Goal: Task Accomplishment & Management: Manage account settings

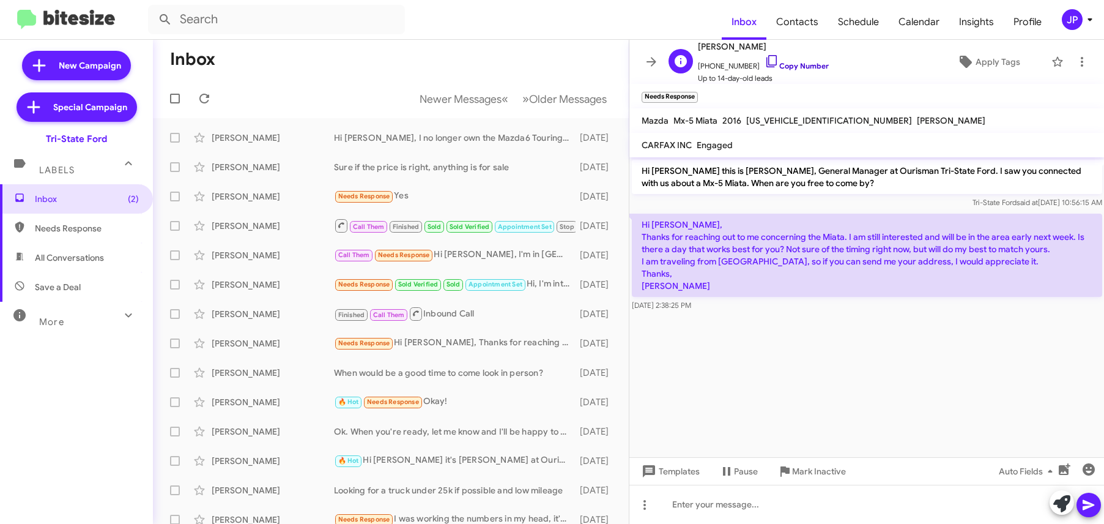
click at [791, 65] on link "Copy Number" at bounding box center [797, 65] width 64 height 9
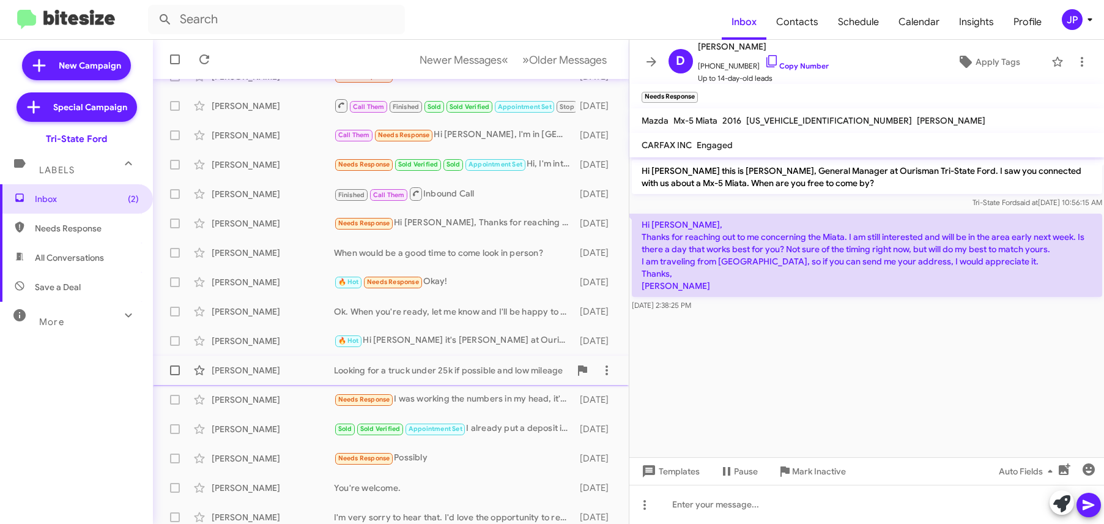
scroll to position [134, 0]
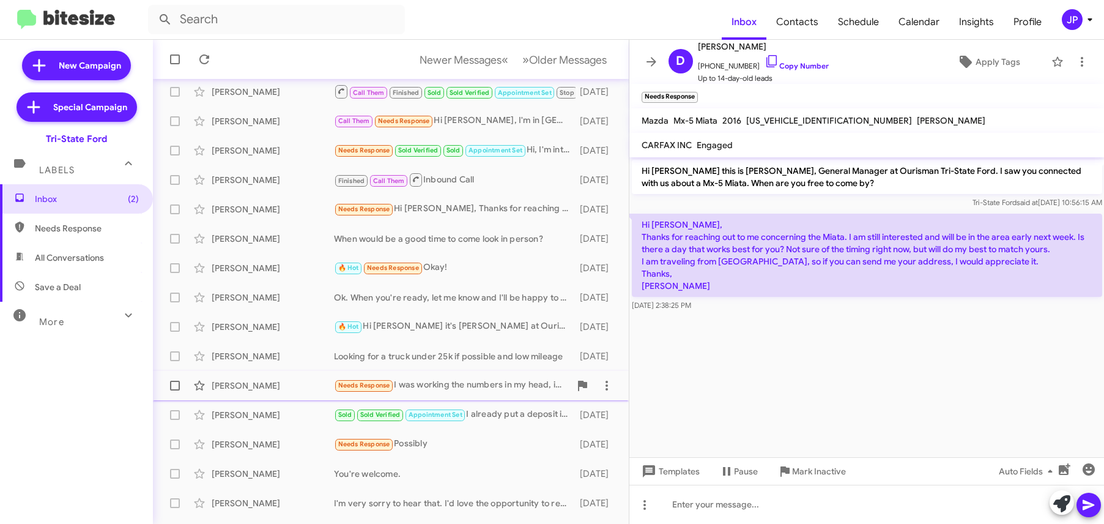
click at [498, 393] on div "Justin Barrett Needs Response I was working the numbers in my head, it's been a…" at bounding box center [391, 385] width 456 height 24
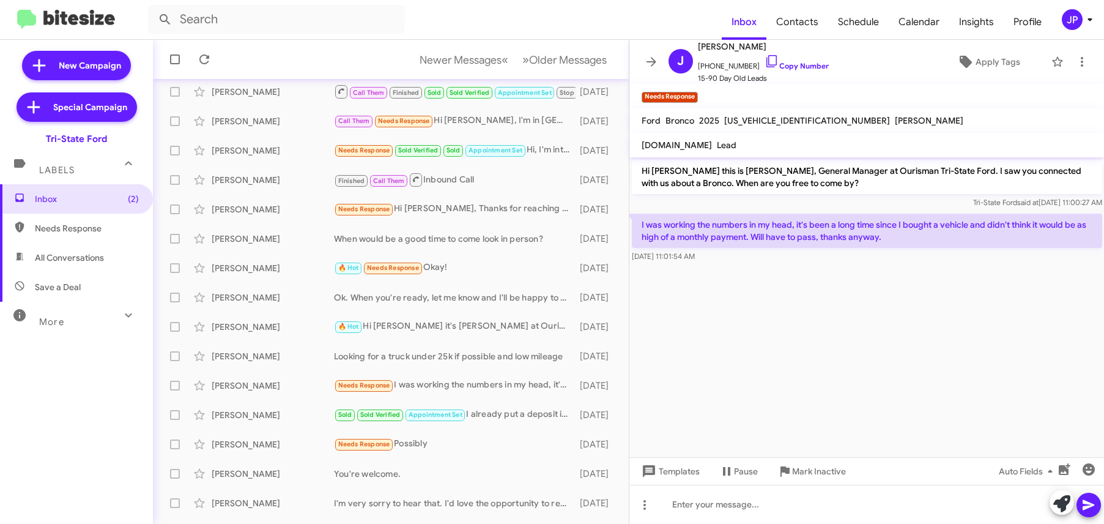
click at [795, 356] on cdk-virtual-scroll-viewport "Hi Justin this is Derek Haga, General Manager at Ourisman Tri-State Ford. I saw…" at bounding box center [866, 307] width 475 height 300
click at [821, 468] on span "Mark Inactive" at bounding box center [819, 471] width 54 height 22
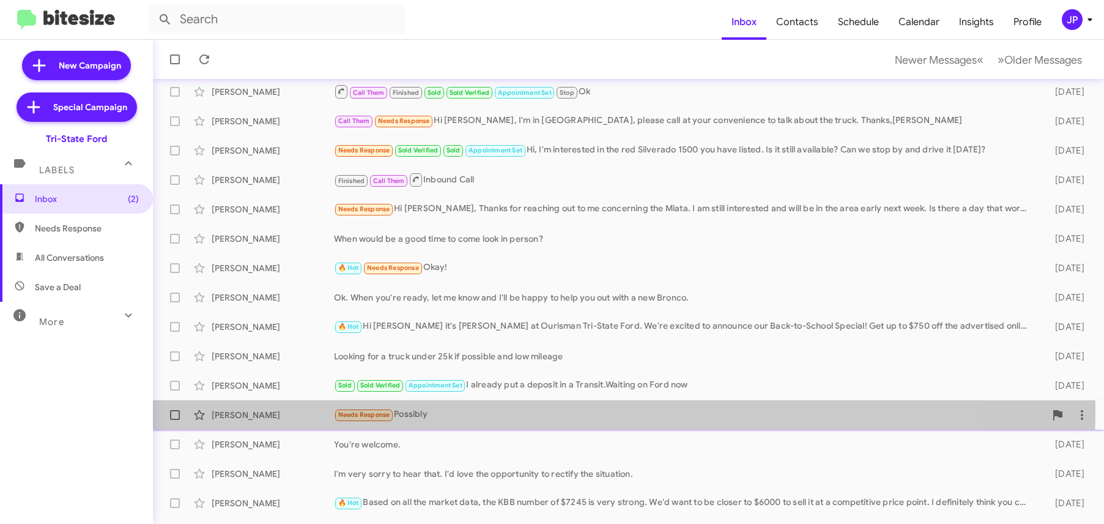
click at [494, 409] on div "Needs Response Possibly" at bounding box center [689, 414] width 711 height 14
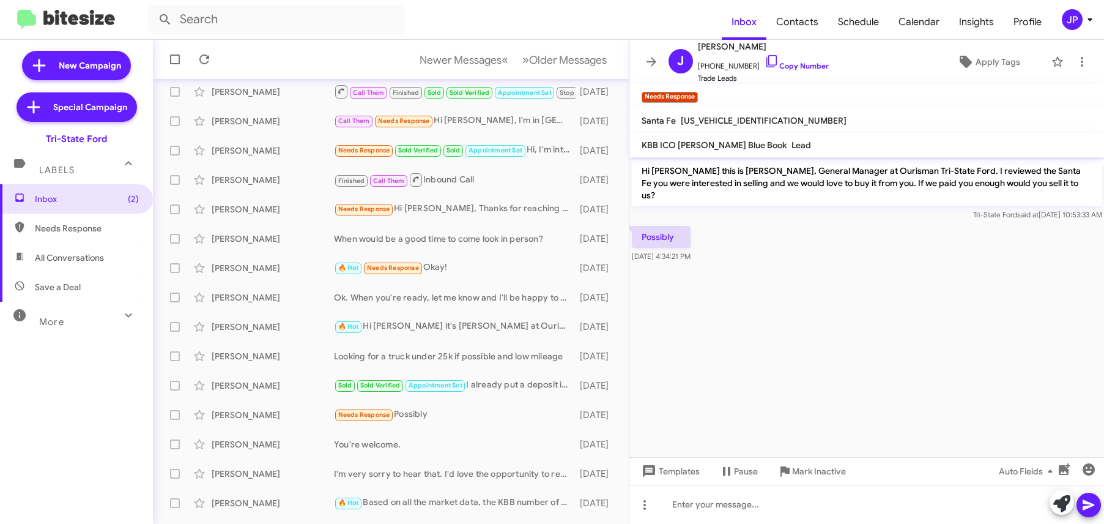
click at [903, 336] on cdk-virtual-scroll-viewport "Hi Joshua this is Derek Haga, General Manager at Ourisman Tri-State Ford. I rev…" at bounding box center [866, 307] width 475 height 300
drag, startPoint x: 799, startPoint y: 206, endPoint x: 798, endPoint y: 105, distance: 101.5
click at [799, 209] on div "Tri-State Ford said at Aug 14, 2025, 10:53:33 AM" at bounding box center [867, 215] width 470 height 12
click at [788, 69] on link "Copy Number" at bounding box center [797, 65] width 64 height 9
click at [802, 478] on span "Mark Inactive" at bounding box center [819, 471] width 54 height 22
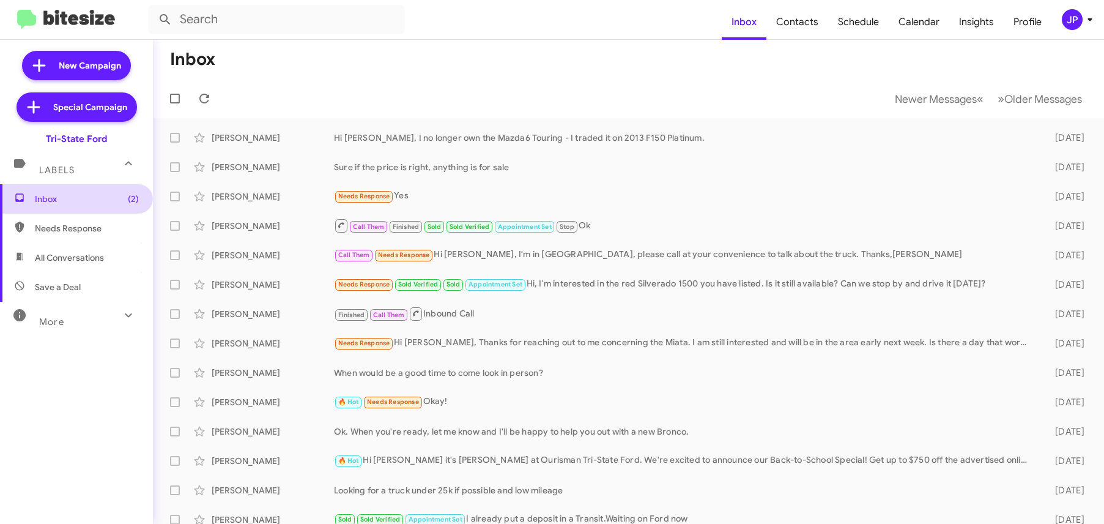
click at [84, 199] on span "Inbox (2)" at bounding box center [87, 199] width 104 height 12
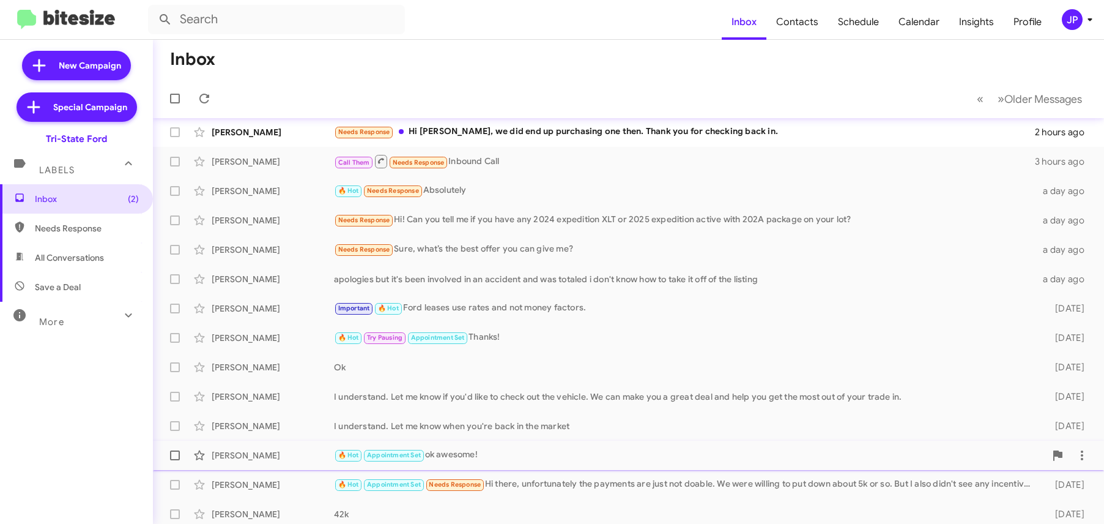
scroll to position [187, 0]
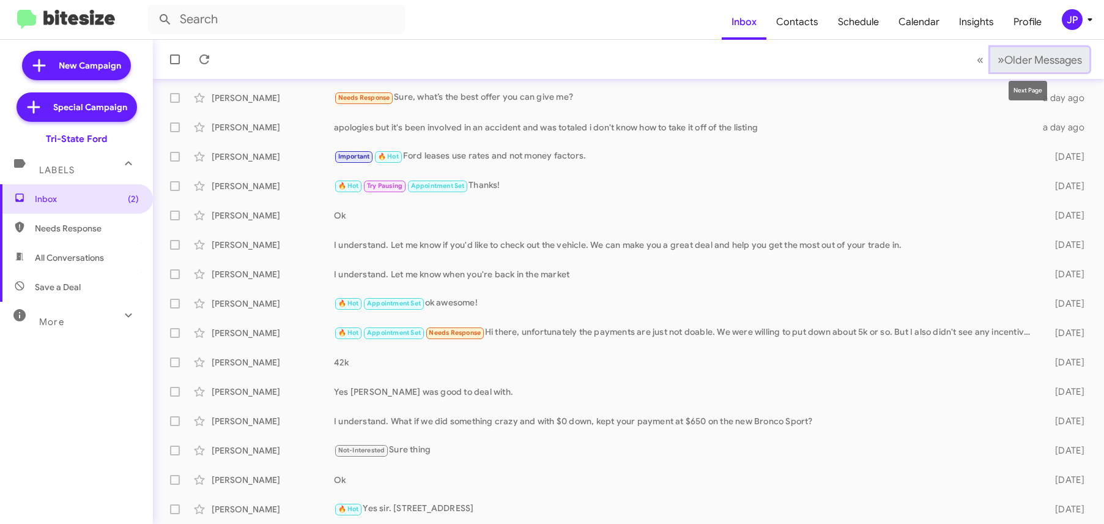
click at [1004, 53] on span "Older Messages" at bounding box center [1043, 59] width 78 height 13
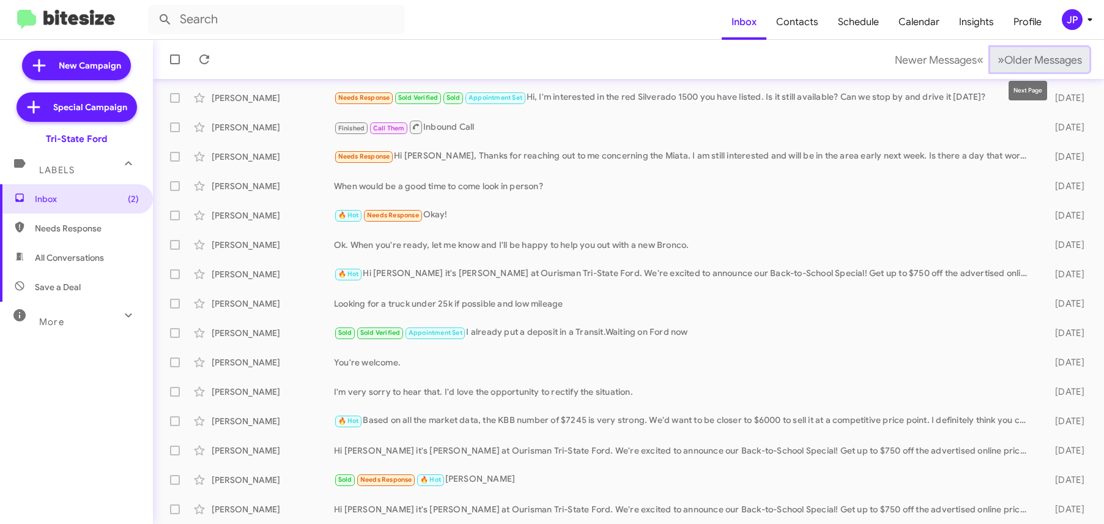
click at [1015, 56] on span "Older Messages" at bounding box center [1043, 59] width 78 height 13
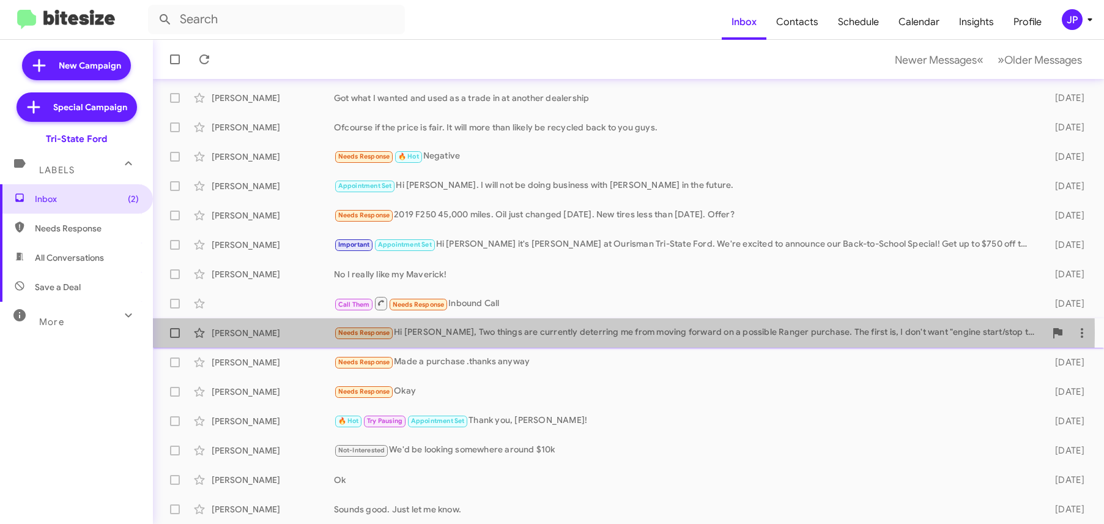
click at [508, 333] on div "Needs Response Hi Derek, Two things are currently deterring me from moving forw…" at bounding box center [689, 332] width 711 height 14
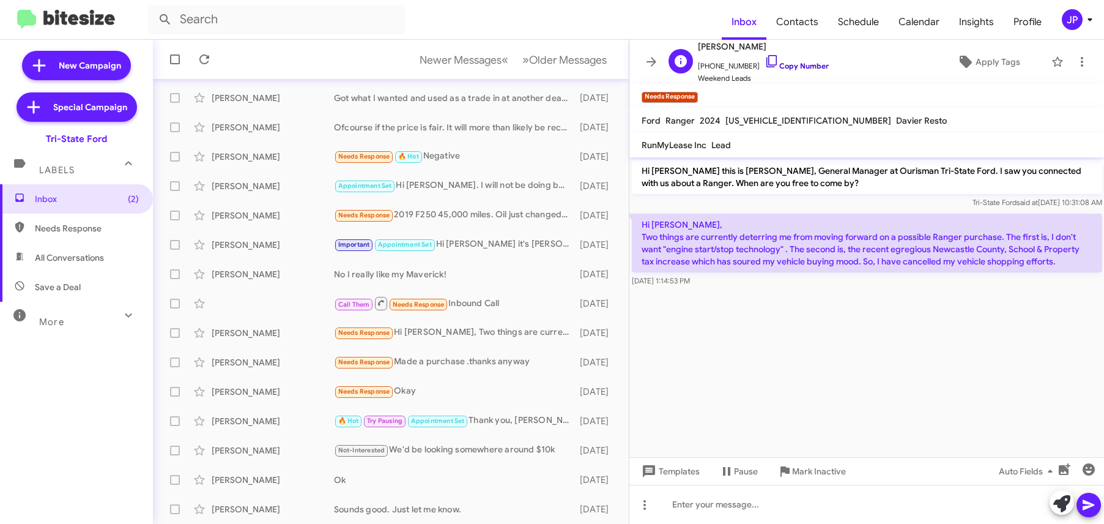
click at [804, 69] on link "Copy Number" at bounding box center [797, 65] width 64 height 9
click at [815, 472] on span "Mark Inactive" at bounding box center [819, 471] width 54 height 22
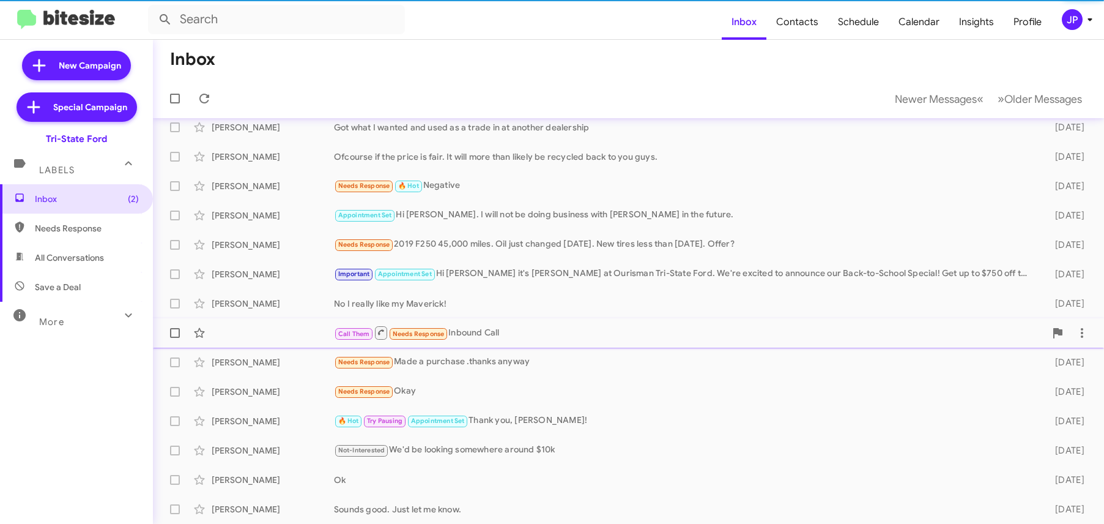
scroll to position [157, 0]
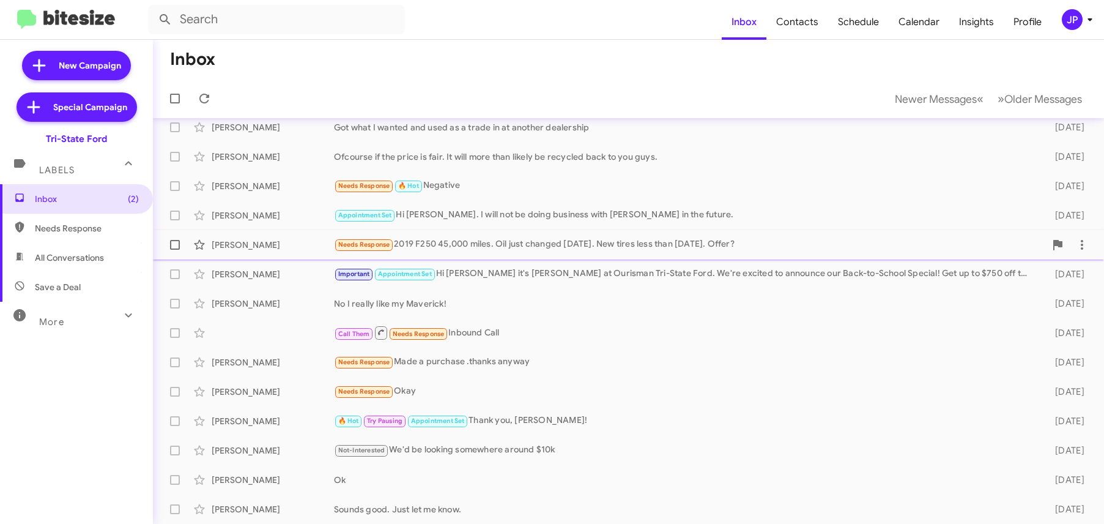
click at [516, 248] on div "Needs Response 2019 F250 45,000 miles. Oil just changed today. New tires less t…" at bounding box center [689, 244] width 711 height 14
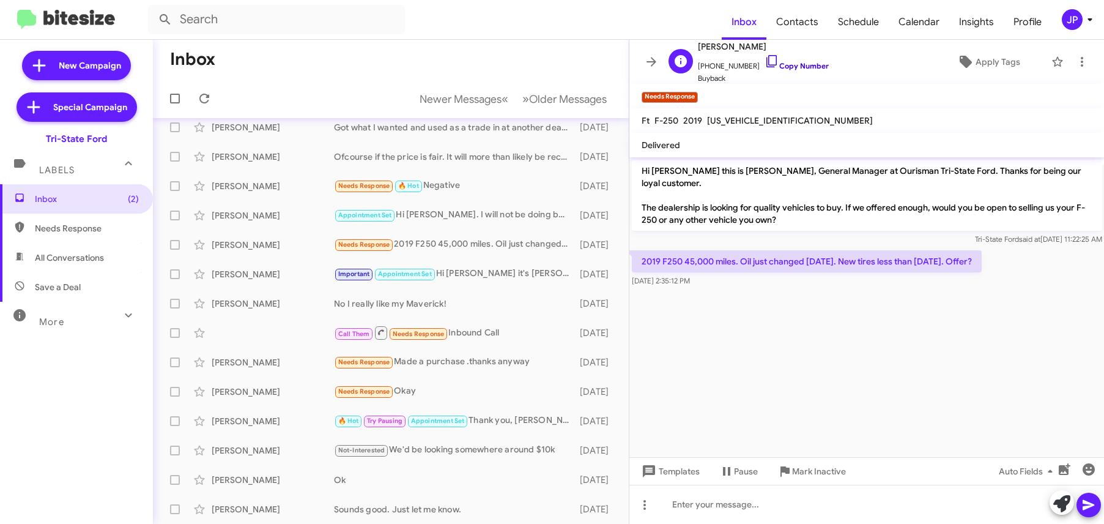
click at [777, 67] on link "Copy Number" at bounding box center [797, 65] width 64 height 9
click at [10, 109] on mat-nav-list "New Campaign Special Campaign Tri-State Ford Labels Inbox (2) Needs Response Al…" at bounding box center [76, 274] width 153 height 468
click at [976, 64] on span "Apply Tags" at bounding box center [998, 62] width 45 height 22
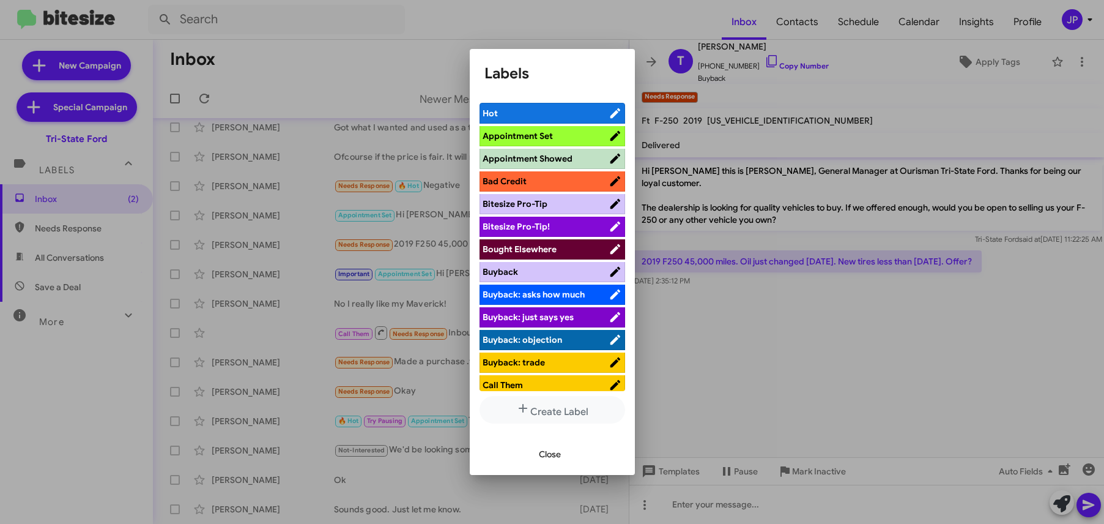
click at [591, 226] on span "Bitesize Pro-Tip!" at bounding box center [546, 226] width 126 height 12
click at [915, 336] on div at bounding box center [552, 262] width 1104 height 524
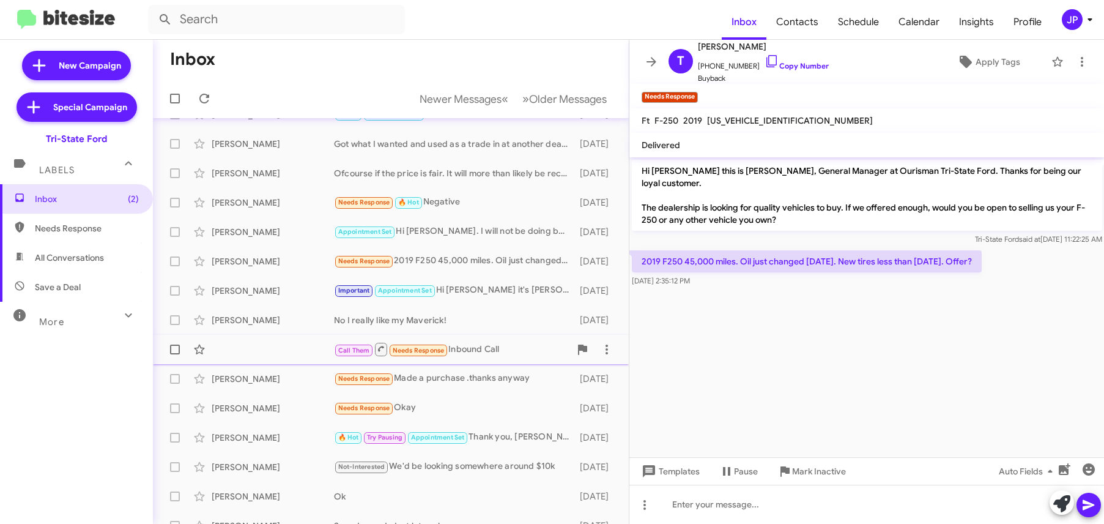
scroll to position [133, 0]
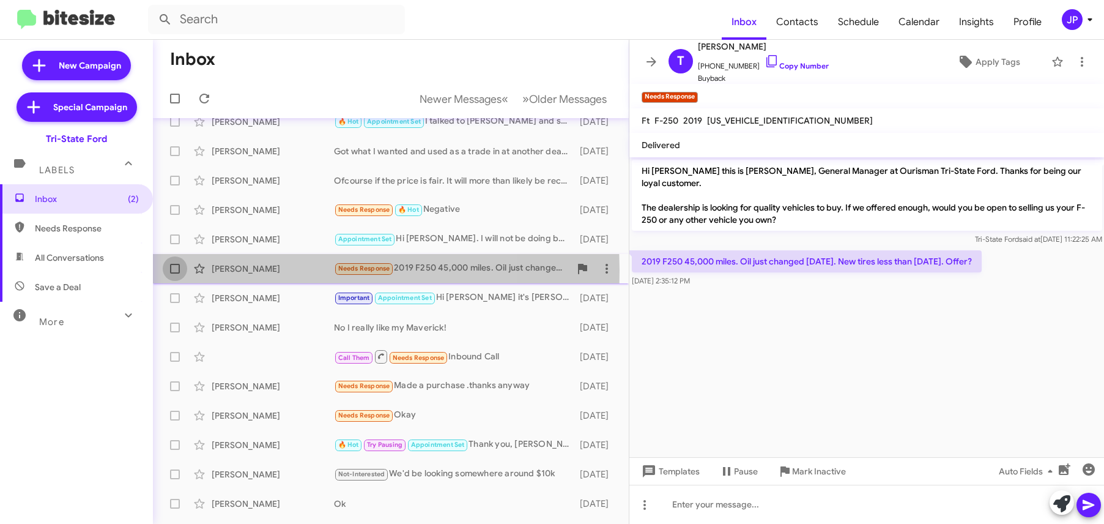
click at [180, 270] on label at bounding box center [175, 268] width 24 height 24
click at [175, 273] on input "checkbox" at bounding box center [174, 273] width 1 height 1
checkbox input "true"
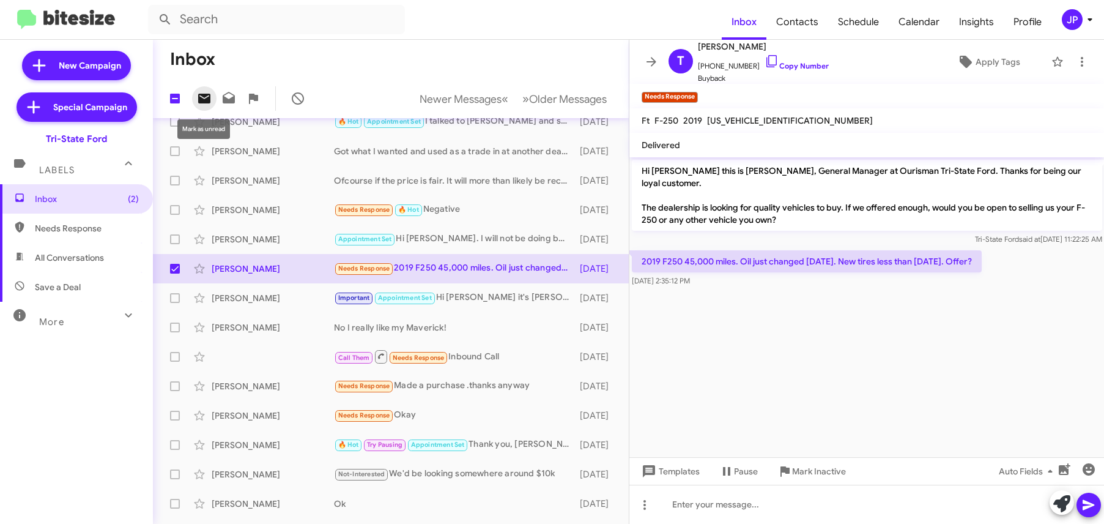
click at [213, 102] on span at bounding box center [204, 98] width 24 height 15
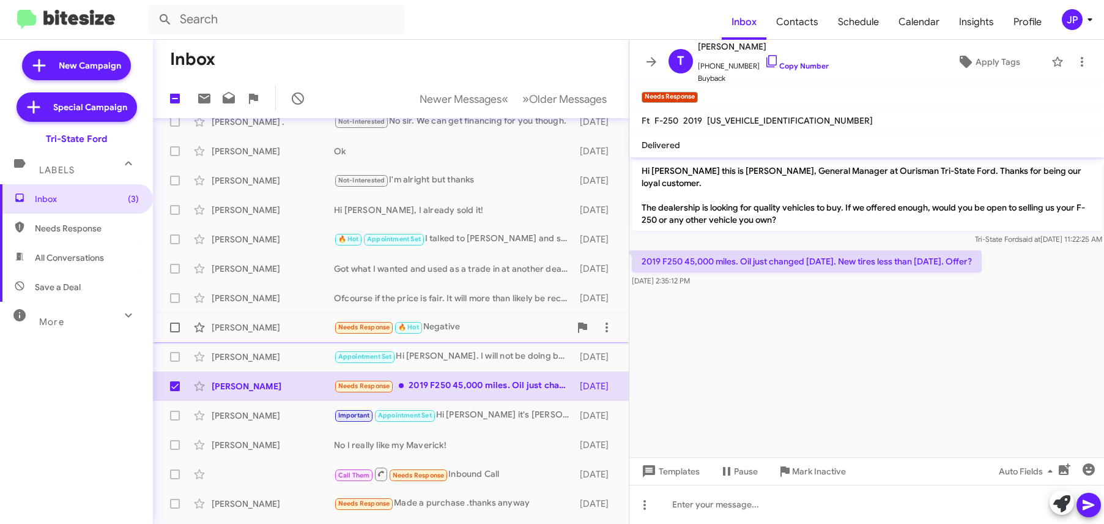
scroll to position [0, 0]
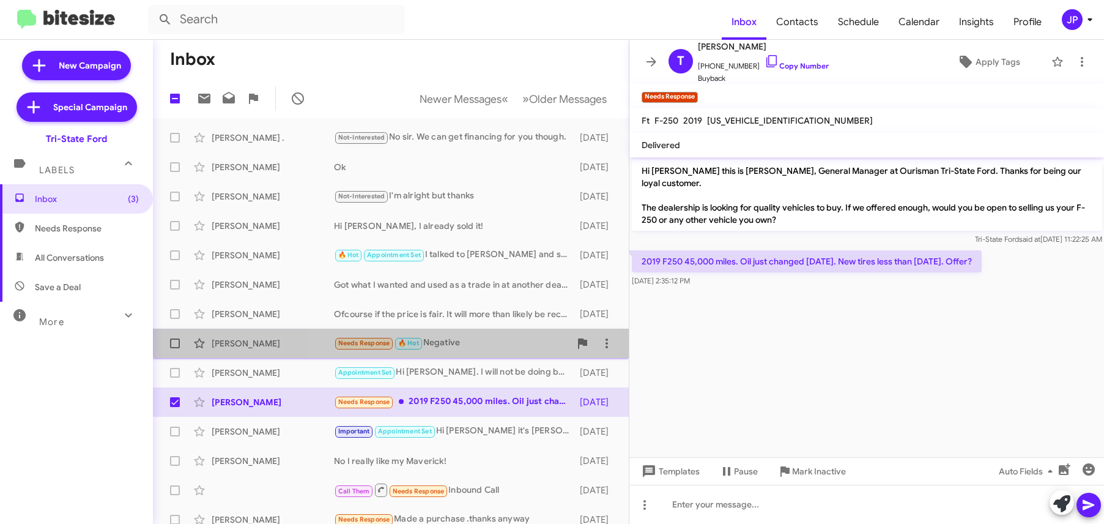
click at [446, 347] on div "Needs Response 🔥 Hot Negative" at bounding box center [452, 343] width 236 height 14
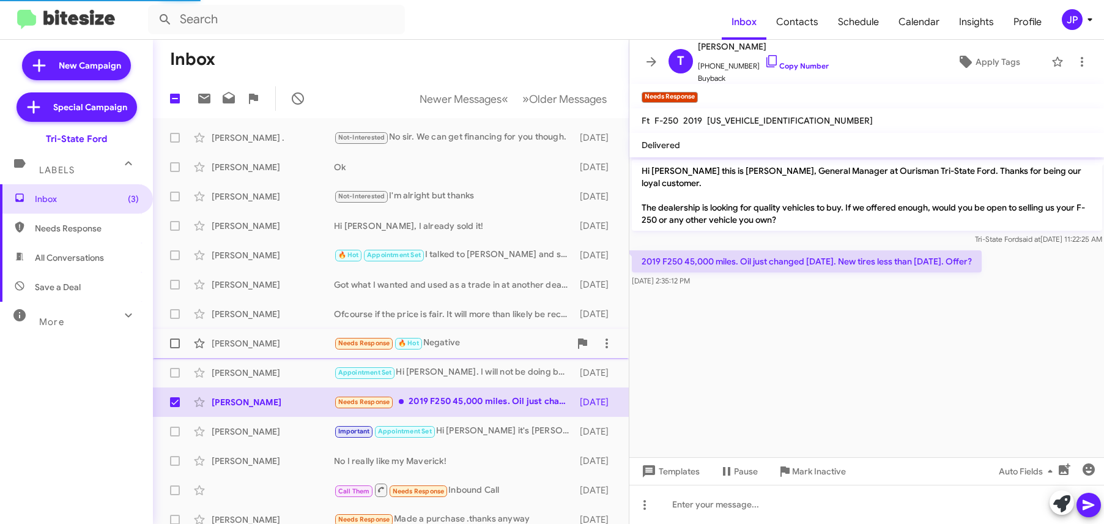
scroll to position [212, 0]
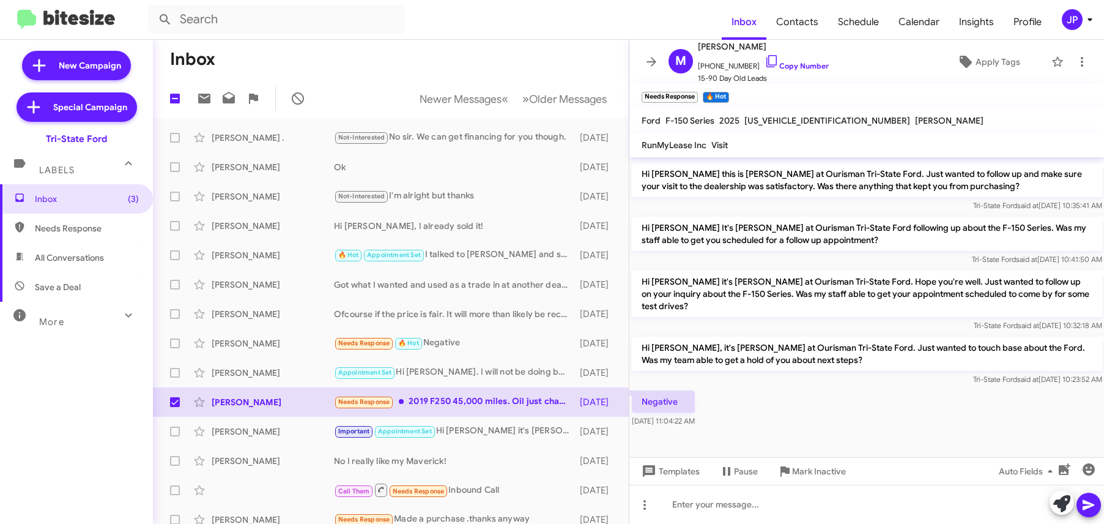
click at [790, 426] on div "Negative Aug 13, 2025, 11:04:22 AM" at bounding box center [866, 409] width 475 height 42
click at [767, 66] on link "Copy Number" at bounding box center [797, 65] width 64 height 9
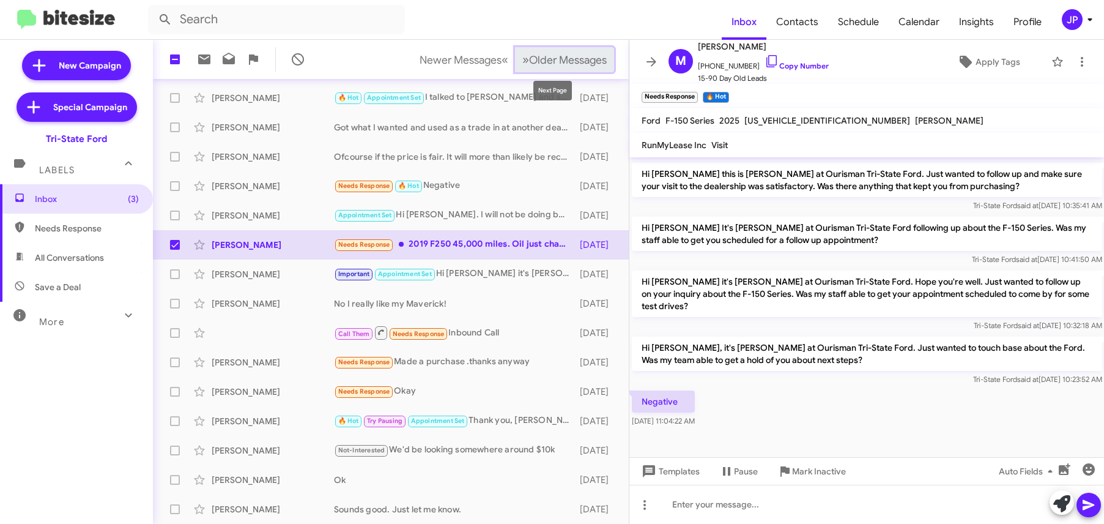
click at [547, 64] on span "Older Messages" at bounding box center [568, 59] width 78 height 13
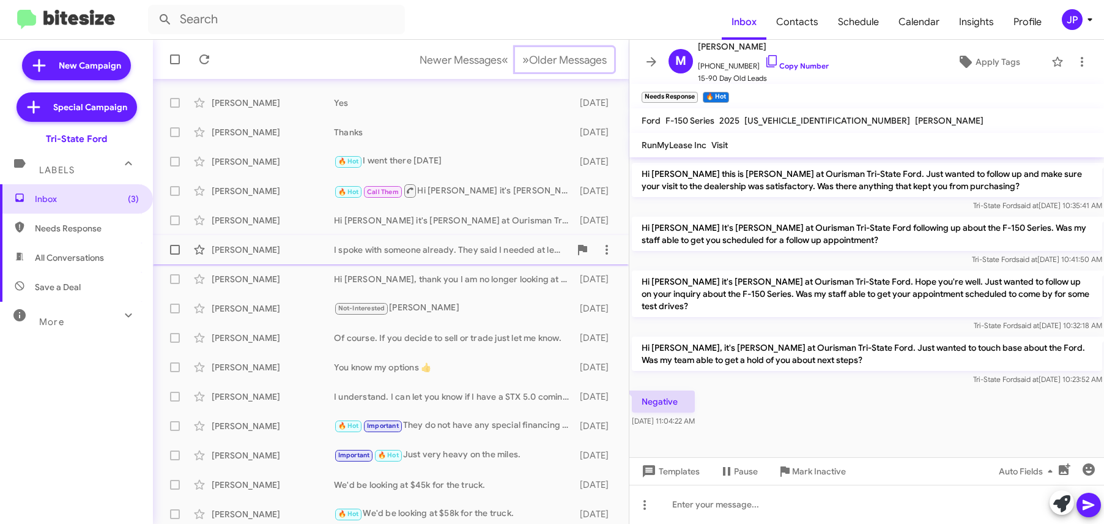
scroll to position [187, 0]
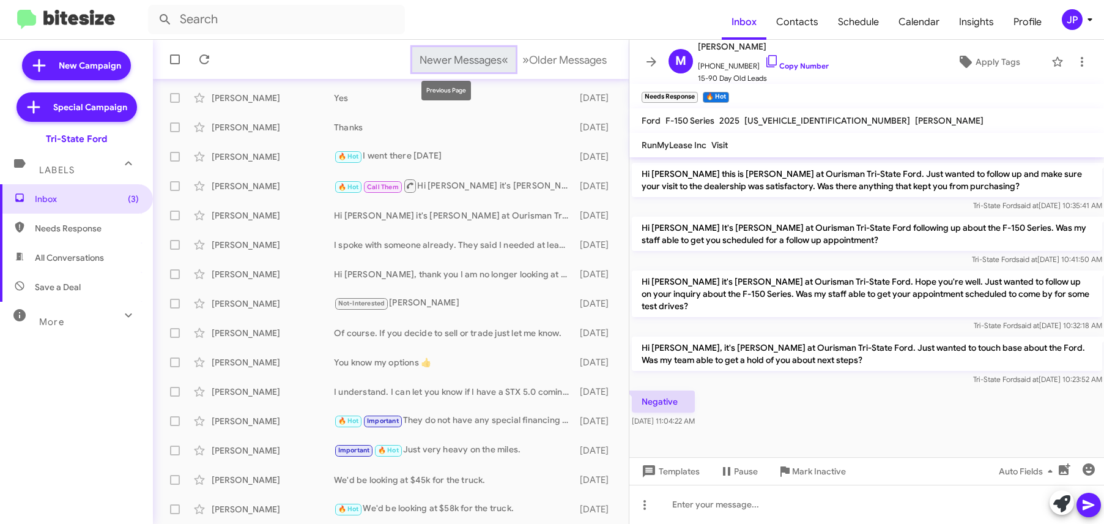
click at [460, 62] on span "Newer Messages" at bounding box center [461, 59] width 82 height 13
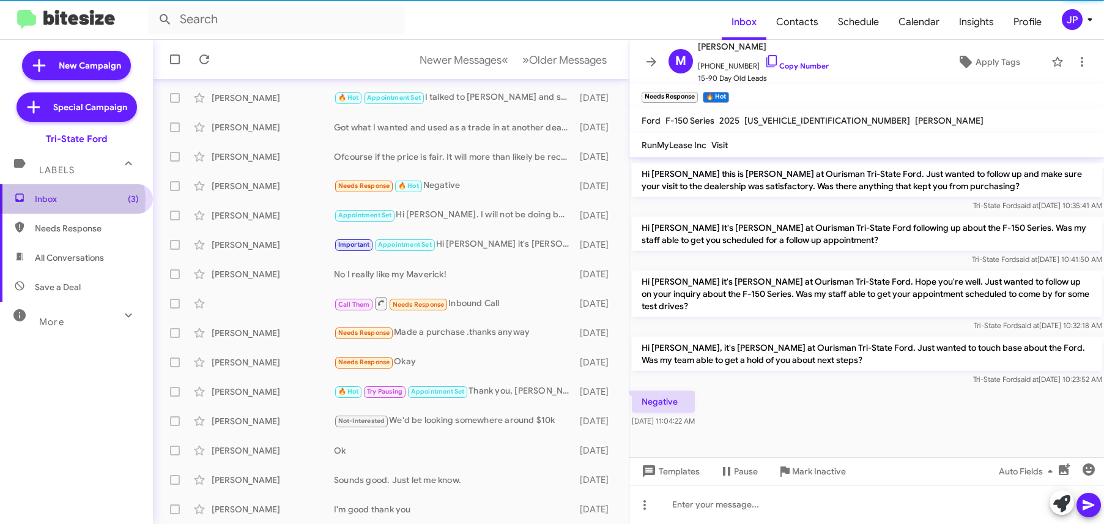
click at [69, 201] on span "Inbox (3)" at bounding box center [87, 199] width 104 height 12
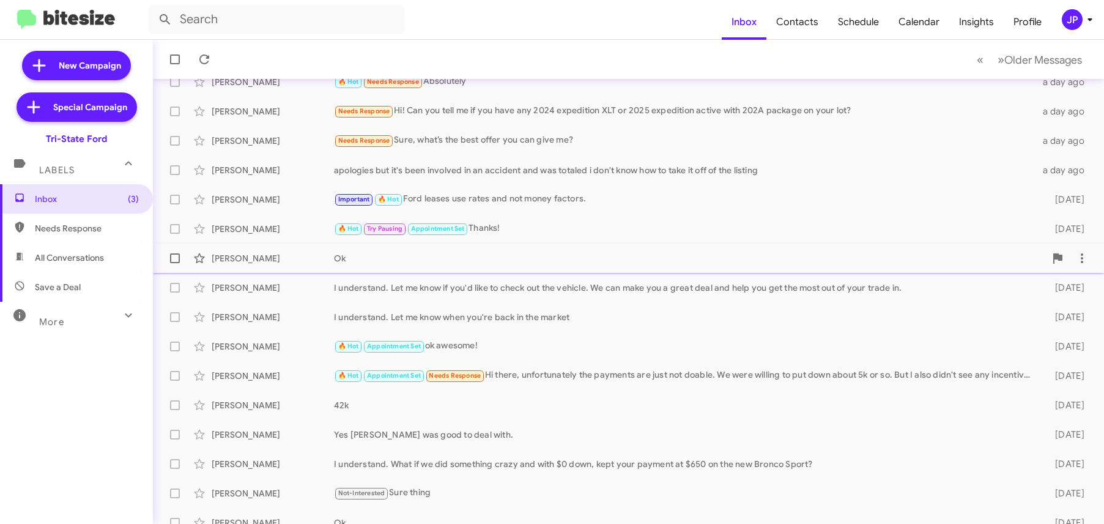
scroll to position [187, 0]
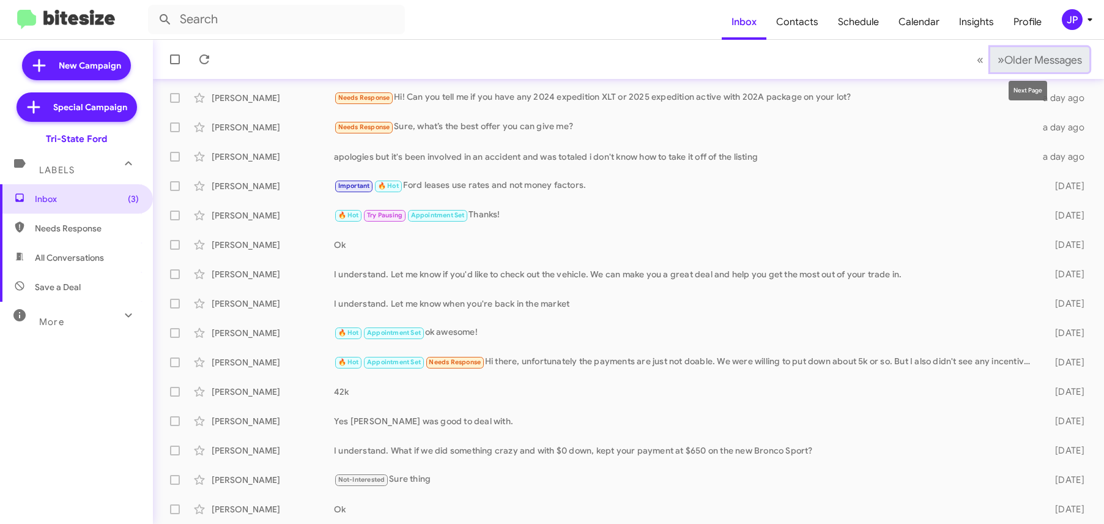
click at [1004, 61] on span "Older Messages" at bounding box center [1043, 59] width 78 height 13
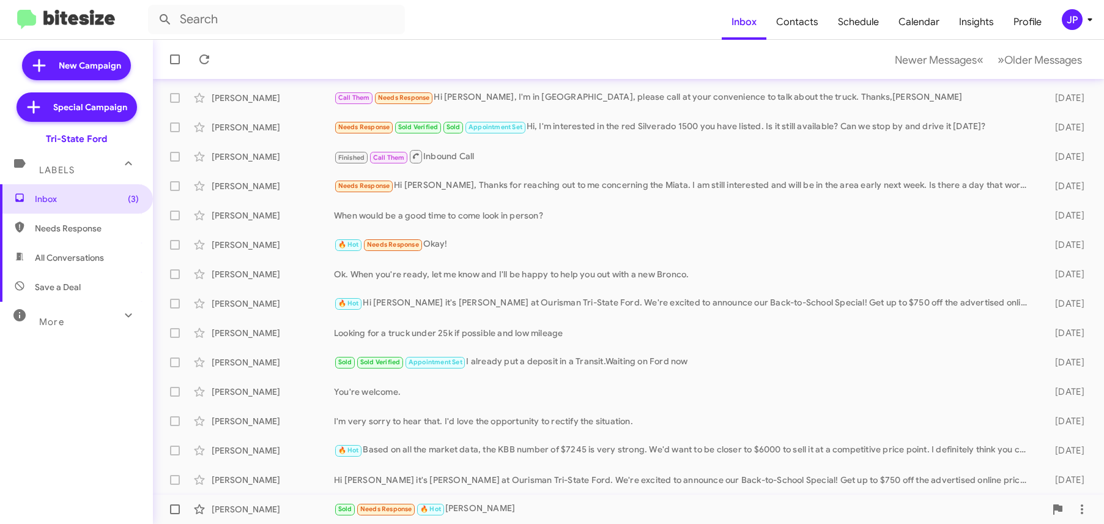
click at [543, 503] on div "Sold Needs Response 🔥 Hot Sonny Mitchell" at bounding box center [689, 509] width 711 height 14
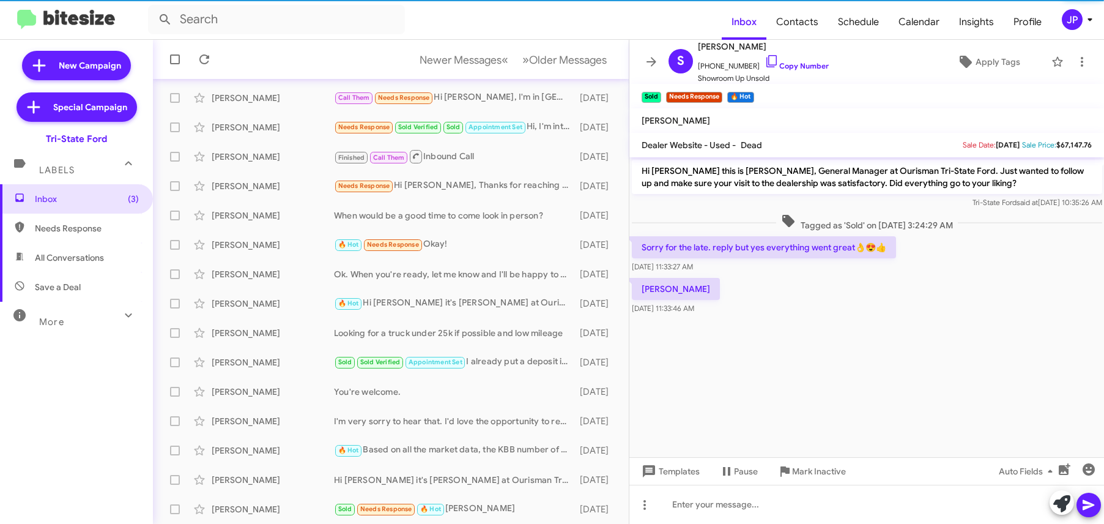
click at [872, 368] on cdk-virtual-scroll-viewport "Hi Sonny this is Derek Haga, General Manager at Ourisman Tri-State Ford. Just w…" at bounding box center [866, 307] width 475 height 300
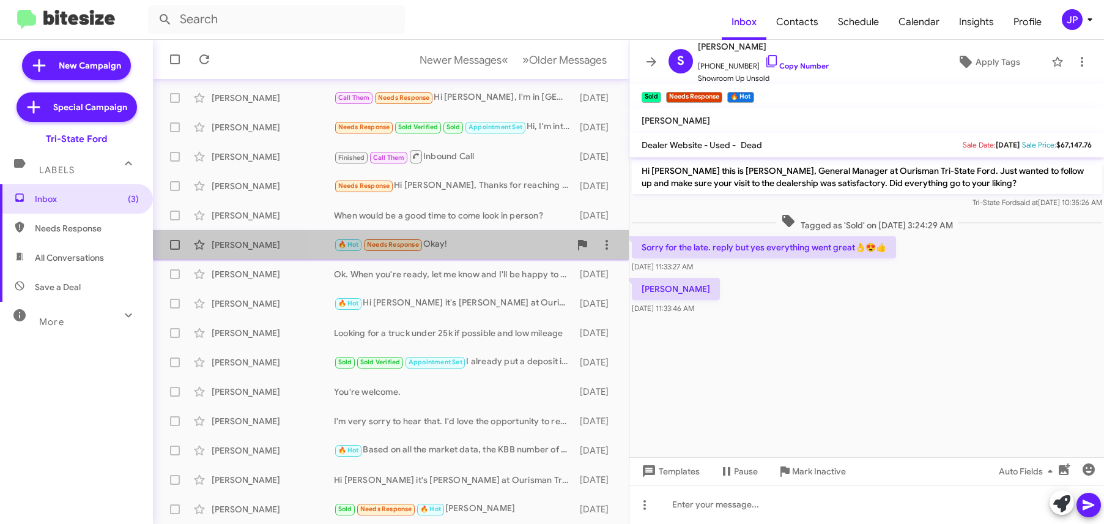
click at [438, 254] on div "Tim Brown 🔥 Hot Needs Response Okay! 7 days ago" at bounding box center [391, 244] width 456 height 24
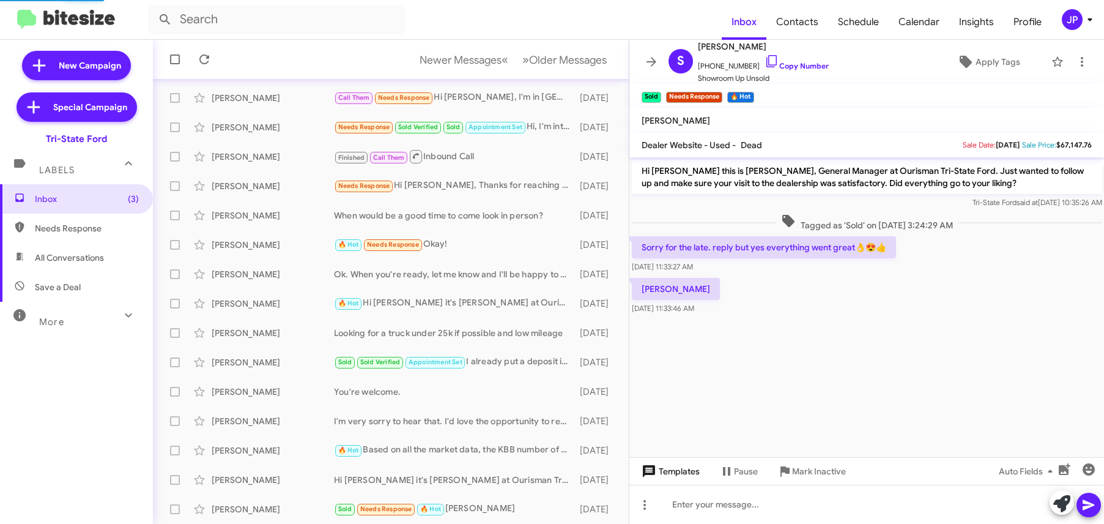
scroll to position [209, 0]
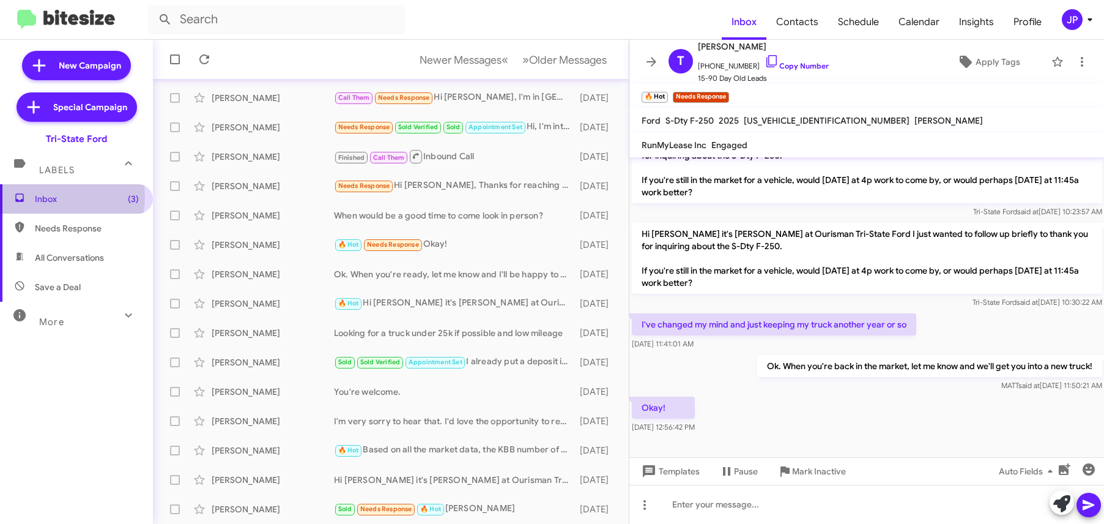
click at [36, 196] on span "Inbox (3)" at bounding box center [87, 199] width 104 height 12
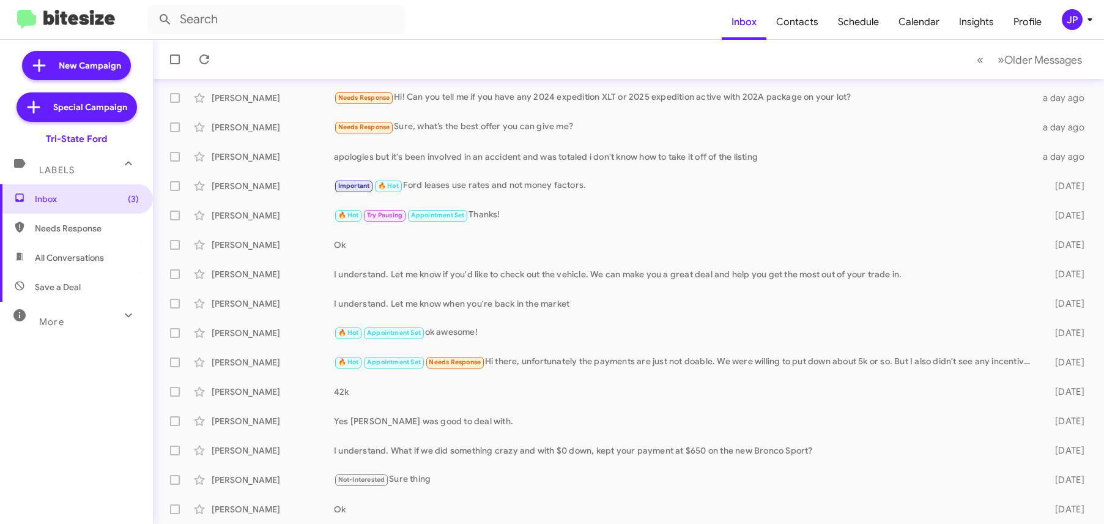
click at [80, 253] on span "All Conversations" at bounding box center [69, 257] width 69 height 12
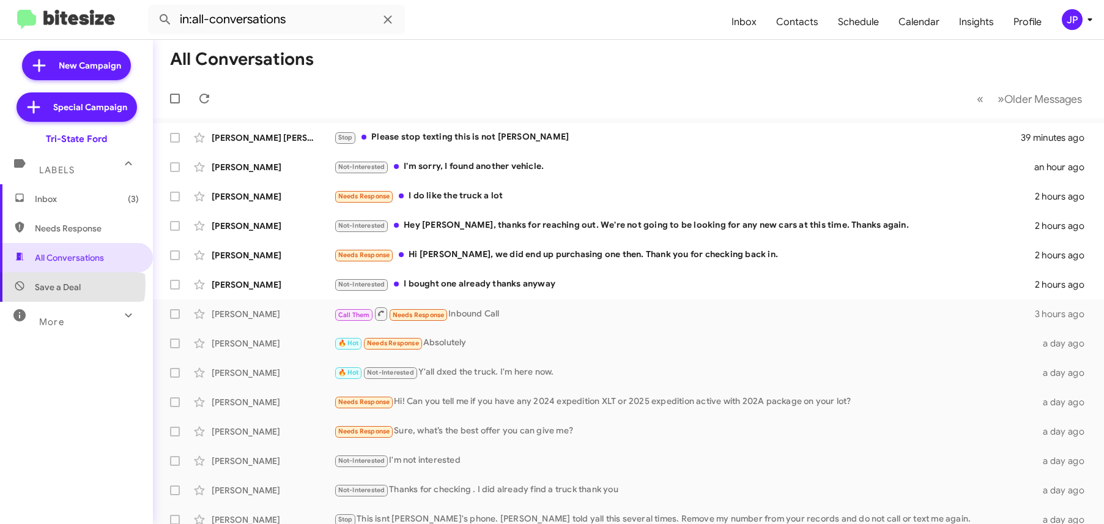
click at [51, 284] on span "Save a Deal" at bounding box center [58, 287] width 46 height 12
type input "in:not-interested"
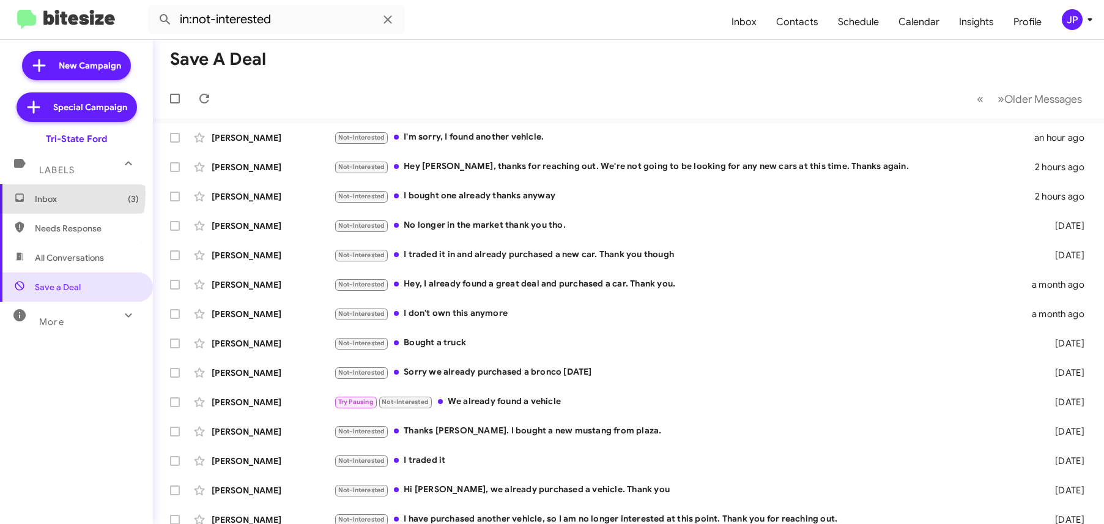
click at [39, 194] on span "Inbox (3)" at bounding box center [87, 199] width 104 height 12
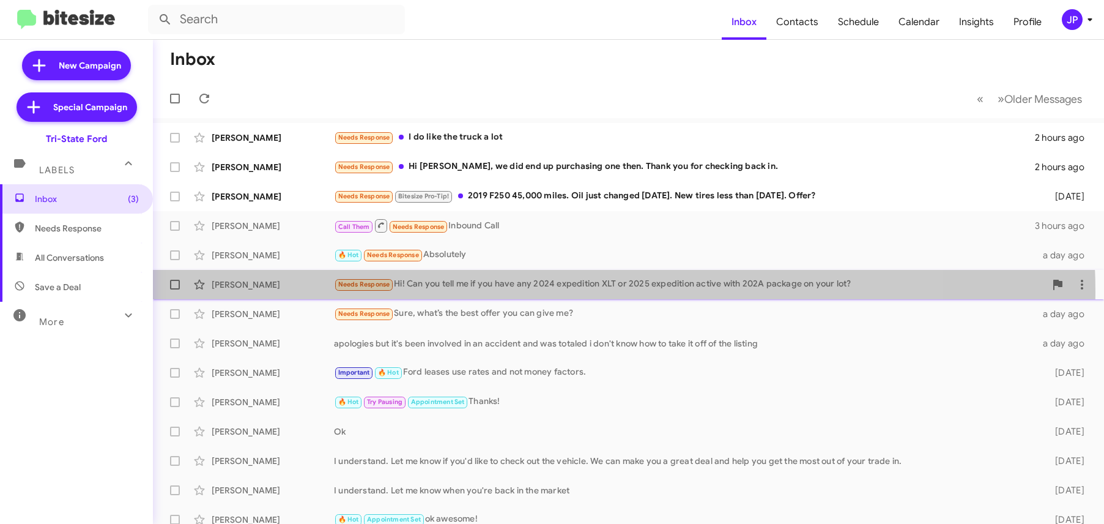
click at [553, 292] on div "Kelsey Calhoun Needs Response Hi! Can you tell me if you have any 2024 expediti…" at bounding box center [628, 284] width 931 height 24
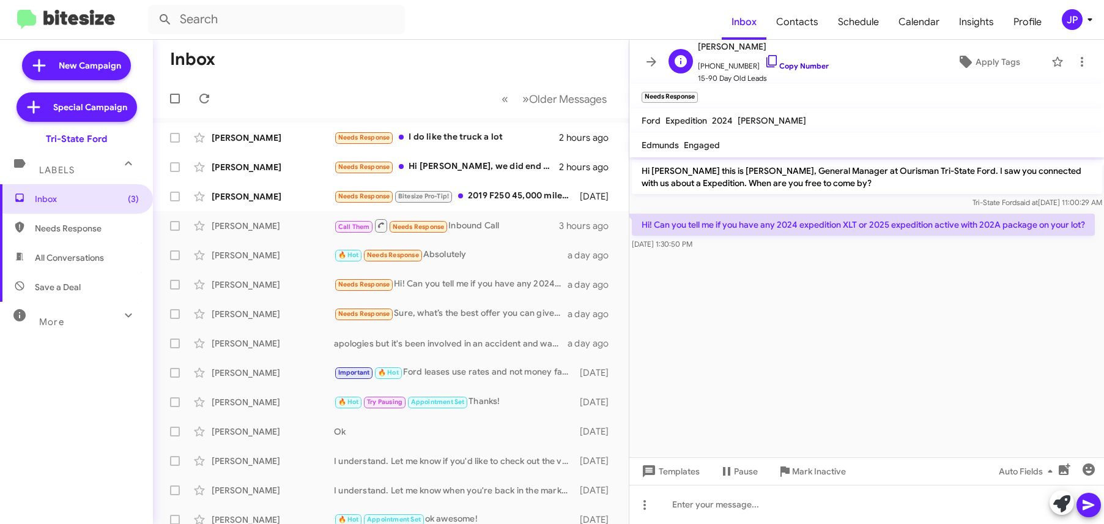
click at [780, 63] on link "Copy Number" at bounding box center [797, 65] width 64 height 9
click at [985, 61] on span "Apply Tags" at bounding box center [998, 62] width 45 height 22
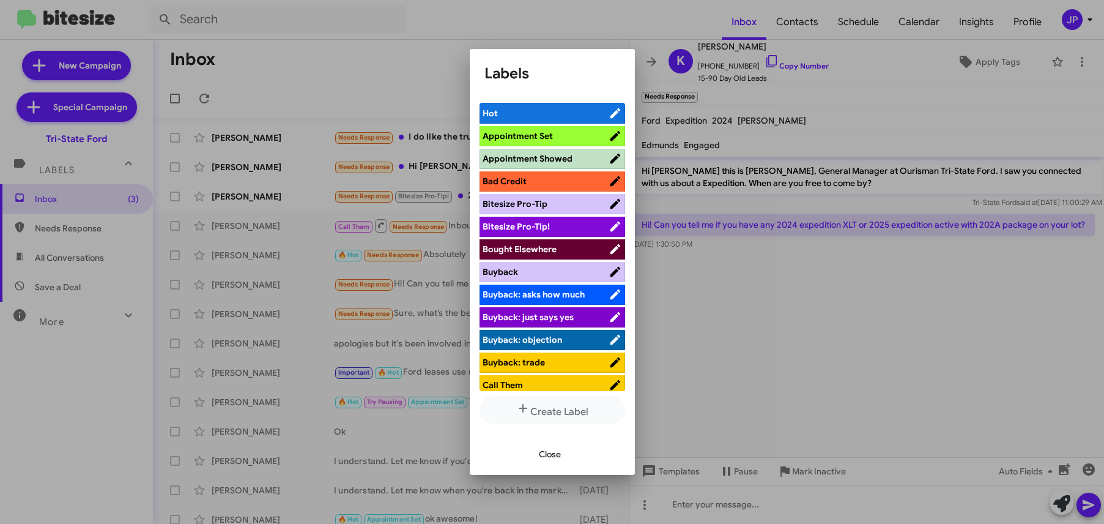
click at [563, 226] on span "Bitesize Pro-Tip!" at bounding box center [546, 226] width 126 height 12
click at [757, 329] on div at bounding box center [552, 262] width 1104 height 524
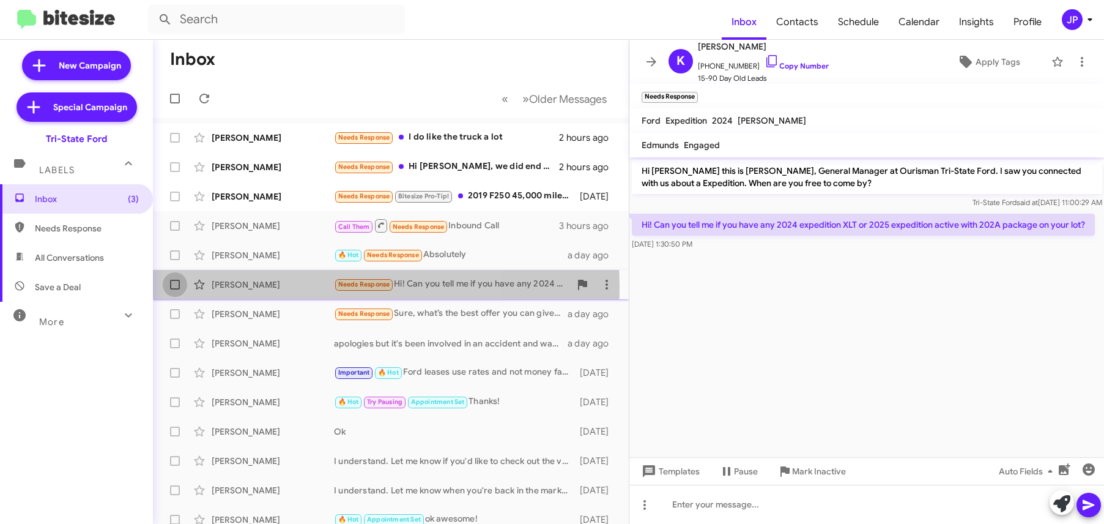
click at [171, 286] on span at bounding box center [175, 285] width 10 height 10
click at [174, 289] on input "checkbox" at bounding box center [174, 289] width 1 height 1
checkbox input "true"
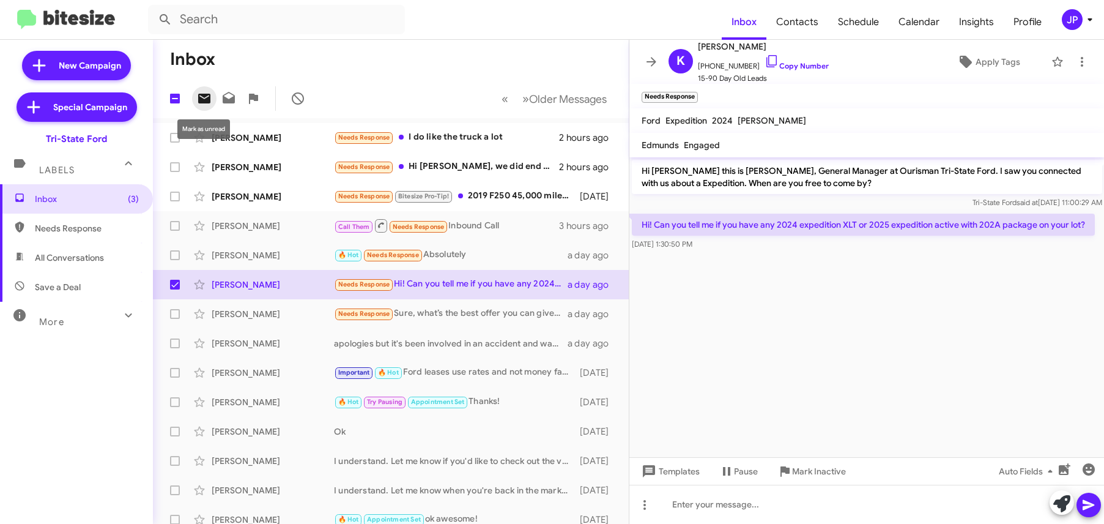
click at [206, 103] on icon at bounding box center [204, 98] width 15 height 15
click at [265, 315] on div "James Reilly" at bounding box center [273, 314] width 122 height 12
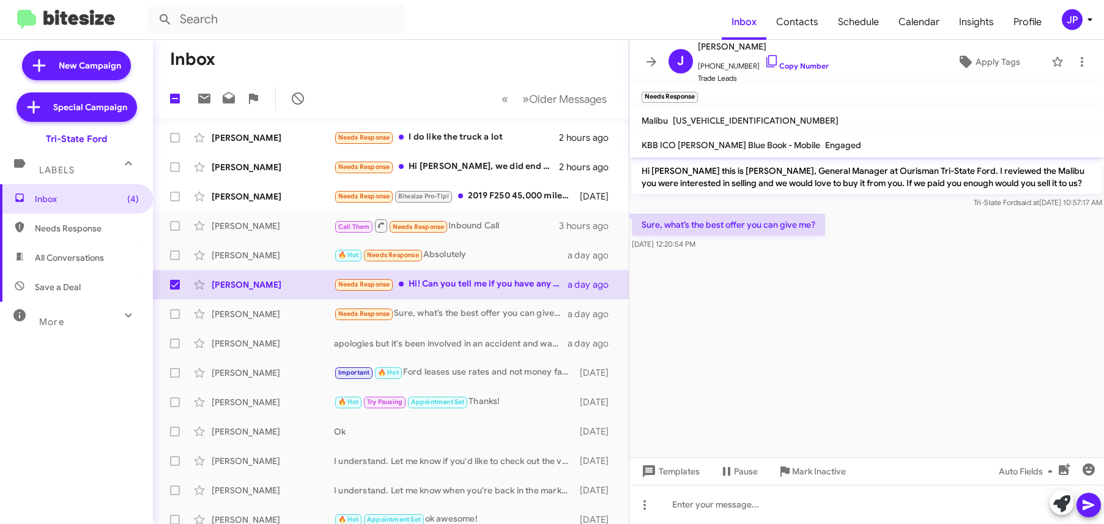
click at [914, 348] on cdk-virtual-scroll-viewport "Hi James this is Derek Haga, General Manager at Ourisman Tri-State Ford. I revi…" at bounding box center [866, 307] width 475 height 300
click at [976, 64] on span "Apply Tags" at bounding box center [998, 62] width 45 height 22
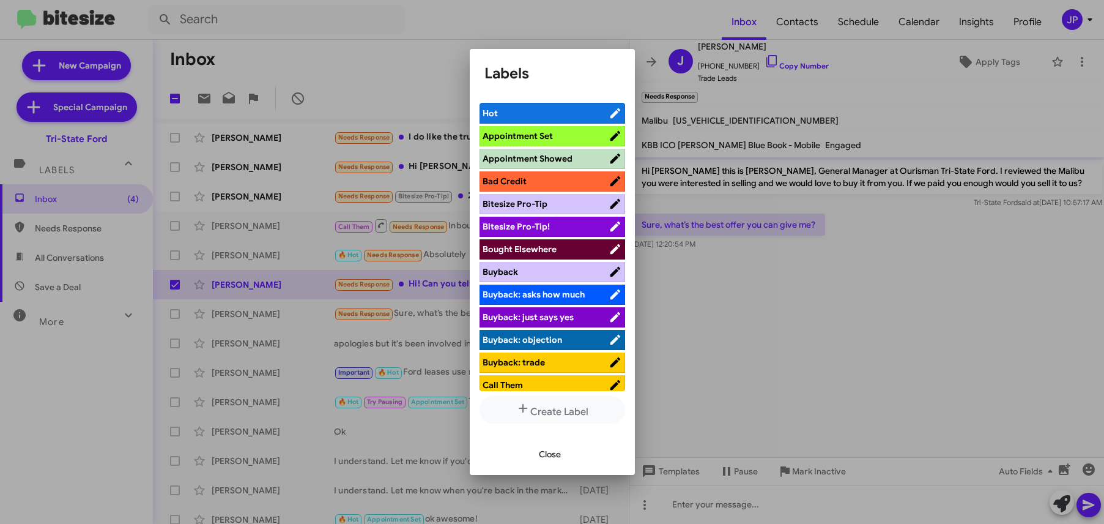
click at [568, 234] on li "Bitesize Pro-Tip!" at bounding box center [553, 227] width 146 height 20
click at [596, 229] on span "Bitesize Pro-Tip!" at bounding box center [546, 226] width 126 height 12
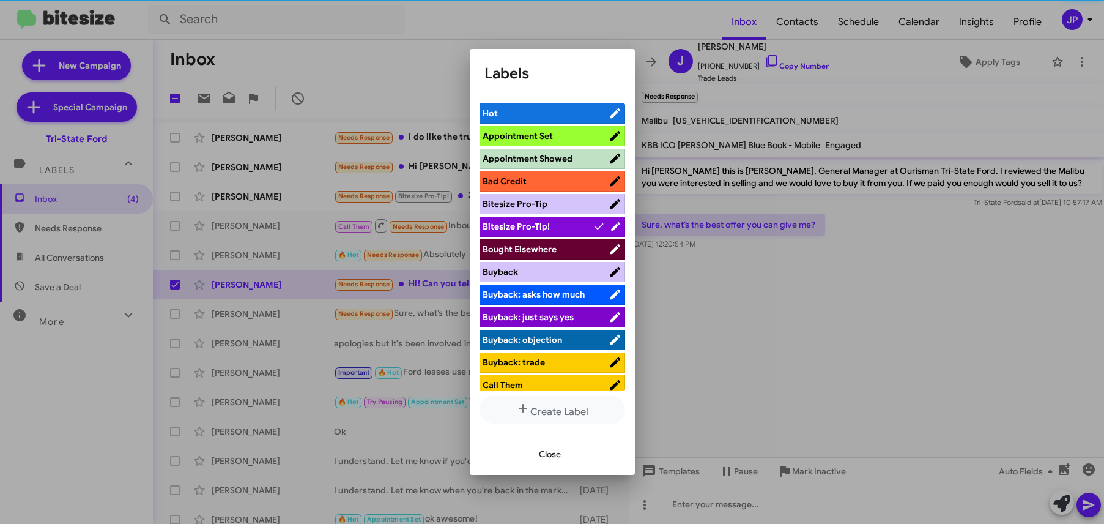
click at [878, 330] on div at bounding box center [552, 262] width 1104 height 524
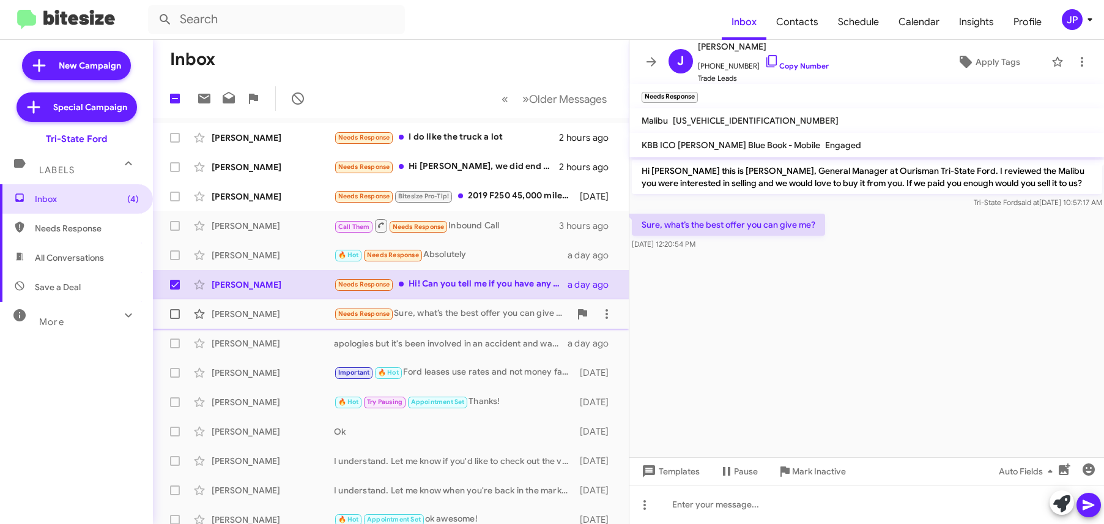
click at [179, 316] on span at bounding box center [175, 314] width 10 height 10
click at [175, 319] on input "checkbox" at bounding box center [174, 319] width 1 height 1
checkbox input "true"
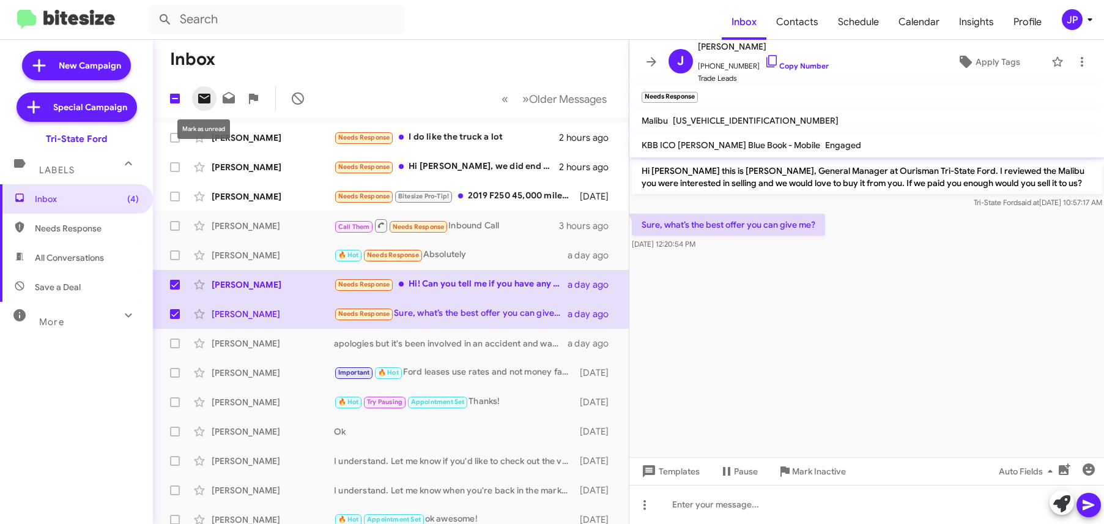
click at [194, 100] on span at bounding box center [204, 98] width 24 height 15
click at [90, 193] on span "Inbox (5)" at bounding box center [87, 199] width 104 height 12
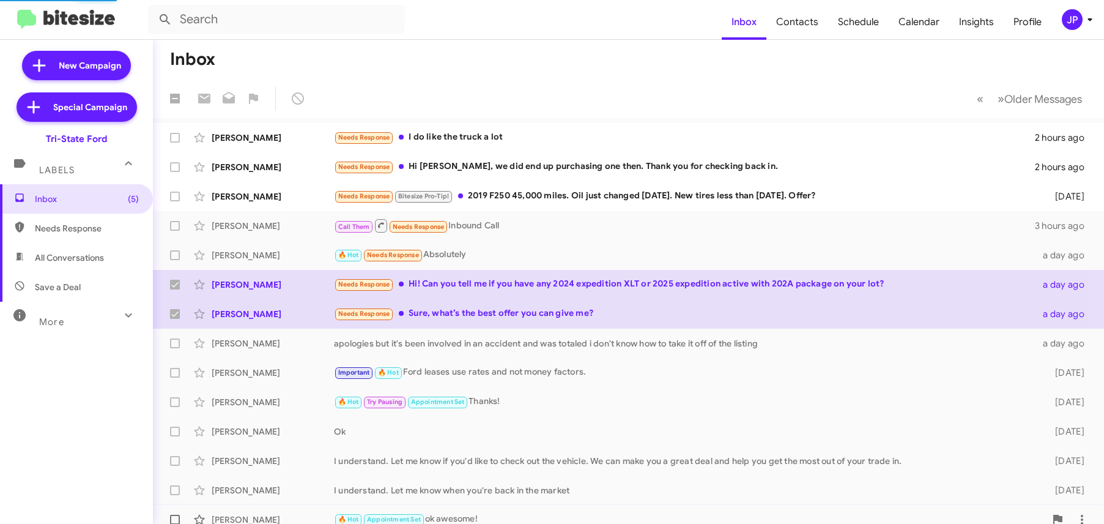
checkbox input "false"
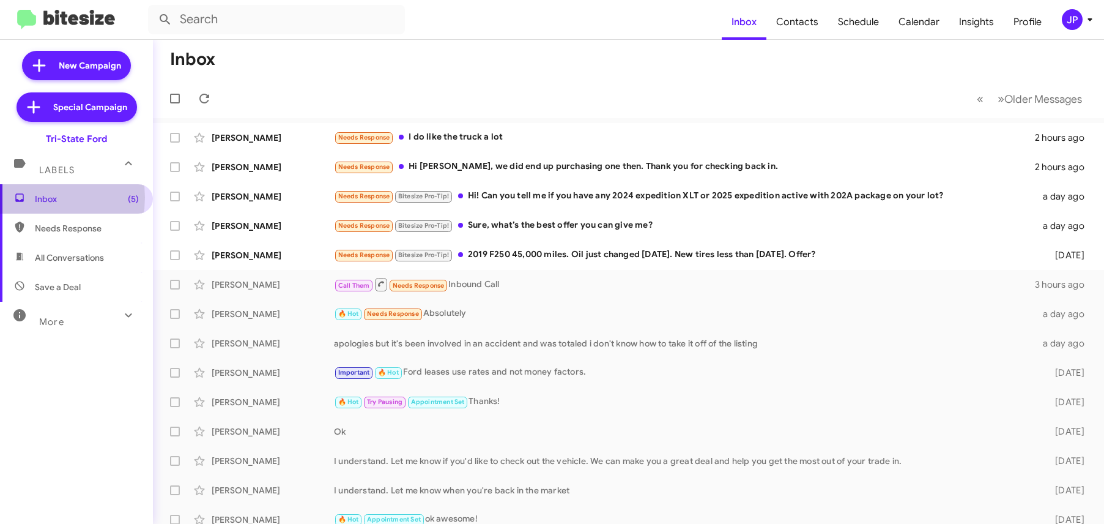
drag, startPoint x: 31, startPoint y: 198, endPoint x: 75, endPoint y: 198, distance: 44.0
click at [32, 198] on span "Inbox (5)" at bounding box center [76, 198] width 153 height 29
click at [1075, 27] on div "JP" at bounding box center [1072, 19] width 21 height 21
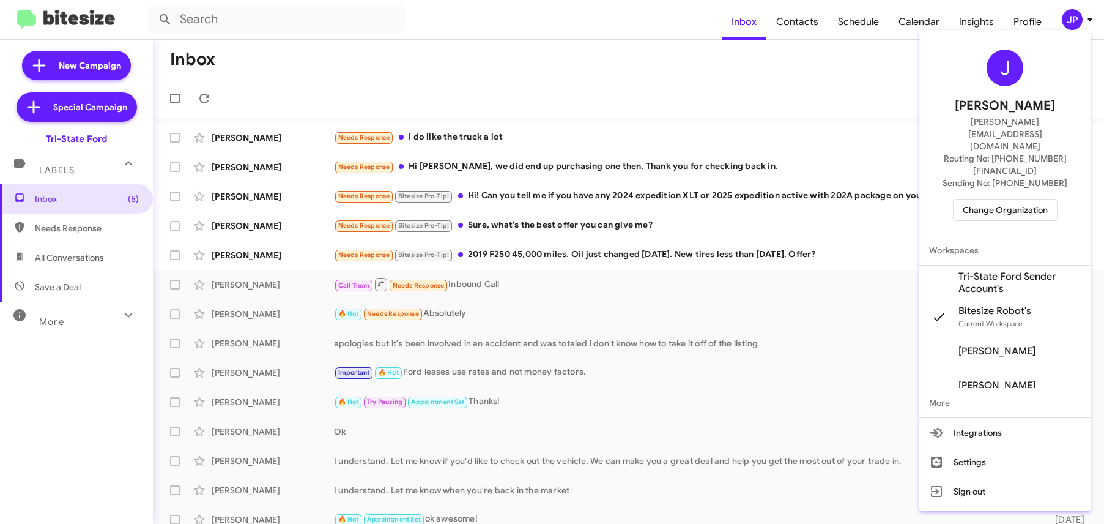
click at [1040, 199] on span "Change Organization" at bounding box center [1005, 209] width 85 height 21
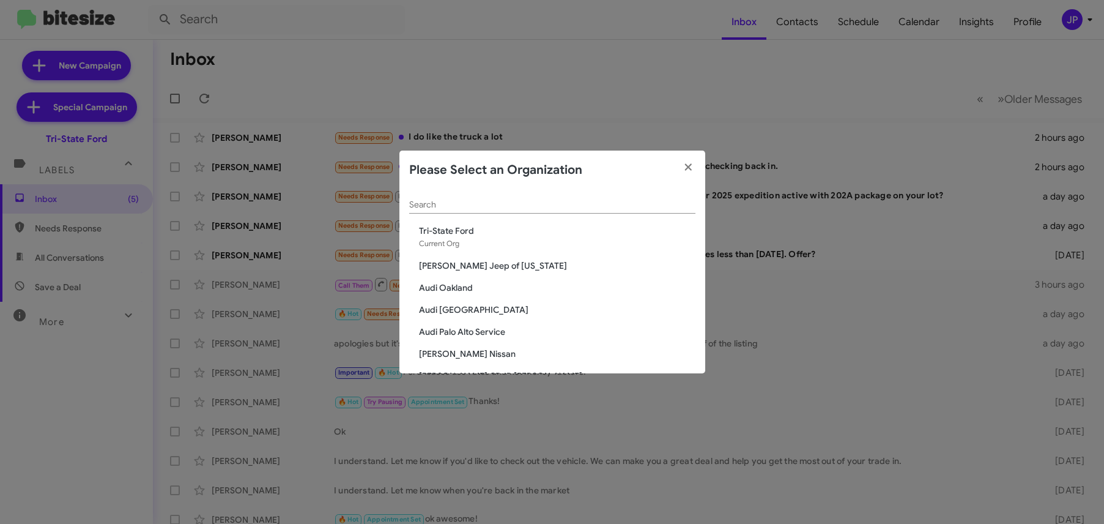
click at [624, 210] on div "Search" at bounding box center [552, 202] width 286 height 24
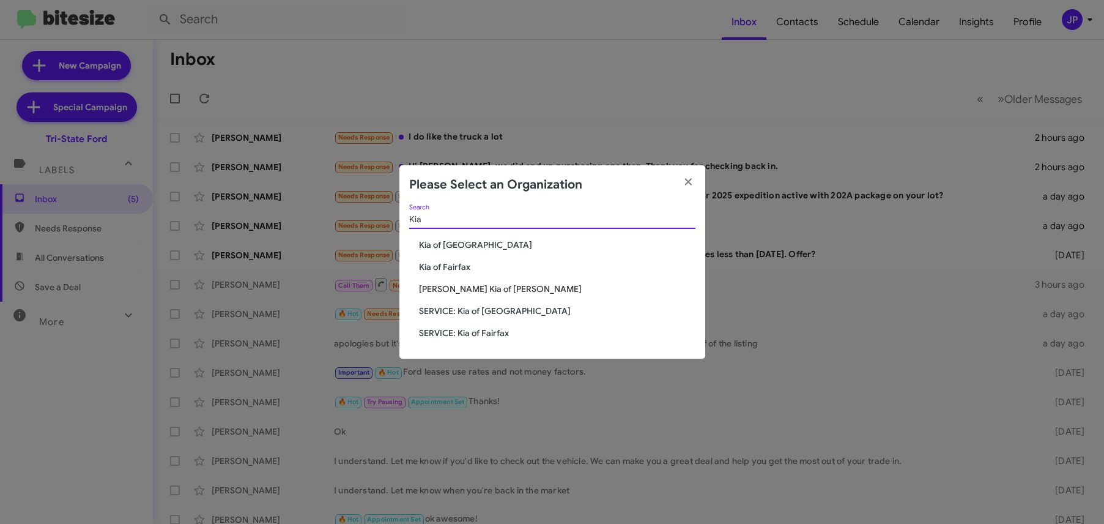
type input "Kia"
click at [473, 246] on span "Kia of Catonsville" at bounding box center [557, 245] width 276 height 12
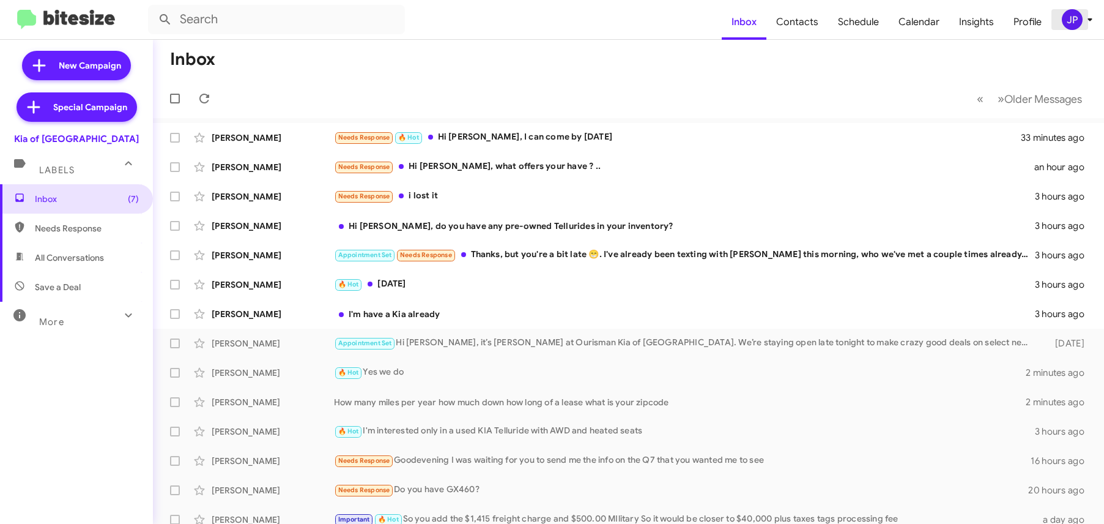
click at [1066, 24] on div "JP" at bounding box center [1072, 19] width 21 height 21
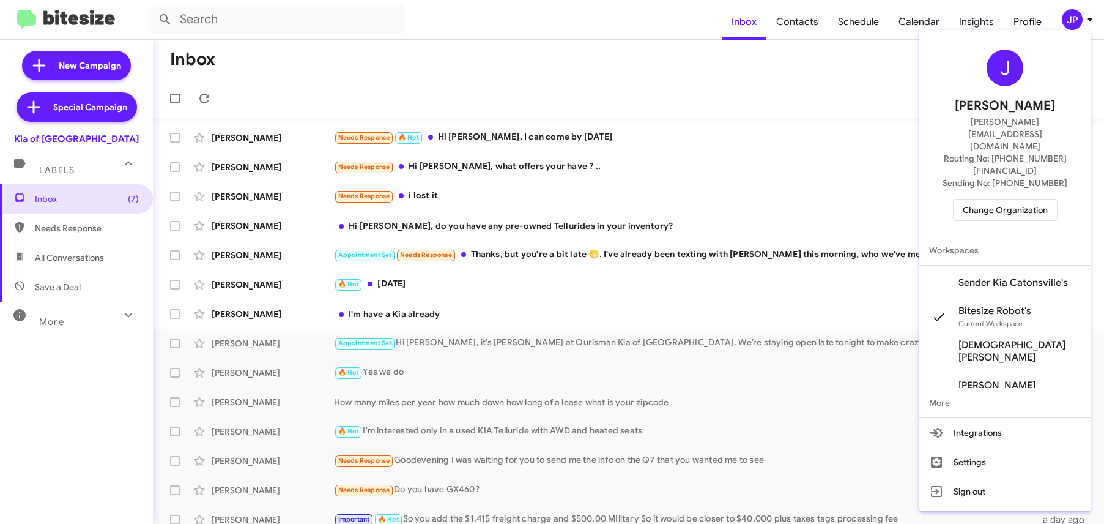
click at [1034, 199] on span "Change Organization" at bounding box center [1005, 209] width 85 height 21
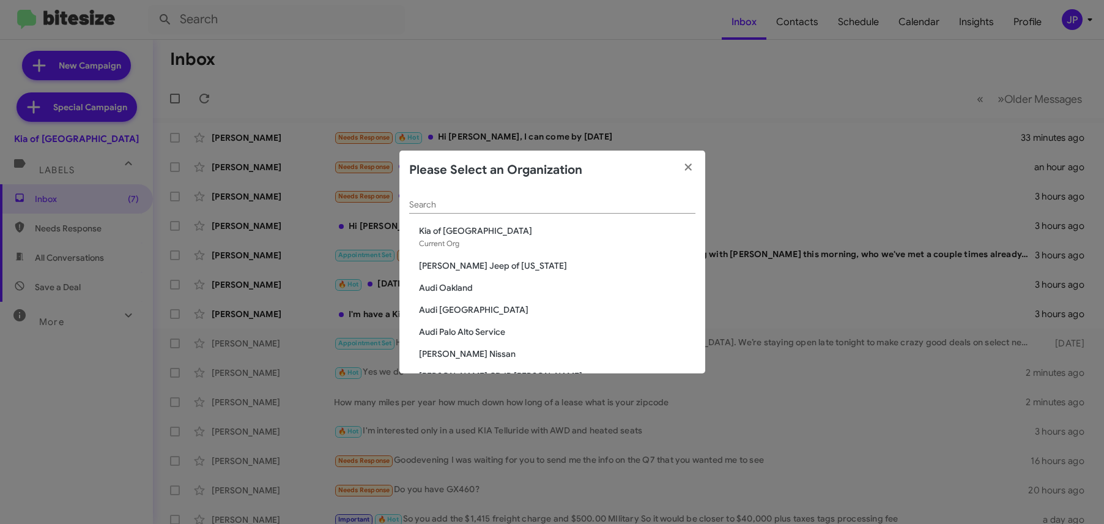
click at [606, 202] on input "Search" at bounding box center [552, 205] width 286 height 10
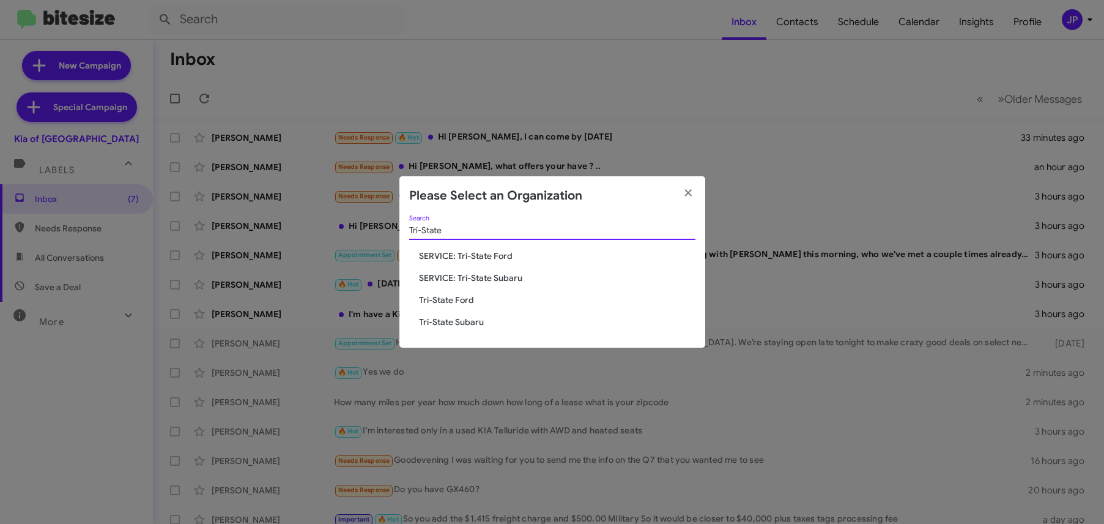
type input "Tri-State"
click at [511, 254] on span "SERVICE: Tri-State Ford" at bounding box center [557, 256] width 276 height 12
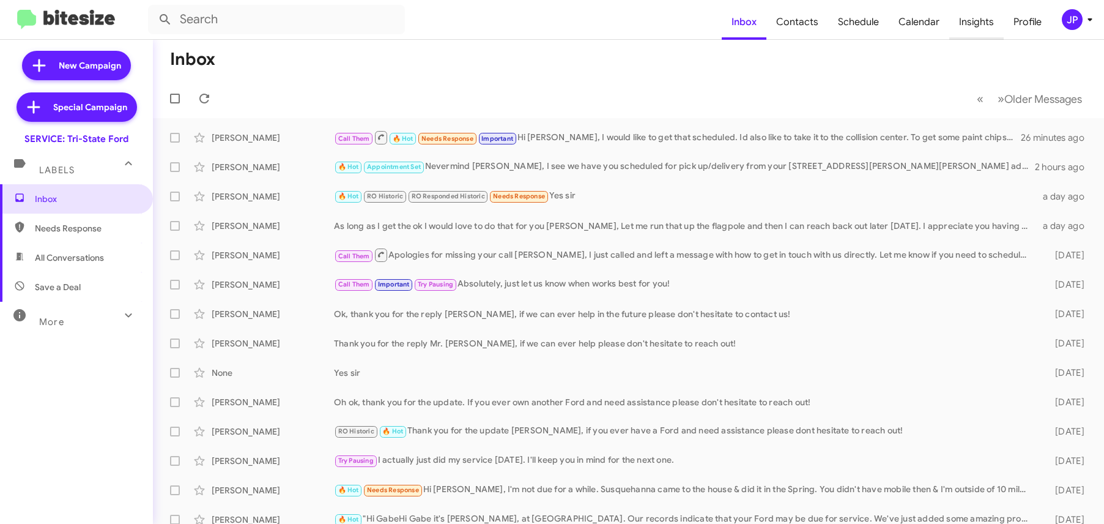
click at [971, 33] on span "Insights" at bounding box center [976, 21] width 54 height 35
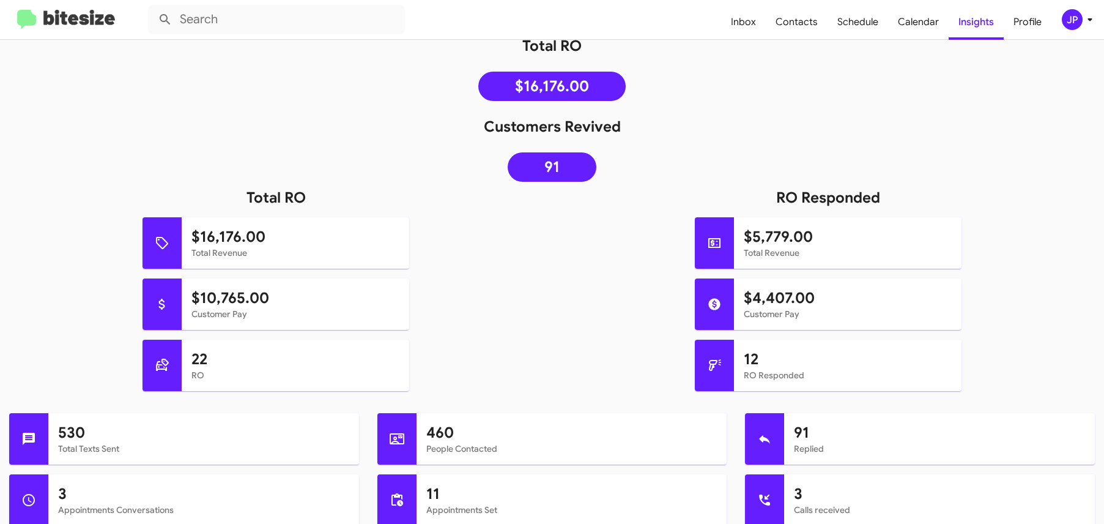
scroll to position [191, 0]
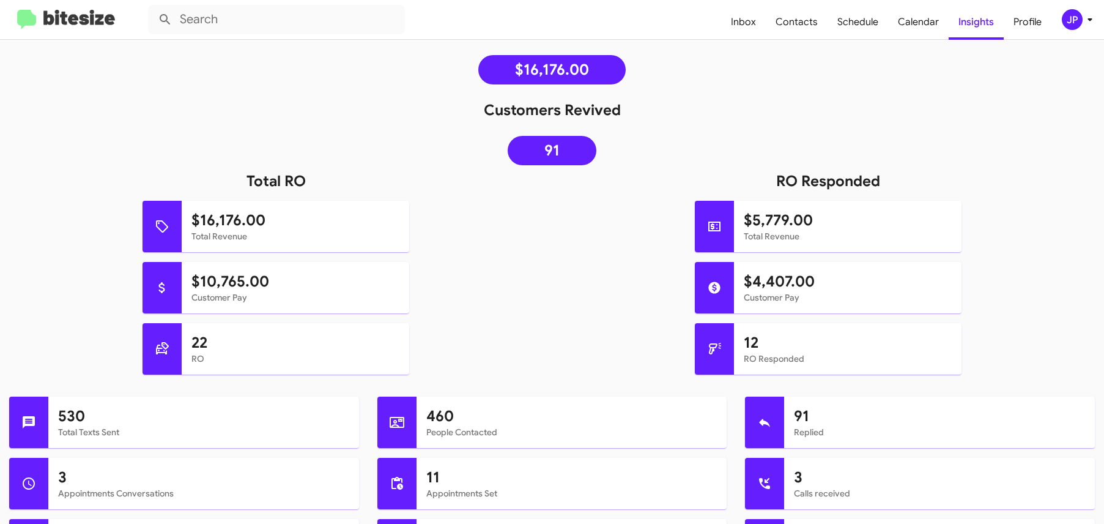
click at [113, 26] on img at bounding box center [66, 20] width 98 height 20
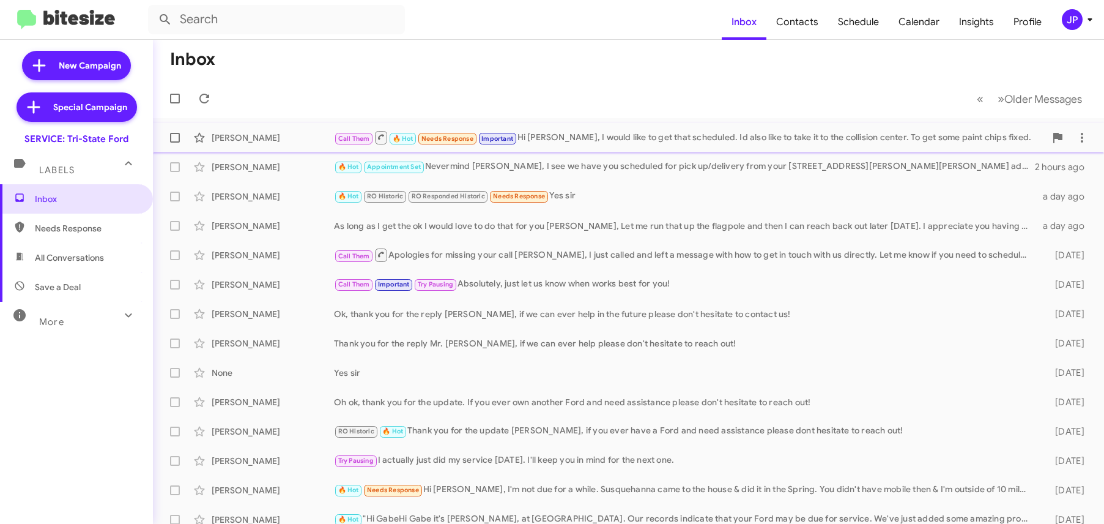
click at [579, 133] on div "Call Them 🔥 Hot Needs Response Important Hi Dave, I would like to get that sche…" at bounding box center [689, 137] width 711 height 15
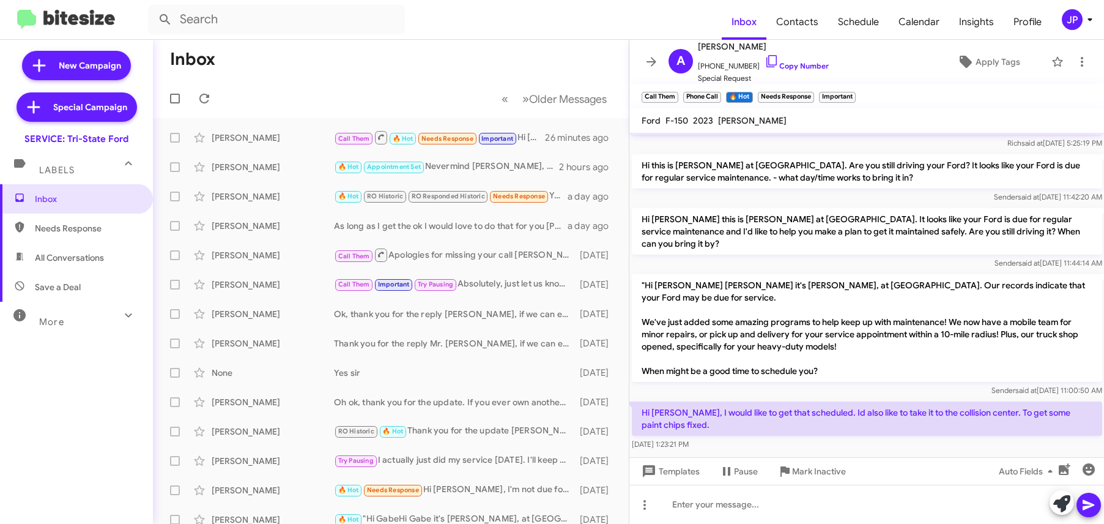
scroll to position [399, 0]
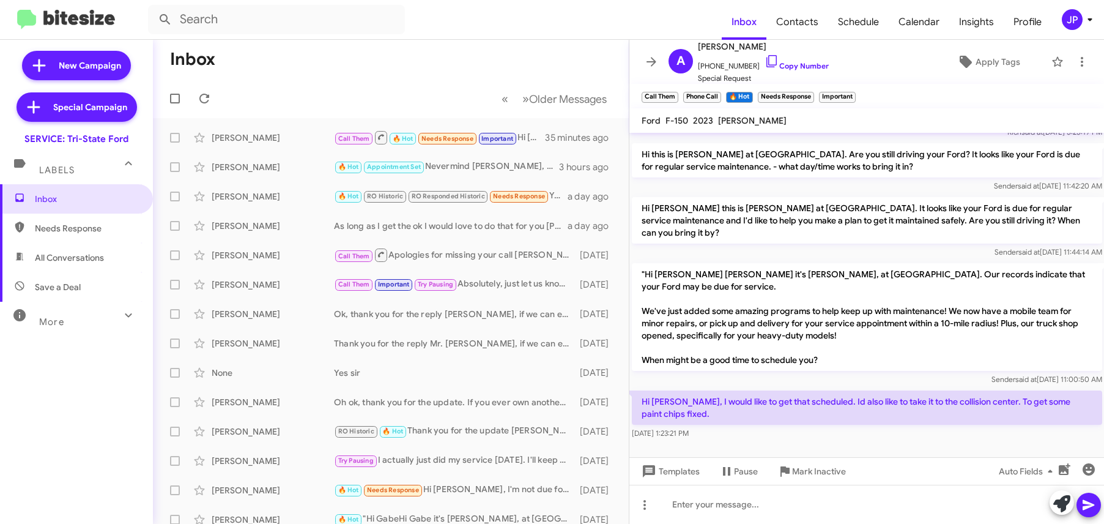
click at [1059, 16] on button "JP" at bounding box center [1070, 19] width 39 height 21
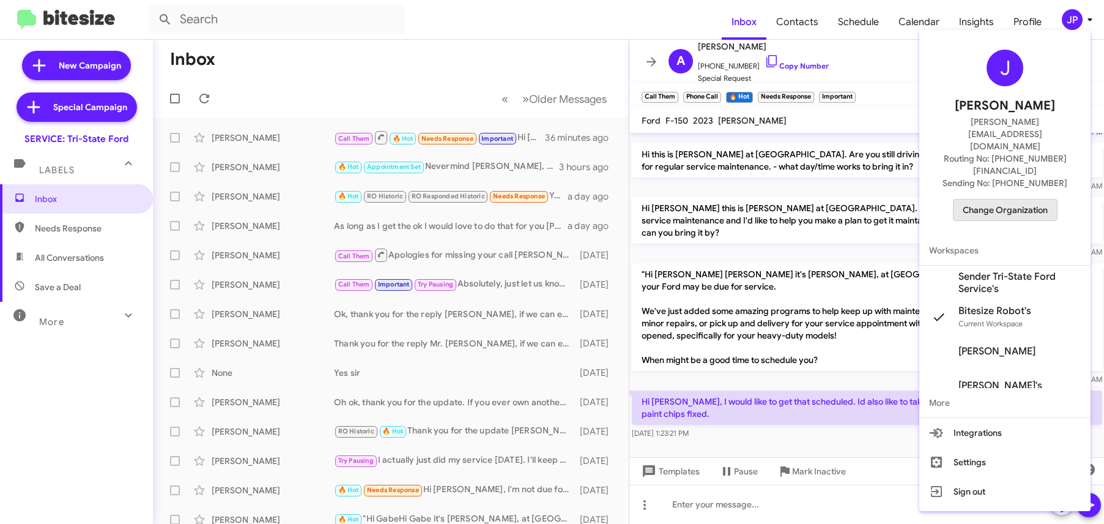
click at [1032, 199] on span "Change Organization" at bounding box center [1005, 209] width 85 height 21
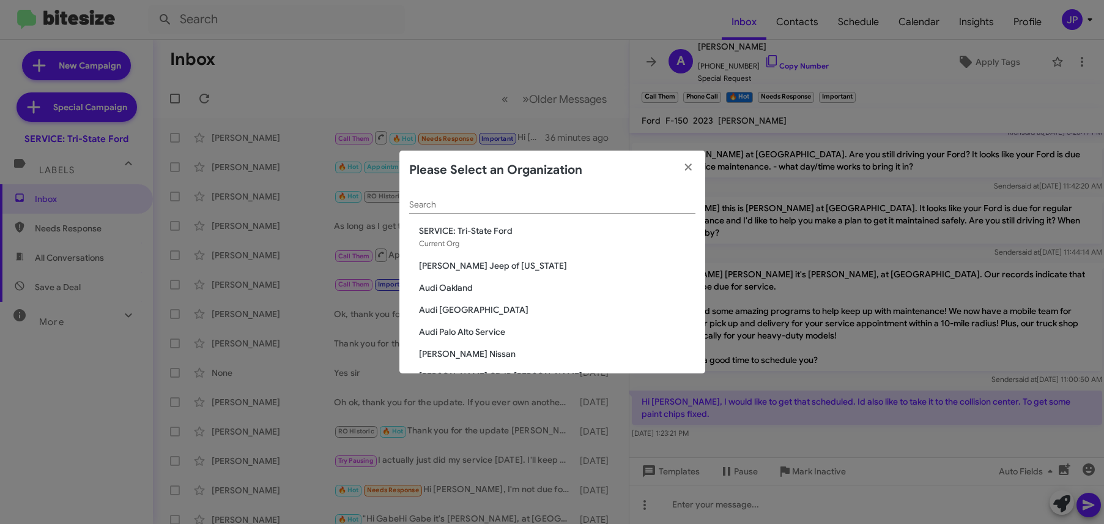
click at [513, 206] on input "Search" at bounding box center [552, 205] width 286 height 10
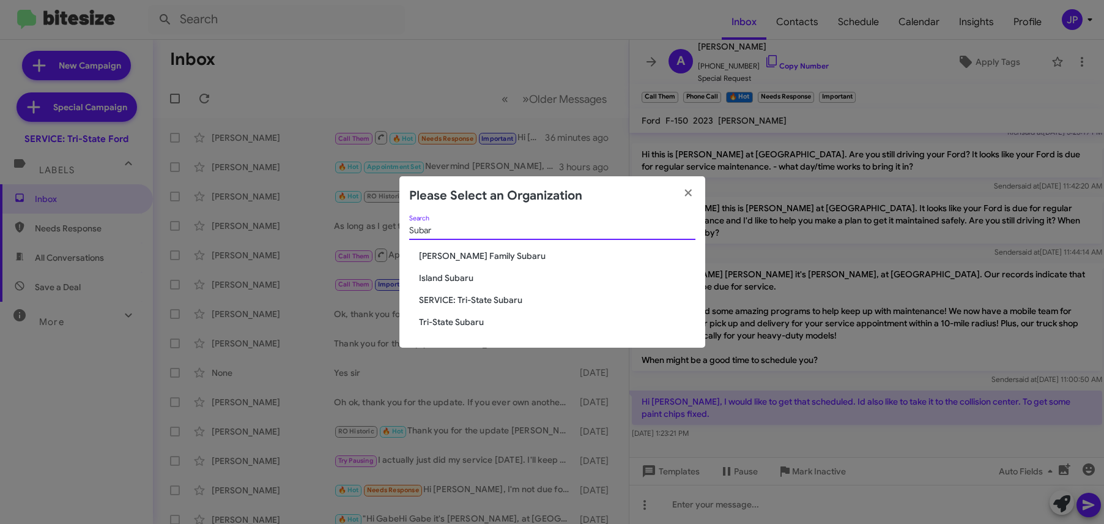
type input "Subar"
click at [470, 328] on span "Tri-State Subaru" at bounding box center [557, 322] width 276 height 12
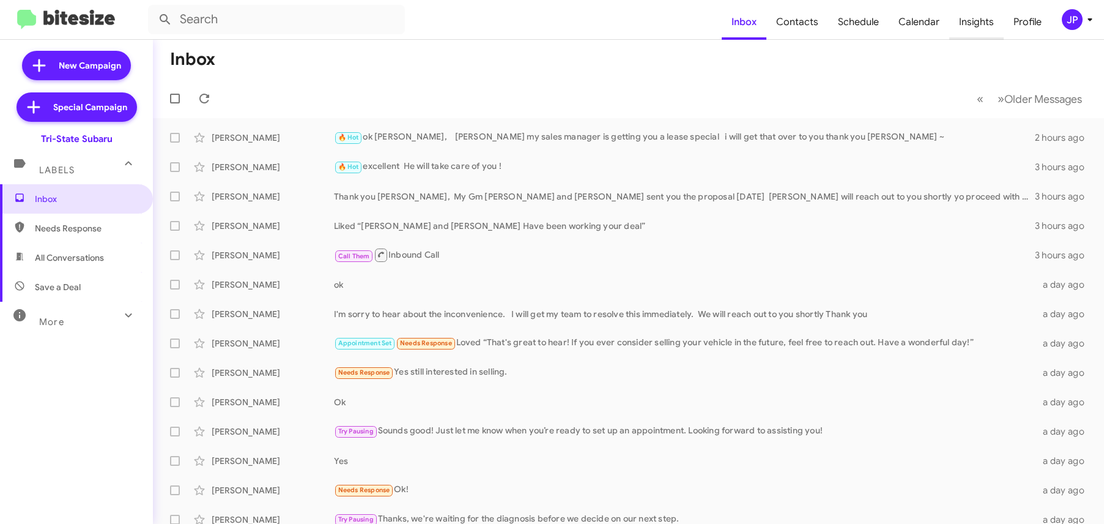
click at [994, 24] on span "Insights" at bounding box center [976, 21] width 54 height 35
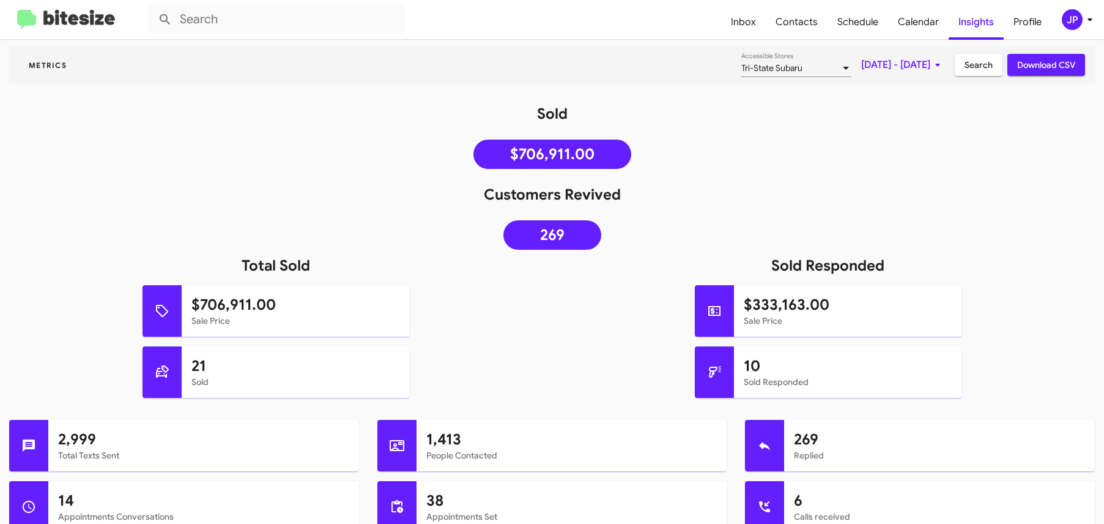
scroll to position [106, 0]
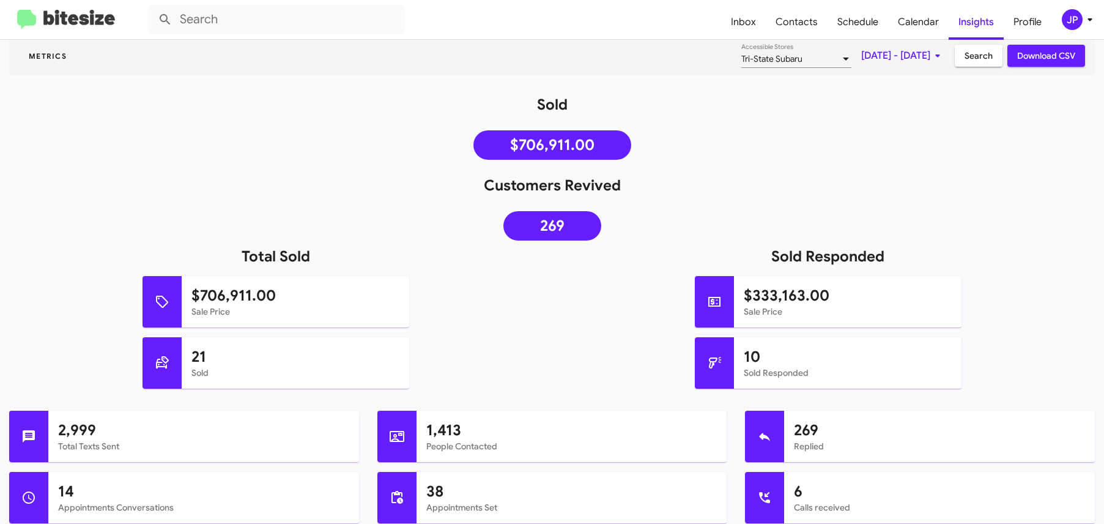
click at [85, 13] on img at bounding box center [66, 20] width 98 height 20
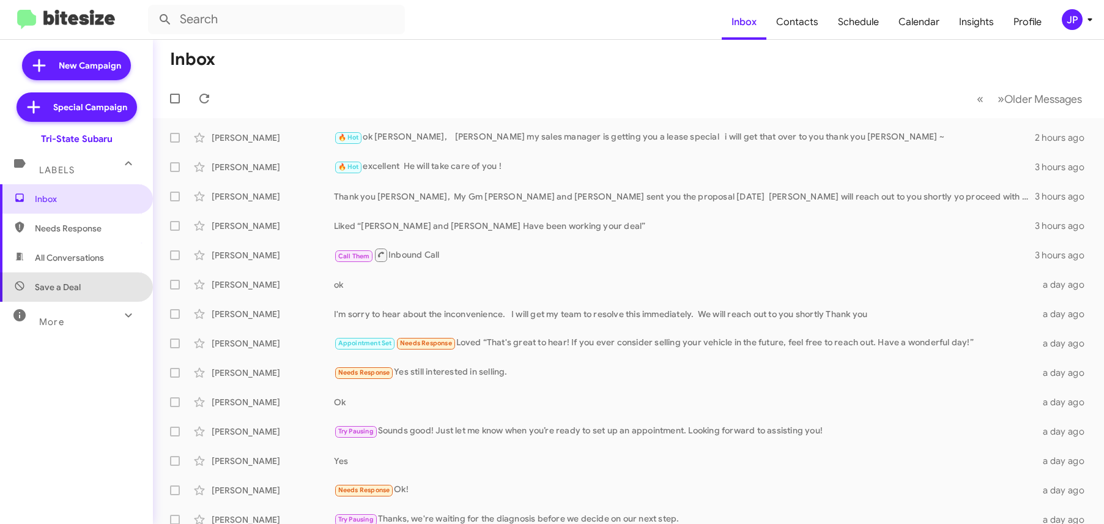
click at [87, 288] on span "Save a Deal" at bounding box center [76, 286] width 153 height 29
type input "in:not-interested"
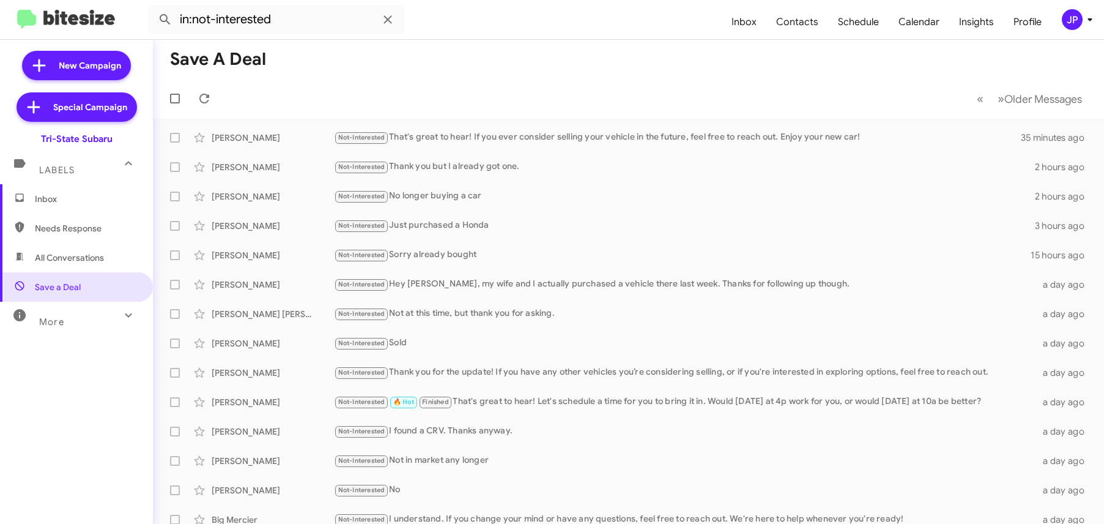
click at [74, 185] on span "Inbox" at bounding box center [76, 198] width 153 height 29
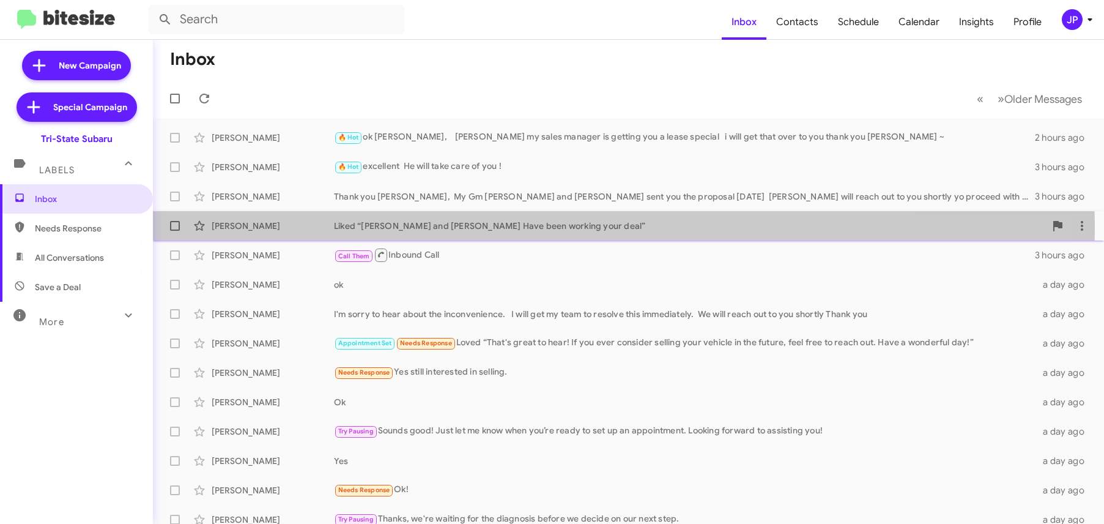
click at [462, 228] on div "Liked “Bennett and Marianne Have been working your deal”" at bounding box center [689, 226] width 711 height 12
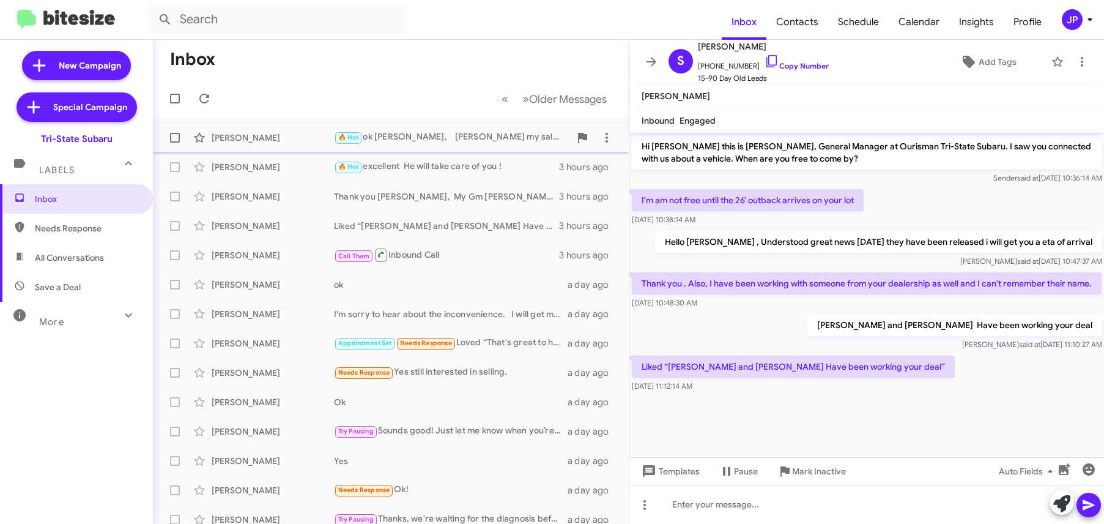
click at [447, 150] on span "Bill Fitzpatrick 🔥 Hot ok Bill, Ryan my sales manager is getting you a lease sp…" at bounding box center [391, 137] width 476 height 29
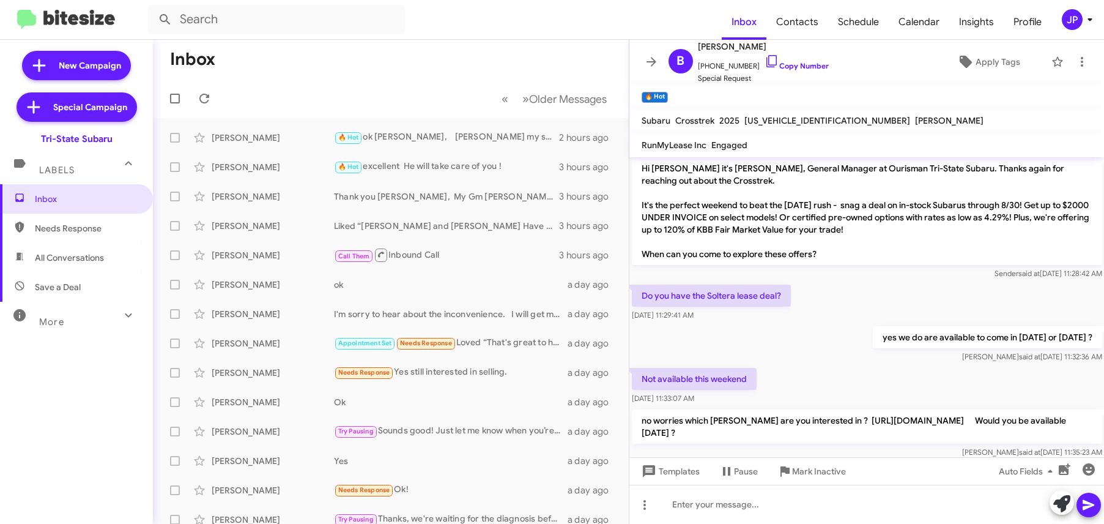
scroll to position [412, 0]
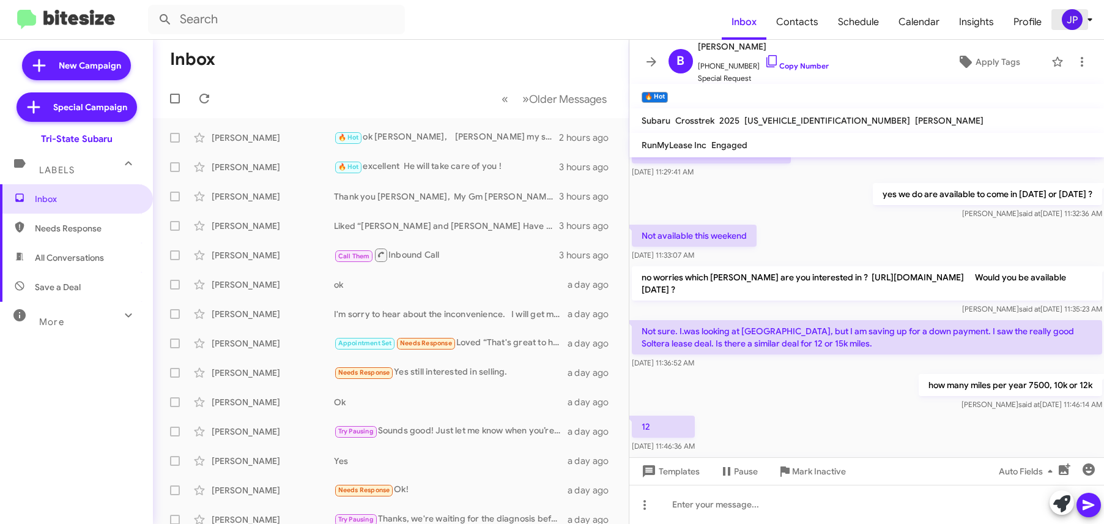
click at [1064, 20] on div "JP" at bounding box center [1072, 19] width 21 height 21
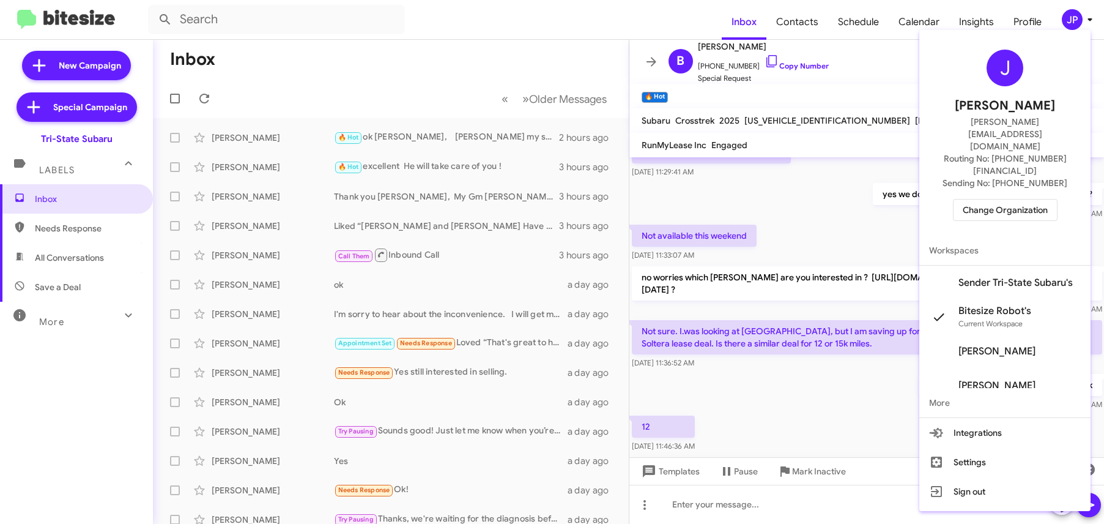
click at [1021, 199] on span "Change Organization" at bounding box center [1005, 209] width 85 height 21
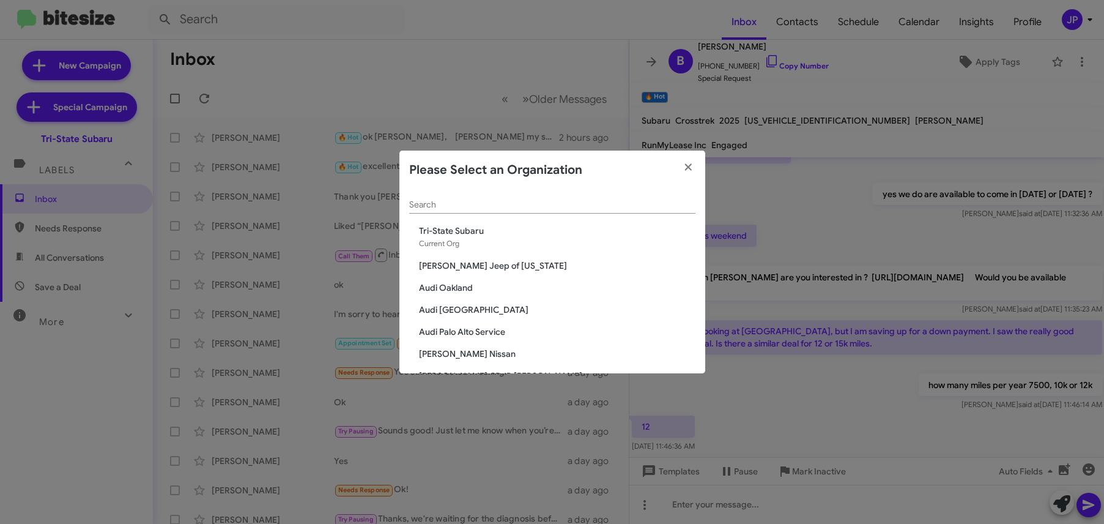
click at [533, 199] on div "Search" at bounding box center [552, 202] width 286 height 24
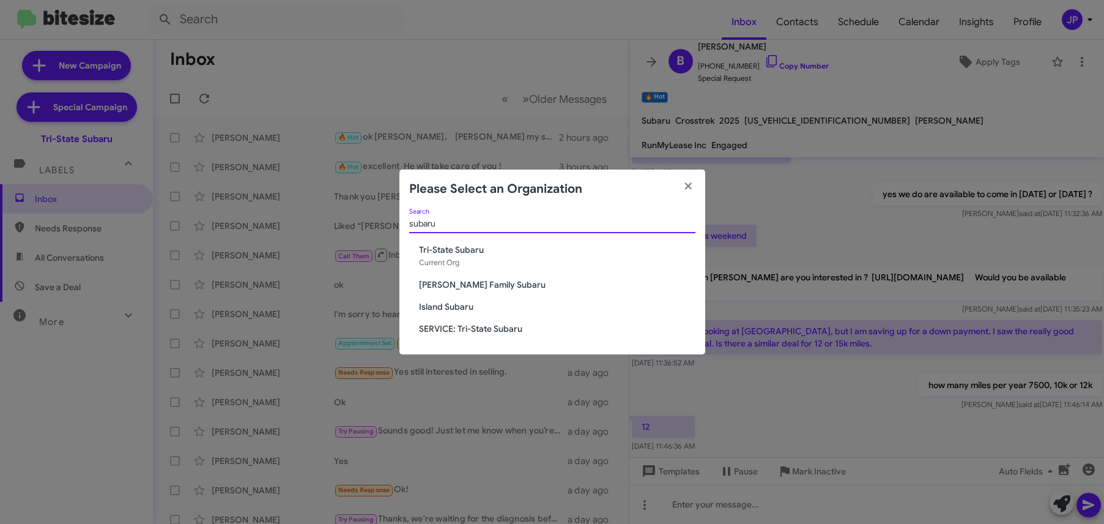
type input "subaru"
click at [508, 325] on span "SERVICE: Tri-State Subaru" at bounding box center [557, 328] width 276 height 12
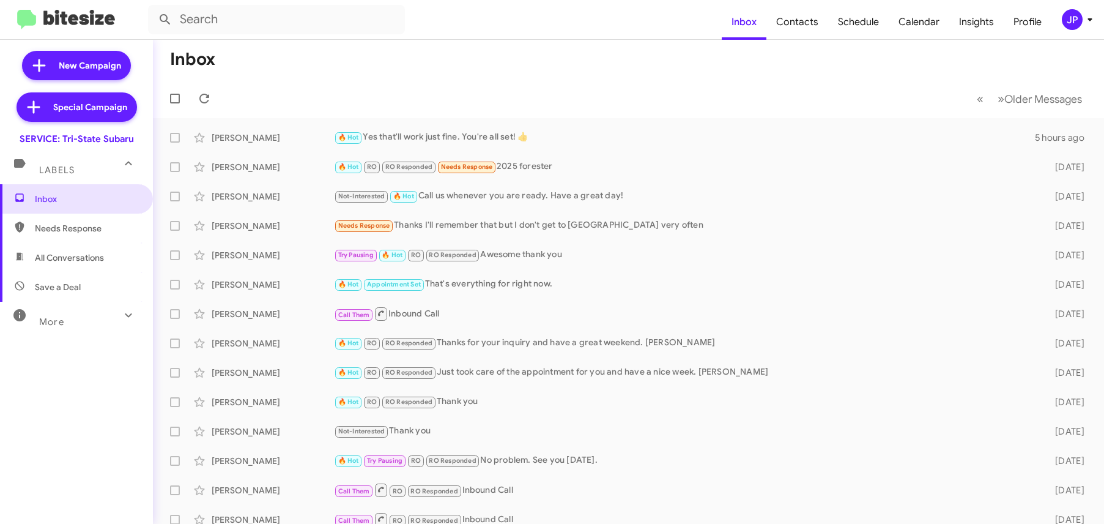
click at [514, 72] on mat-toolbar-row "Inbox" at bounding box center [628, 59] width 951 height 39
click at [1083, 17] on icon at bounding box center [1090, 19] width 15 height 15
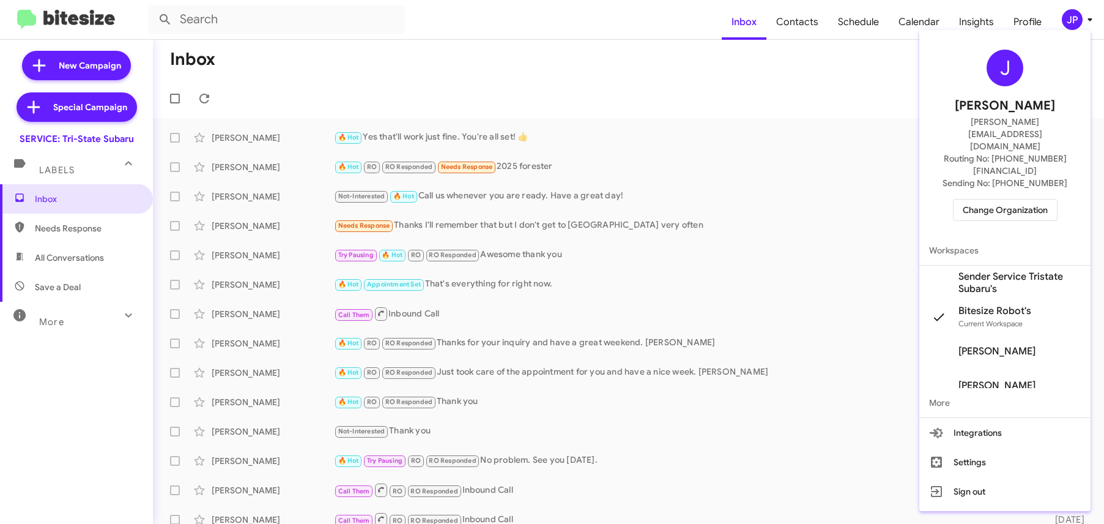
click at [1013, 199] on span "Change Organization" at bounding box center [1005, 209] width 85 height 21
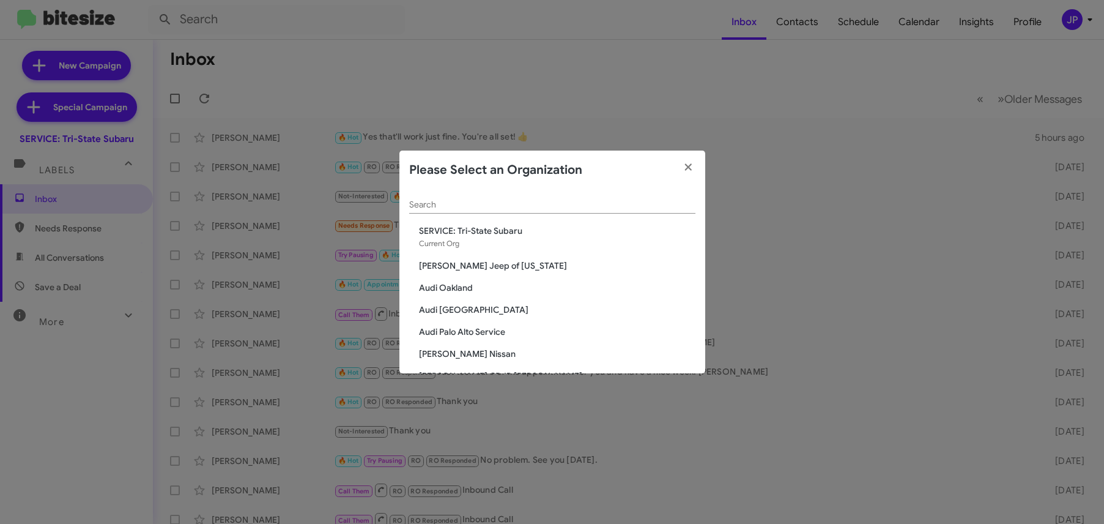
click at [583, 212] on div "Search" at bounding box center [552, 202] width 286 height 24
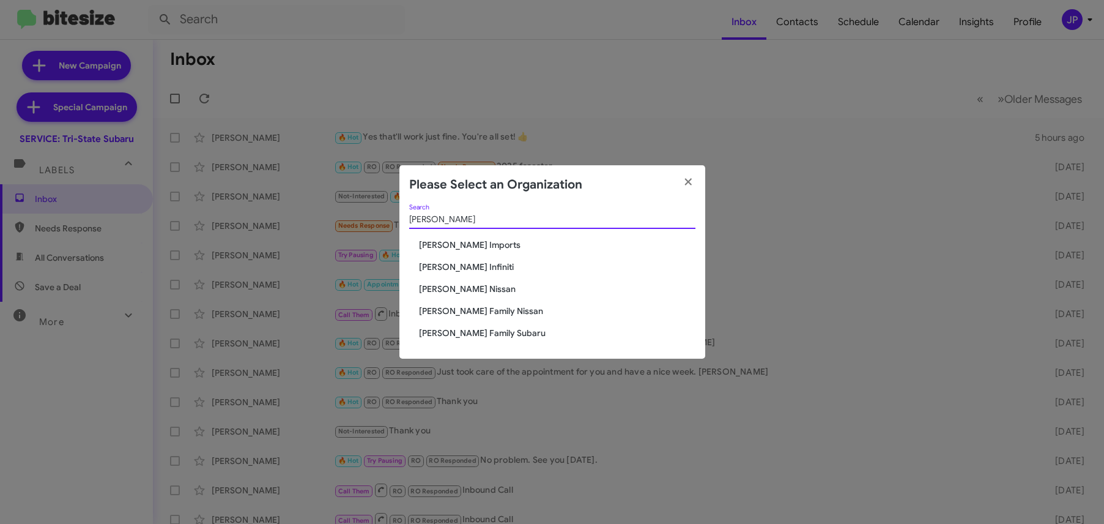
type input "hicks"
click at [482, 289] on span "[PERSON_NAME] Nissan" at bounding box center [557, 289] width 276 height 12
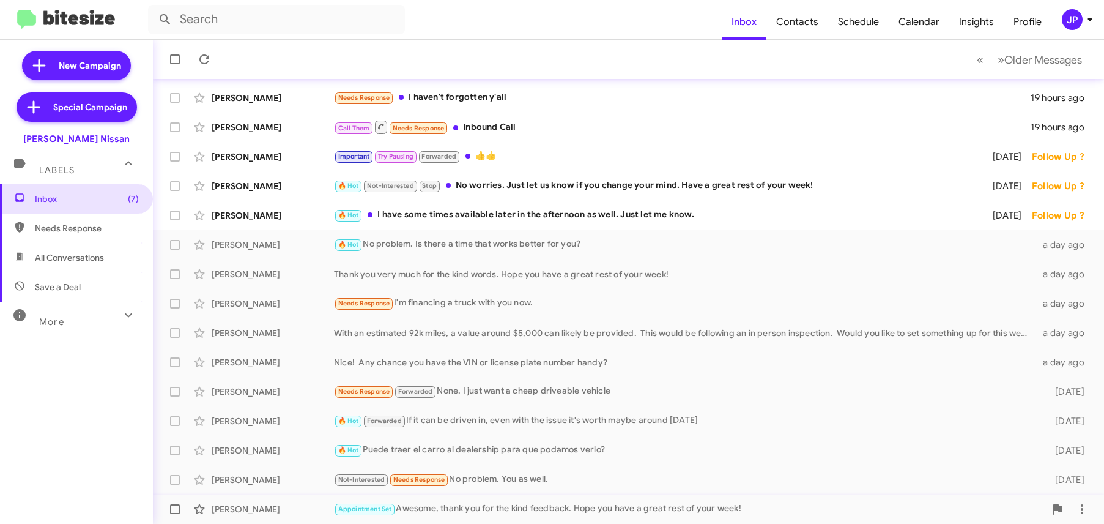
scroll to position [187, 0]
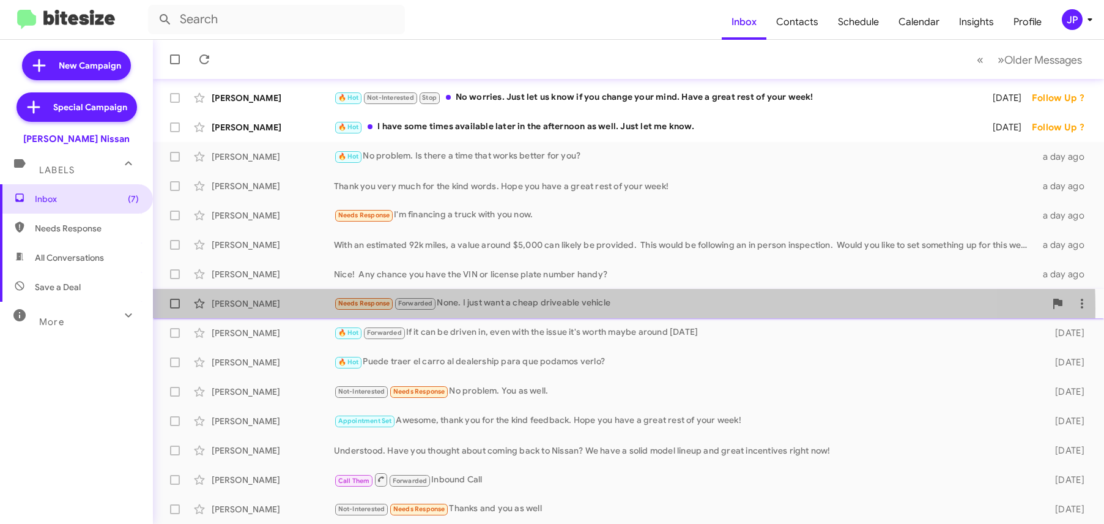
click at [580, 308] on div "Needs Response Forwarded None. I just want a cheap driveable vehicle" at bounding box center [689, 303] width 711 height 14
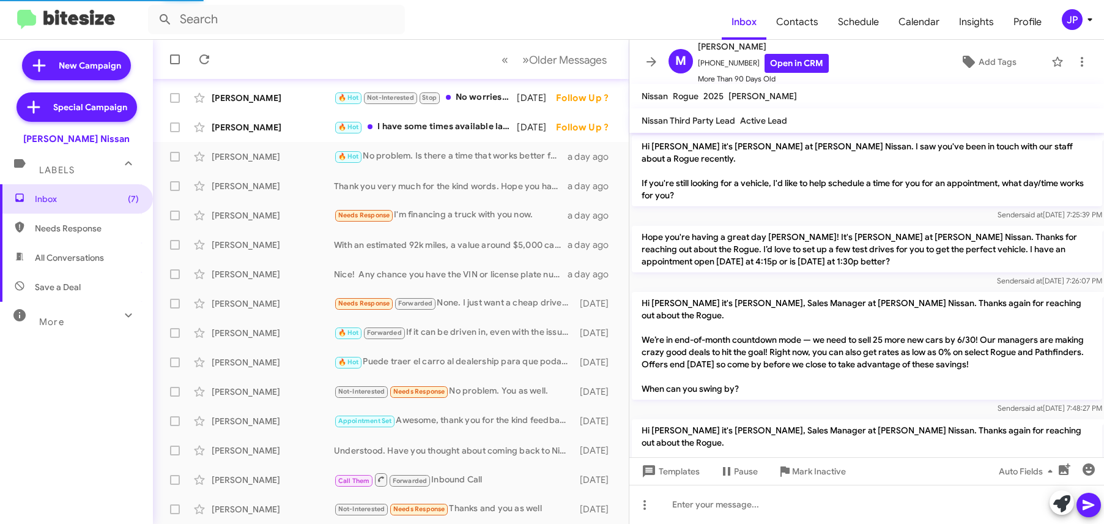
scroll to position [1178, 0]
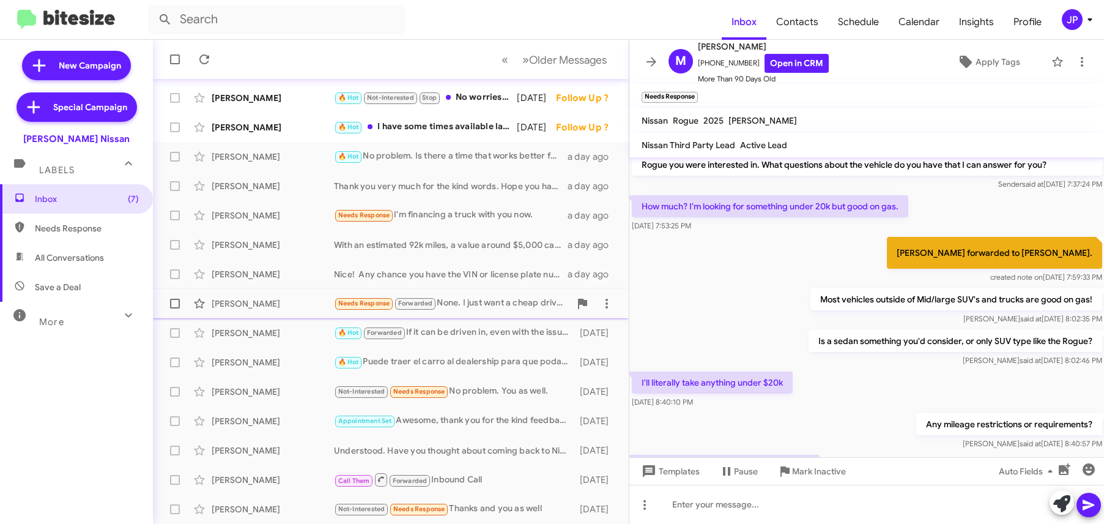
click at [467, 311] on div "[PERSON_NAME] Needs Response Forwarded None. I just want a cheap driveable vehi…" at bounding box center [391, 303] width 456 height 24
click at [451, 226] on div "[PERSON_NAME] Needs Response I'm financing a truck with you now. a day ago" at bounding box center [391, 215] width 456 height 24
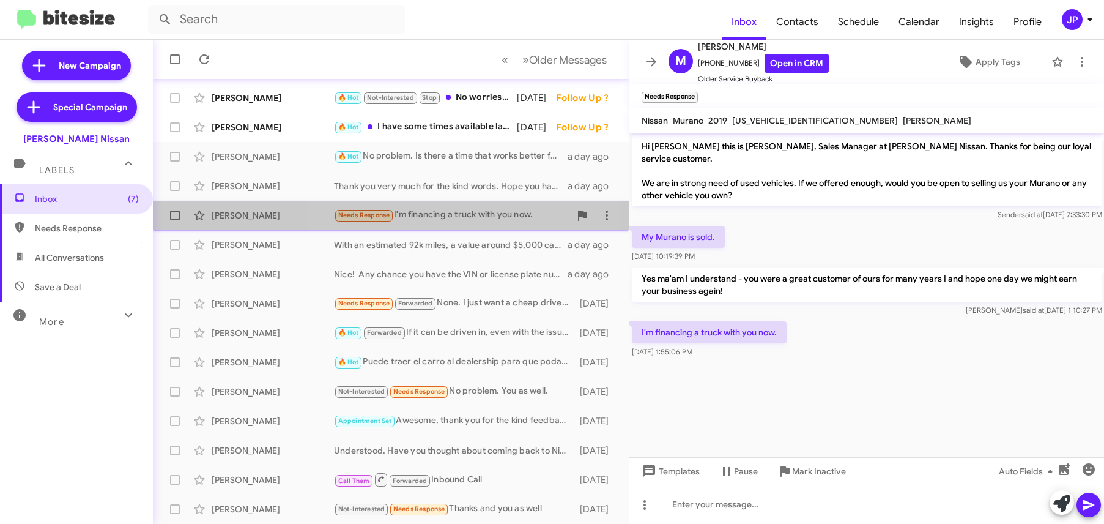
click at [432, 219] on div "Needs Response I'm financing a truck with you now." at bounding box center [452, 215] width 236 height 14
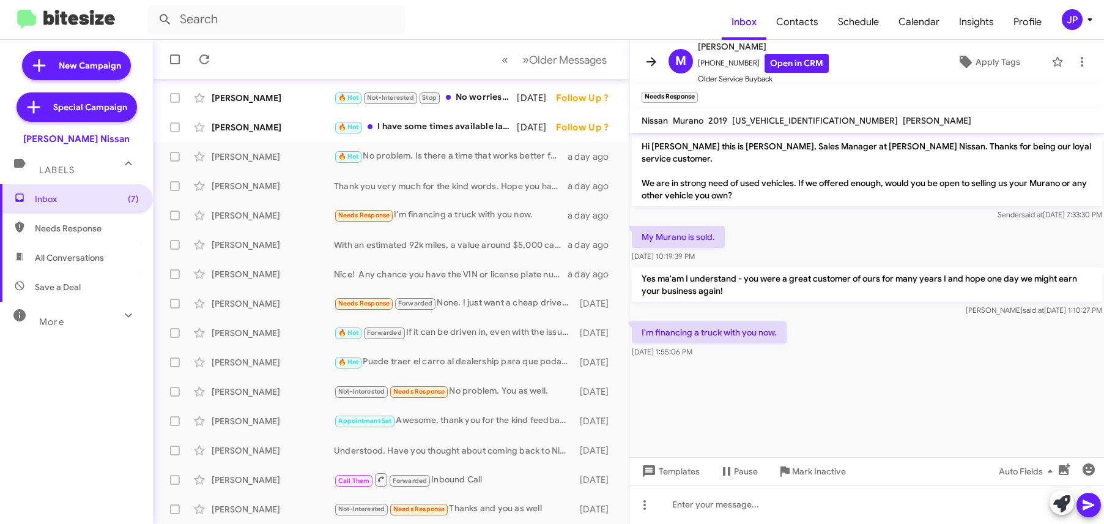
click at [645, 69] on button at bounding box center [651, 62] width 24 height 24
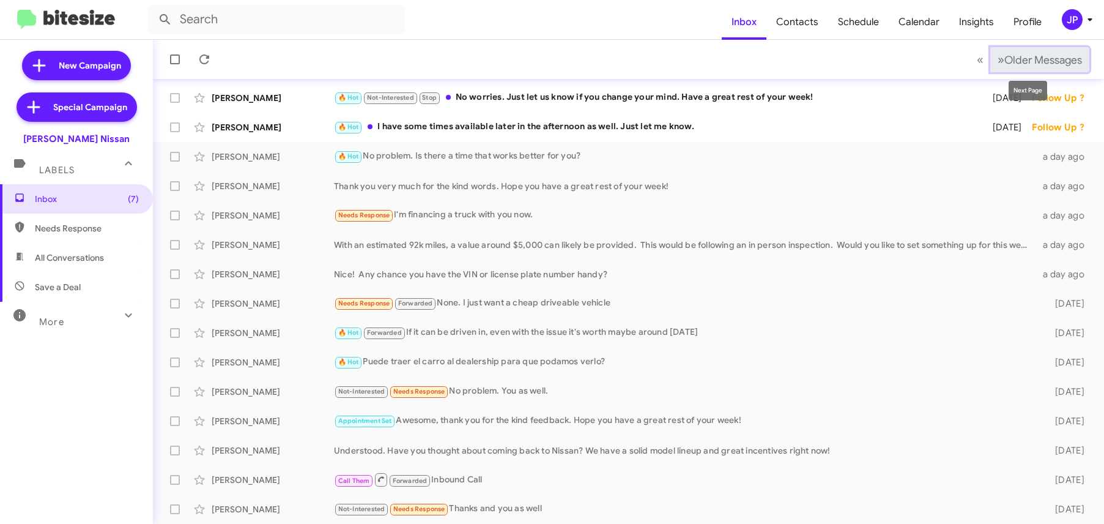
click at [1033, 51] on button "» Next Older Messages" at bounding box center [1039, 59] width 99 height 25
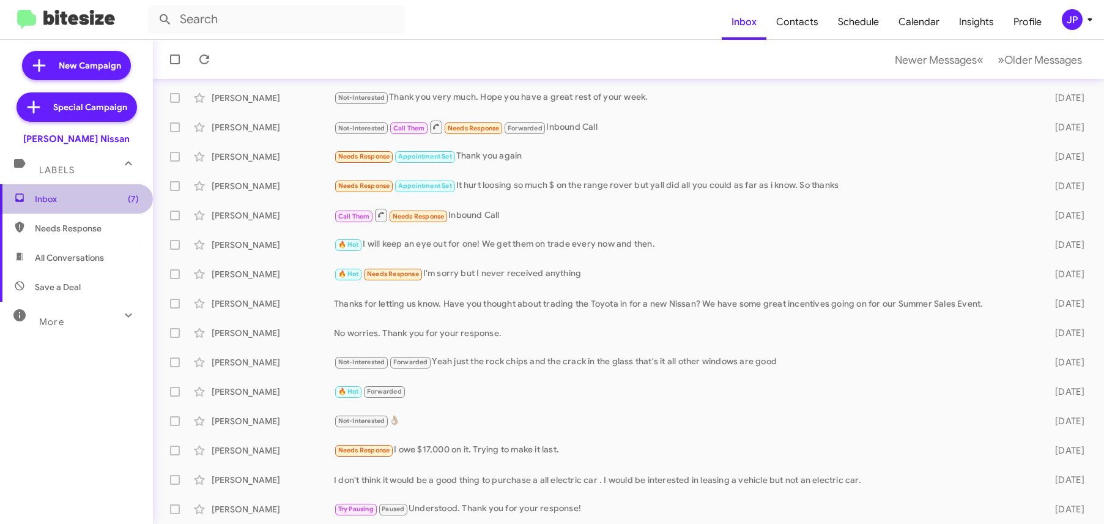
click at [98, 203] on span "Inbox (7)" at bounding box center [87, 199] width 104 height 12
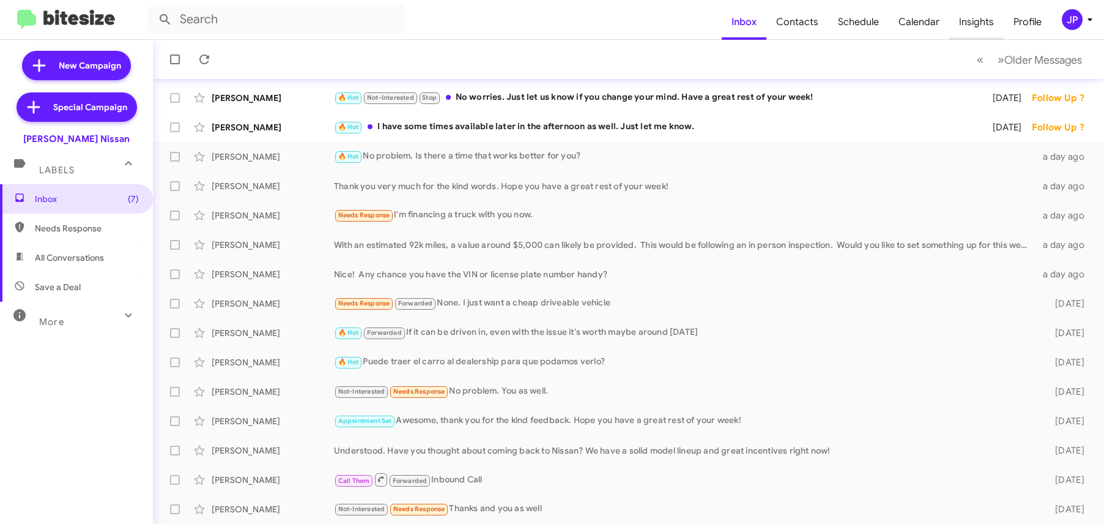
click at [976, 28] on span "Insights" at bounding box center [976, 21] width 54 height 35
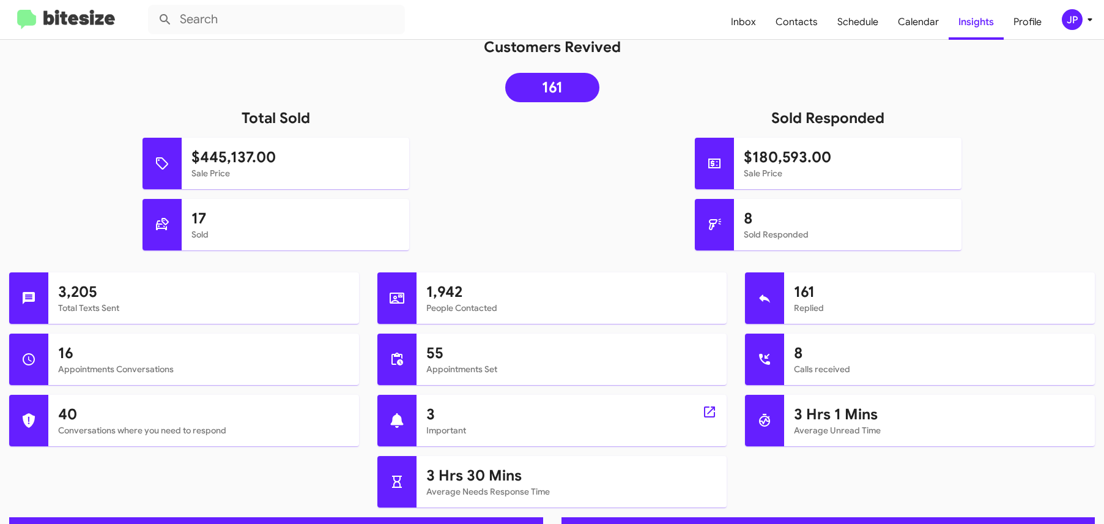
scroll to position [255, 0]
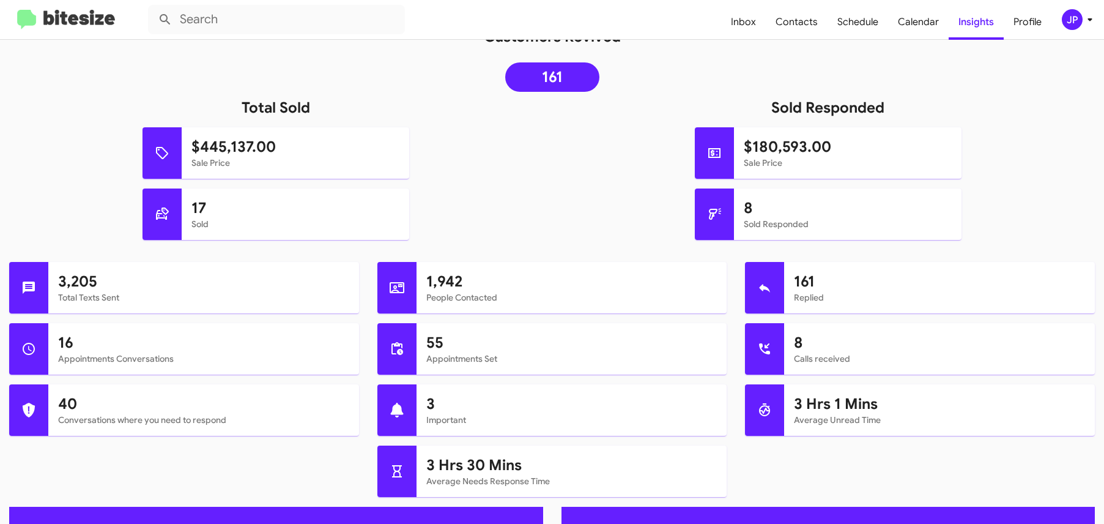
click at [41, 17] on img at bounding box center [66, 20] width 98 height 20
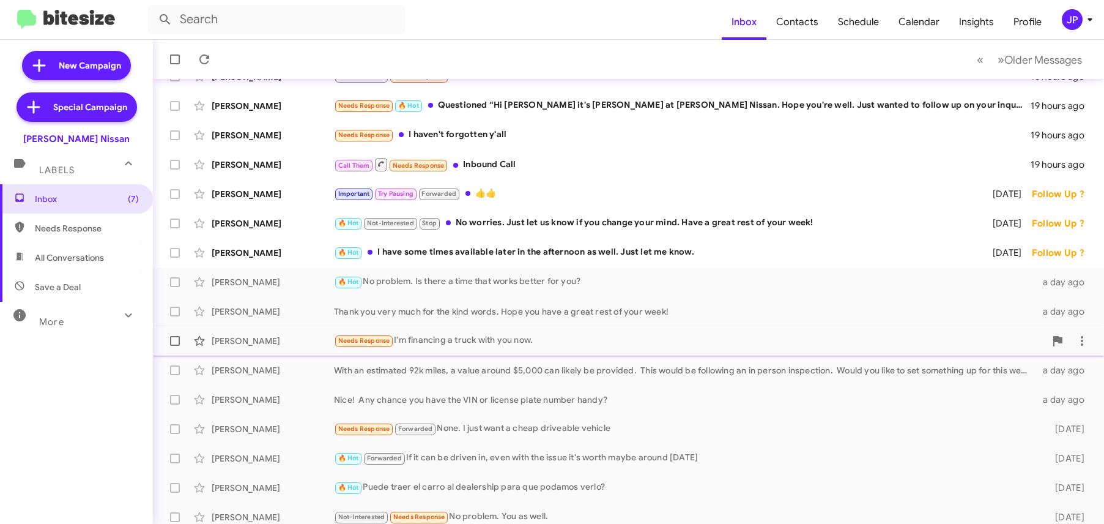
scroll to position [187, 0]
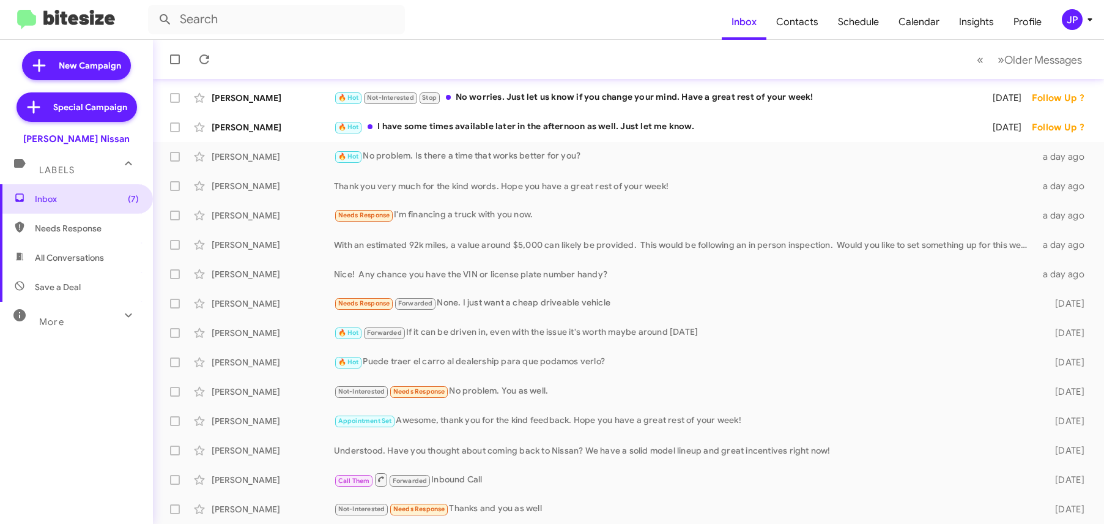
click at [1058, 20] on button "JP" at bounding box center [1070, 19] width 39 height 21
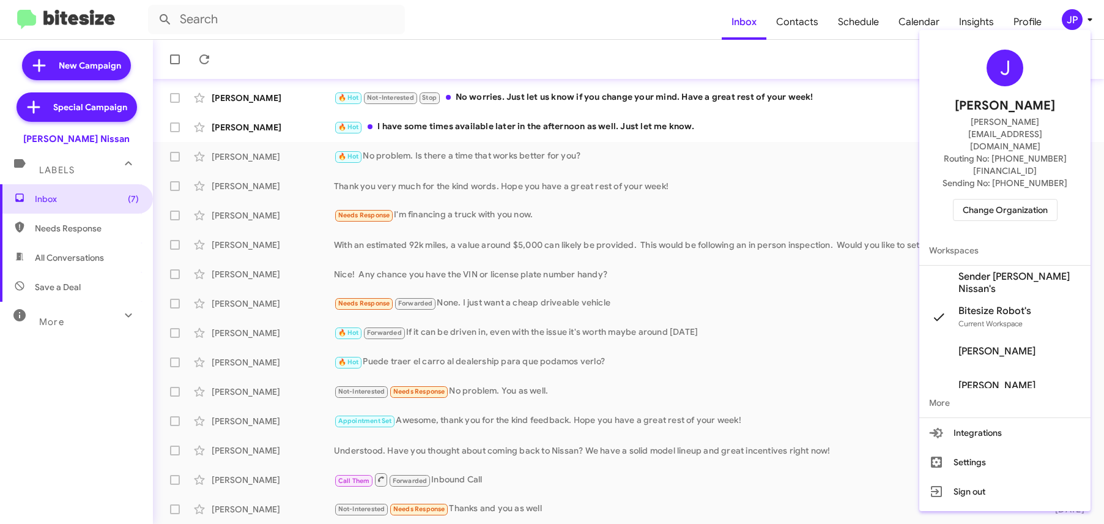
click at [1025, 159] on div "J Jamie Payton jamie@bitesize.co Routing No: +1 (361) 654-1955 Sending No: +1 (…" at bounding box center [1004, 135] width 171 height 201
click at [1023, 199] on span "Change Organization" at bounding box center [1005, 209] width 85 height 21
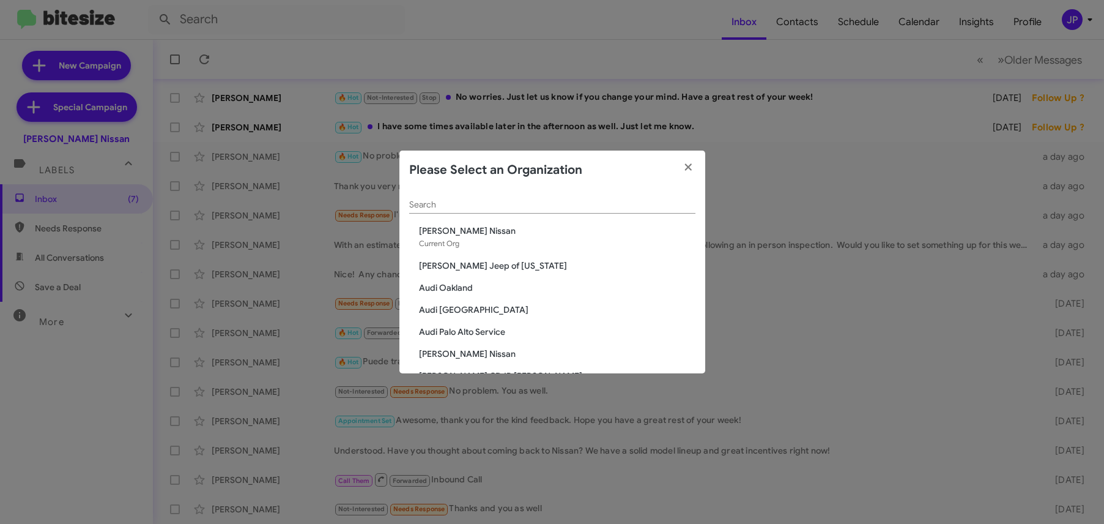
click at [664, 196] on div "Search" at bounding box center [552, 202] width 286 height 24
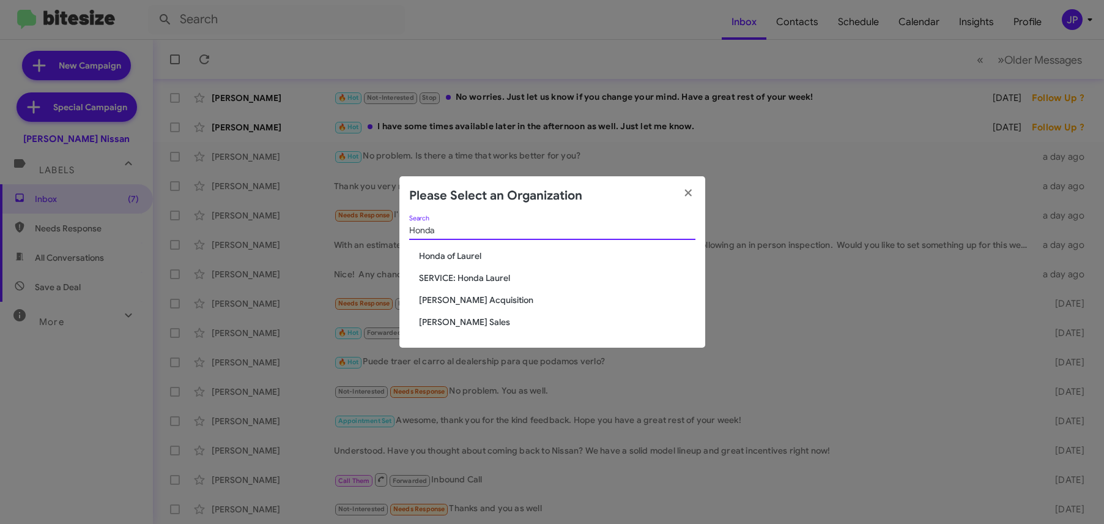
type input "Honda"
click at [446, 254] on span "Honda of Laurel" at bounding box center [557, 256] width 276 height 12
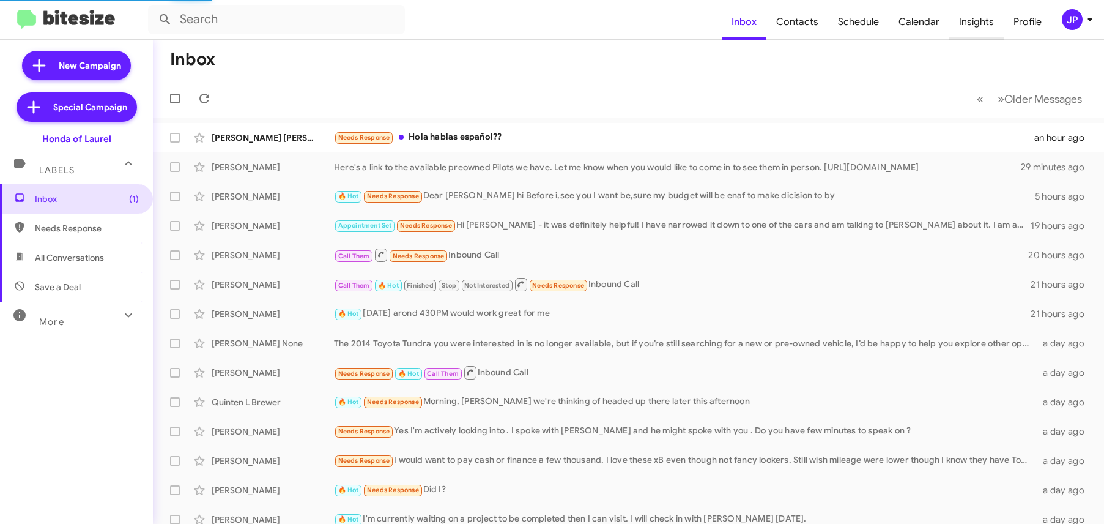
click at [982, 26] on span "Insights" at bounding box center [976, 21] width 54 height 35
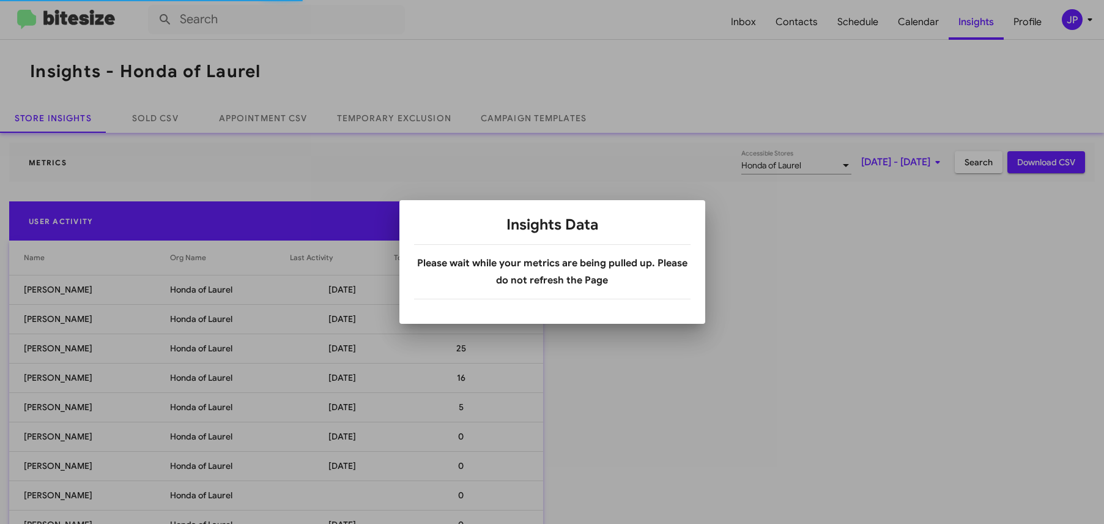
click at [1073, 18] on div "JP" at bounding box center [1072, 19] width 21 height 21
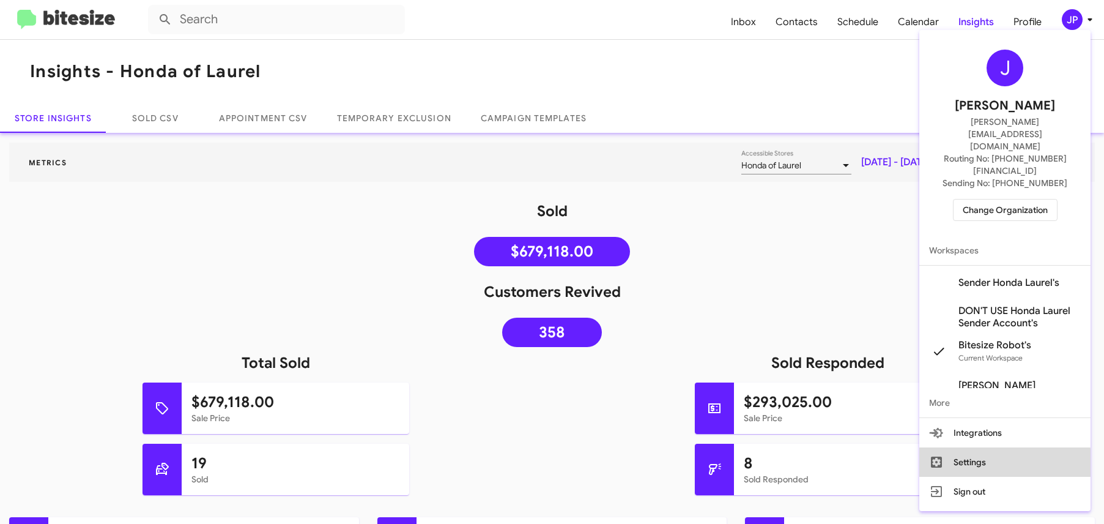
click at [982, 447] on button "Settings" at bounding box center [1004, 461] width 171 height 29
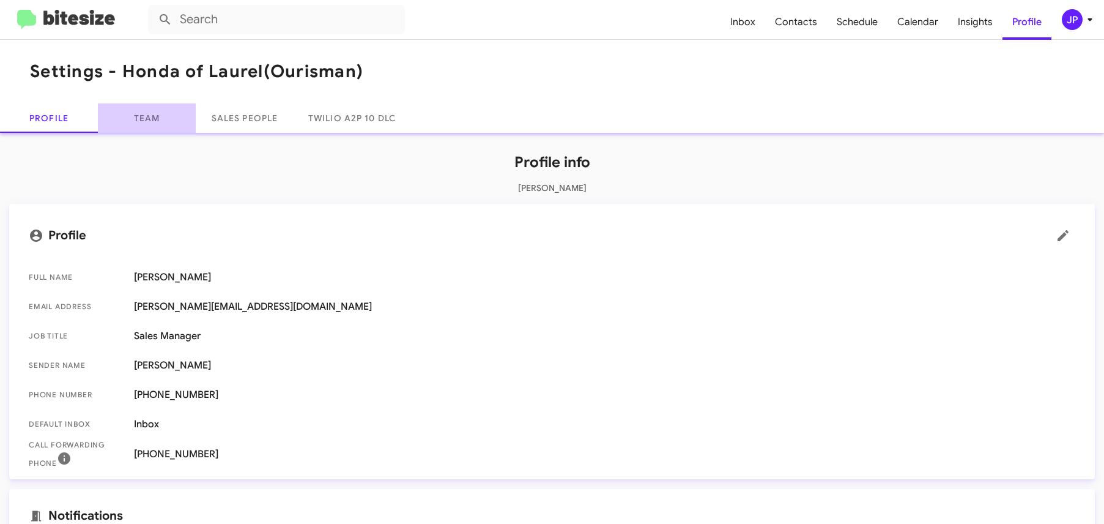
click at [137, 124] on link "Team" at bounding box center [147, 117] width 98 height 29
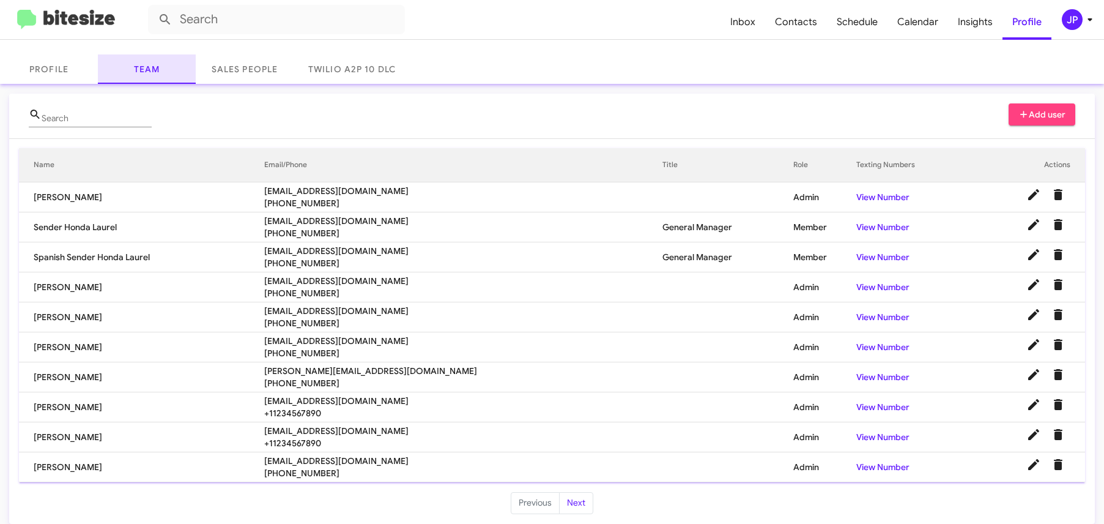
scroll to position [59, 0]
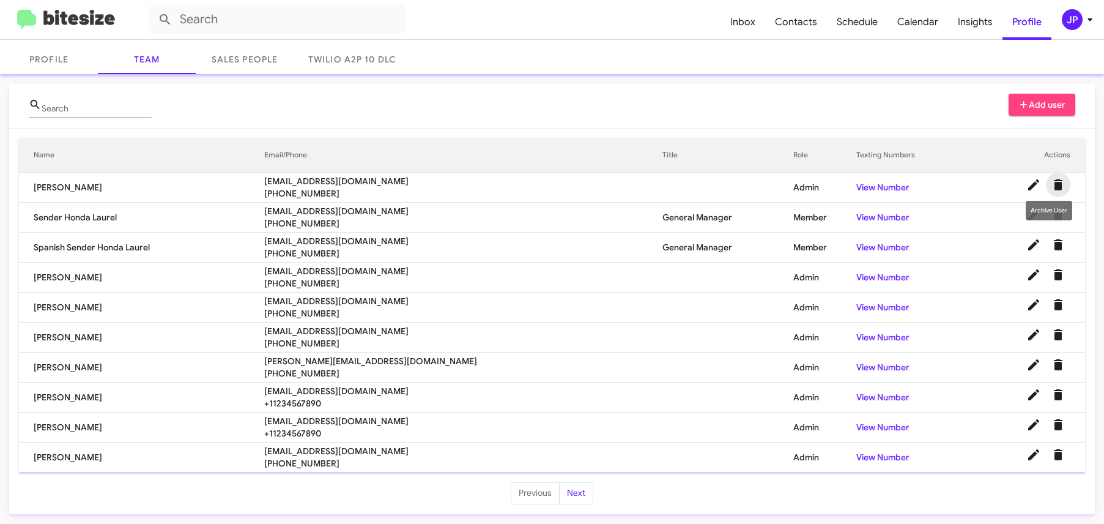
click at [1054, 187] on icon "Delete User" at bounding box center [1058, 184] width 9 height 11
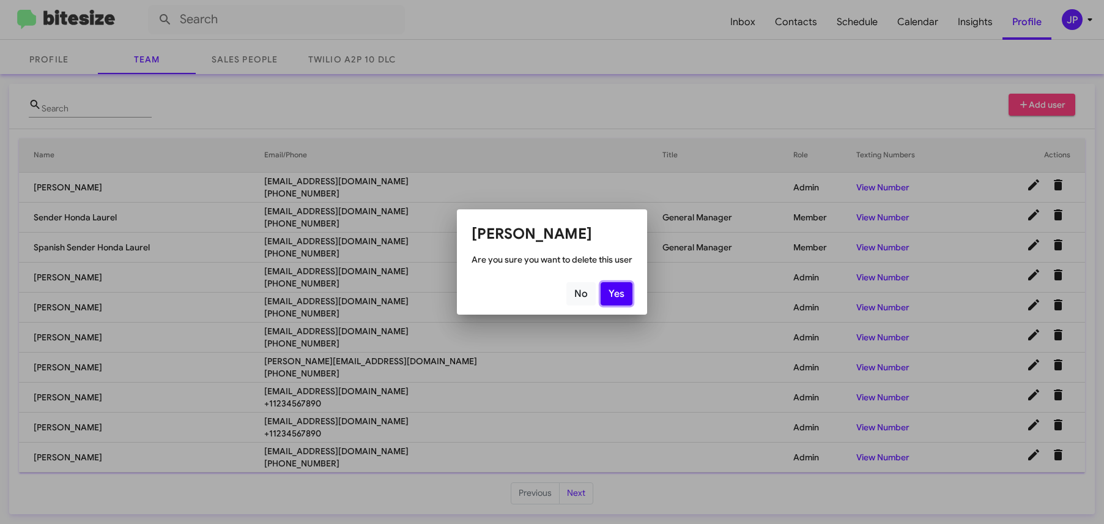
drag, startPoint x: 623, startPoint y: 292, endPoint x: 638, endPoint y: 294, distance: 15.3
click at [623, 292] on button "Yes" at bounding box center [617, 293] width 32 height 23
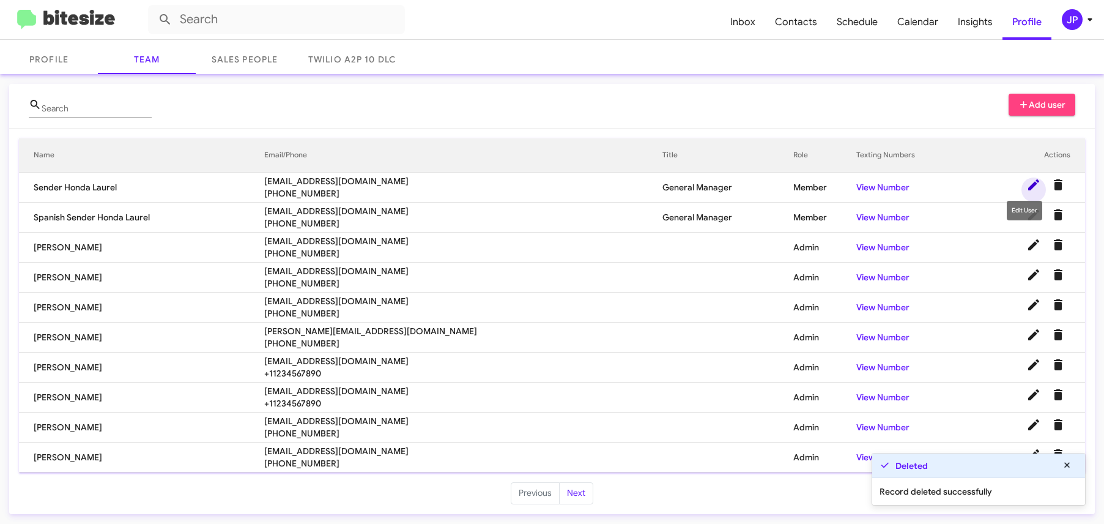
click at [1026, 185] on icon at bounding box center [1033, 184] width 15 height 15
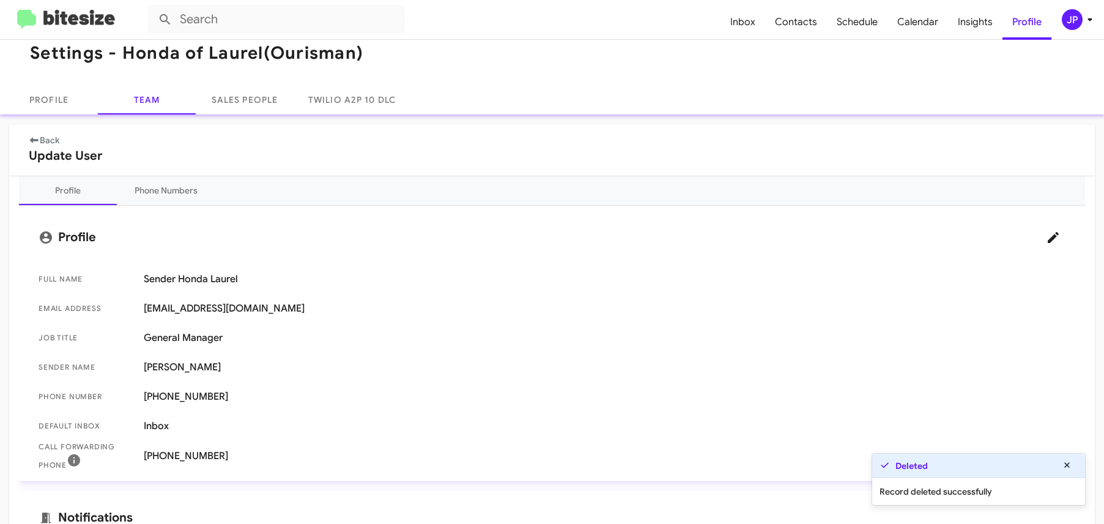
scroll to position [19, 0]
click at [1047, 239] on icon at bounding box center [1053, 236] width 15 height 15
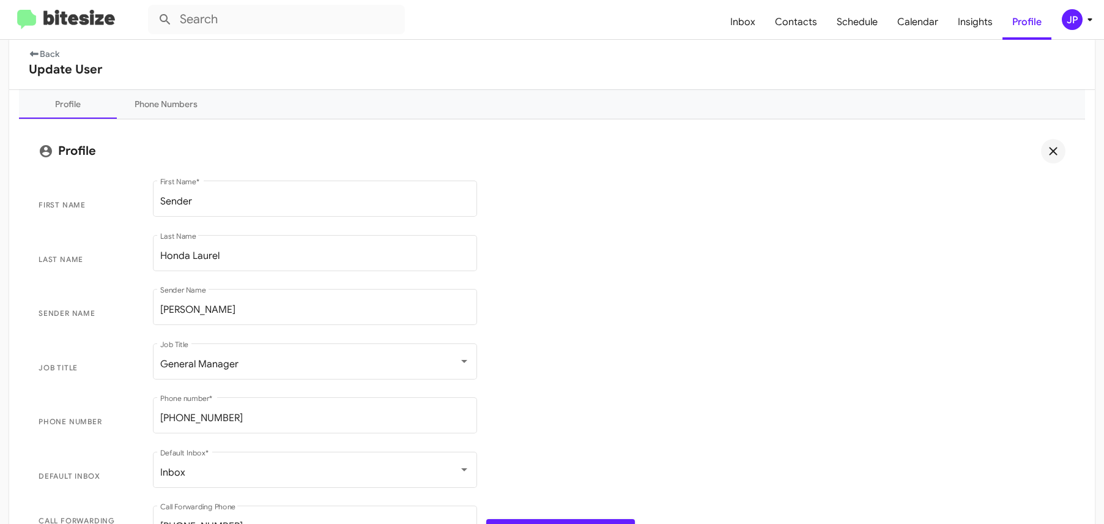
scroll to position [106, 0]
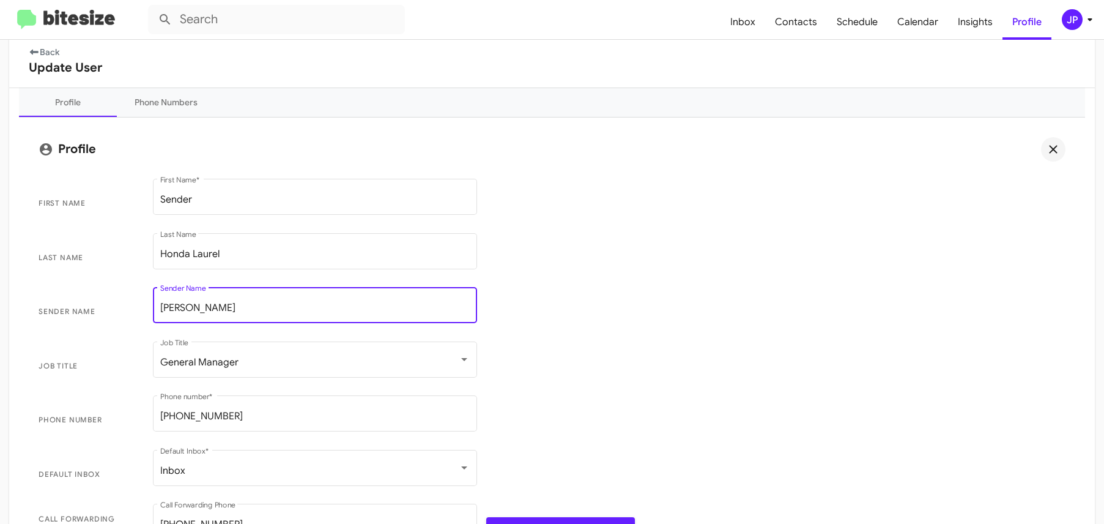
drag, startPoint x: 256, startPoint y: 306, endPoint x: 129, endPoint y: 306, distance: 127.2
click at [129, 306] on span "Sender Name Robert Chen Sender Name" at bounding box center [552, 311] width 1046 height 54
paste input "Adam Mendoza"
type input "Adam Mendoza"
click at [650, 344] on span "Job Title General Manager Job Title" at bounding box center [552, 366] width 1046 height 54
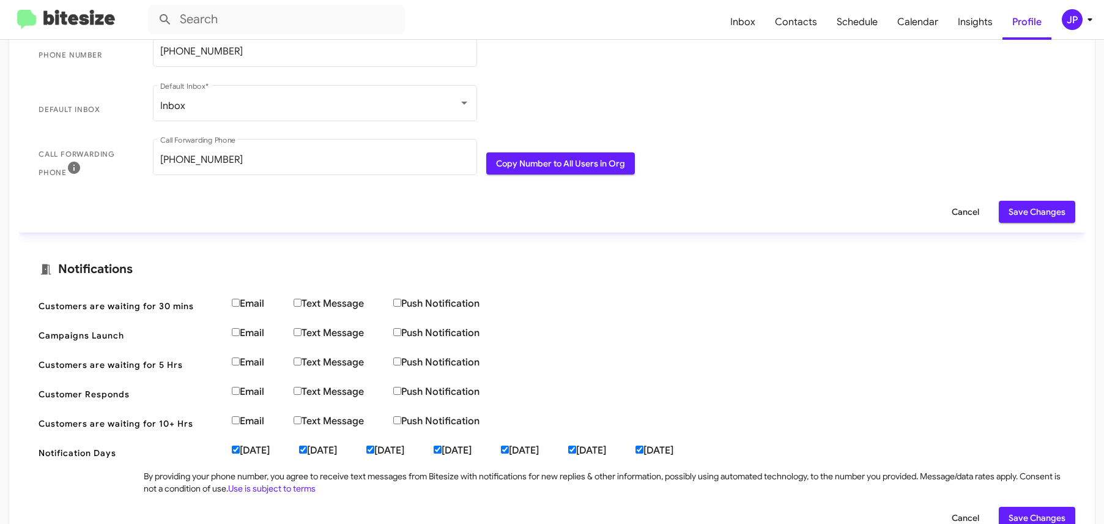
scroll to position [505, 0]
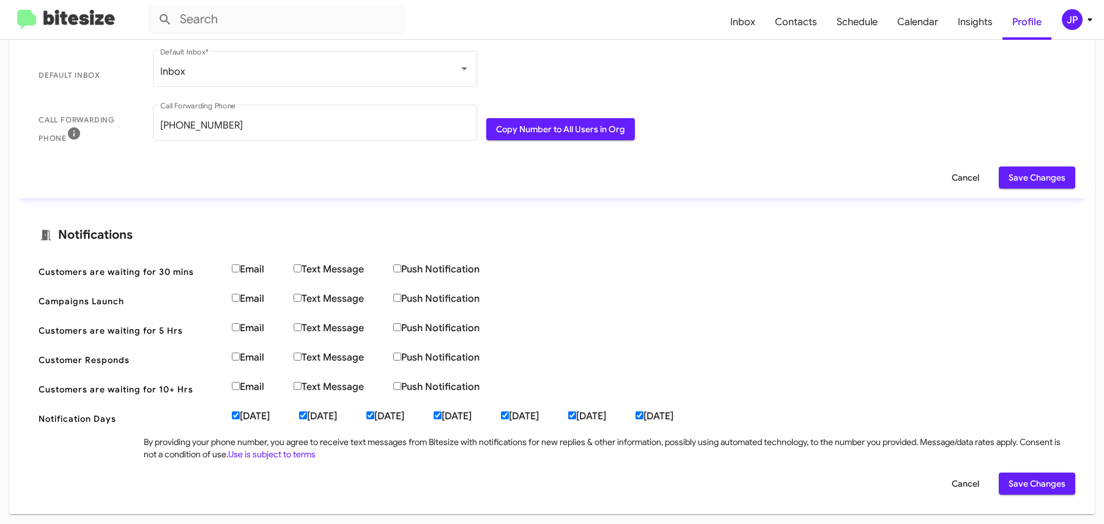
click at [1015, 182] on span "Save Changes" at bounding box center [1037, 177] width 57 height 22
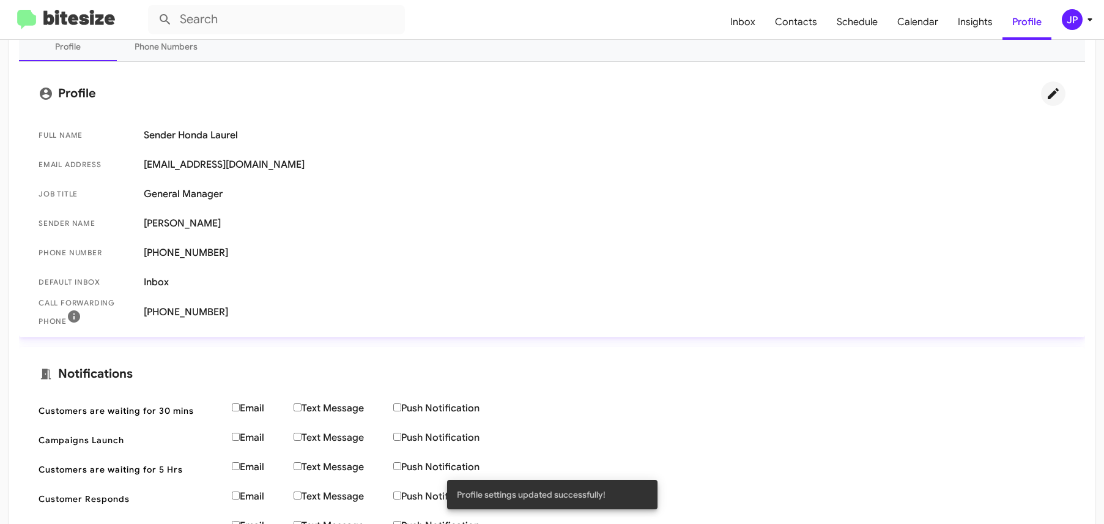
scroll to position [0, 0]
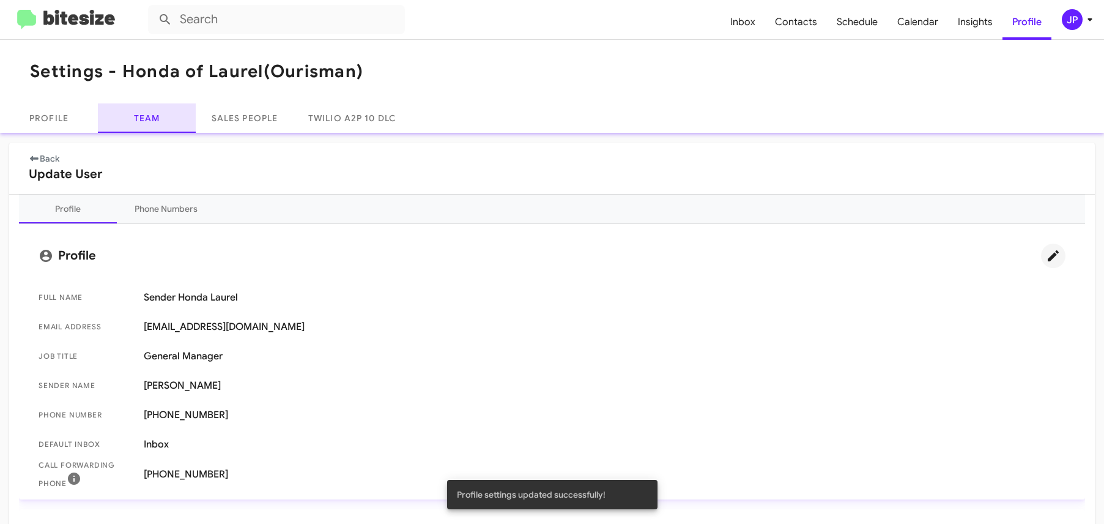
click at [136, 109] on link "Team" at bounding box center [147, 117] width 98 height 29
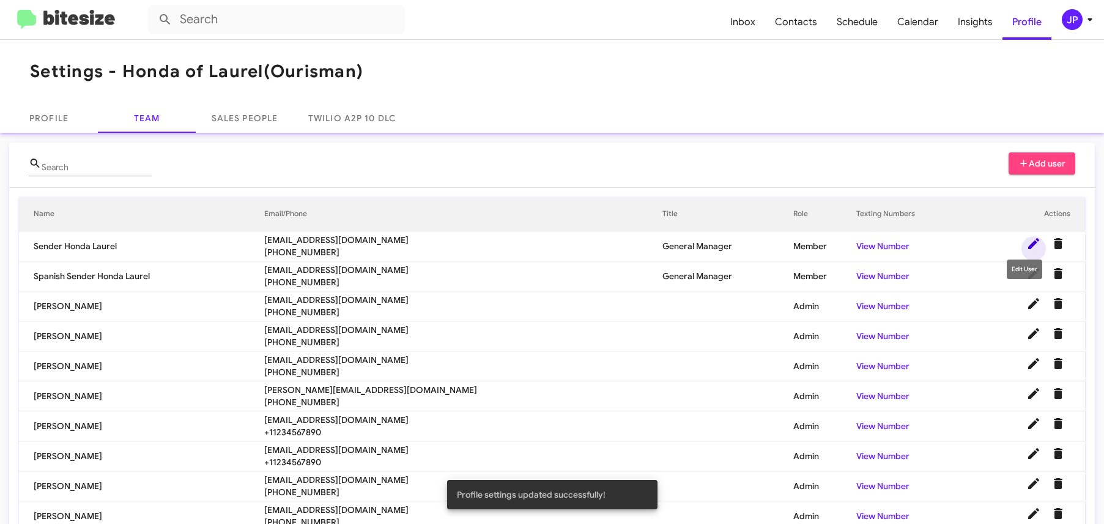
click at [1026, 243] on icon at bounding box center [1033, 243] width 15 height 15
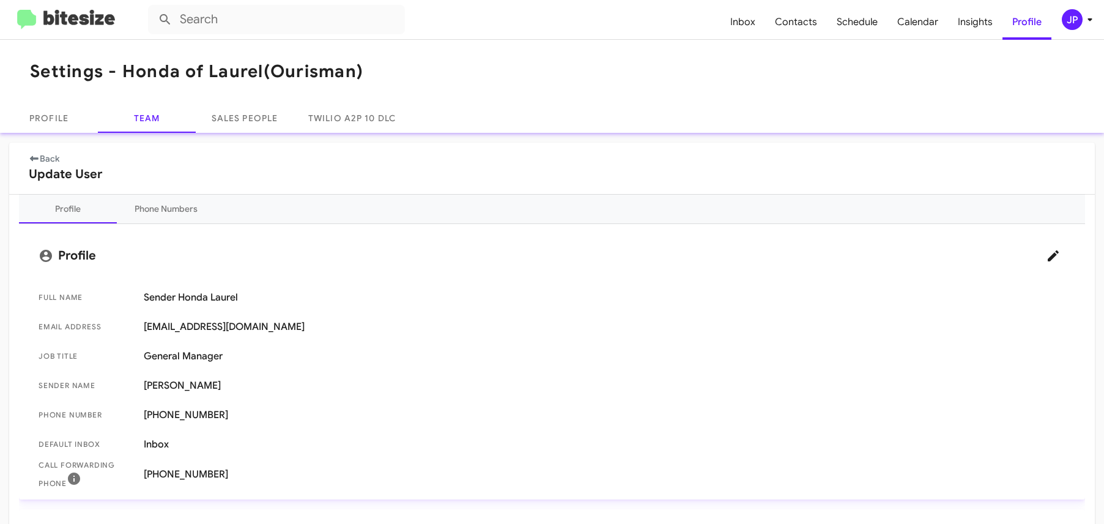
click at [580, 120] on div "Profile Team Sales People Twilio A2P 10 DLC" at bounding box center [552, 117] width 1104 height 29
click at [84, 17] on img at bounding box center [66, 20] width 98 height 20
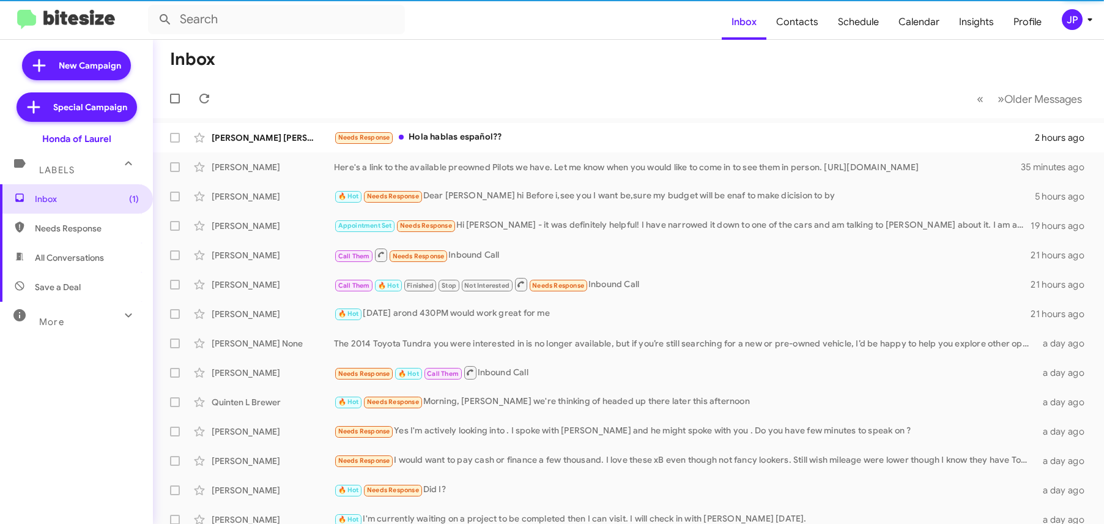
click at [1071, 23] on div "JP" at bounding box center [1072, 19] width 21 height 21
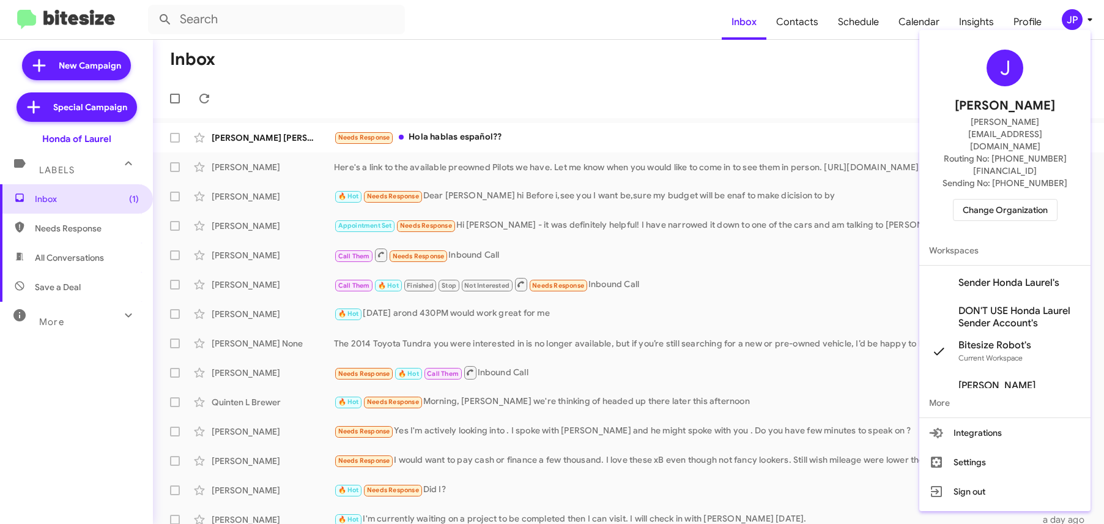
click at [1039, 199] on span "Change Organization" at bounding box center [1005, 209] width 85 height 21
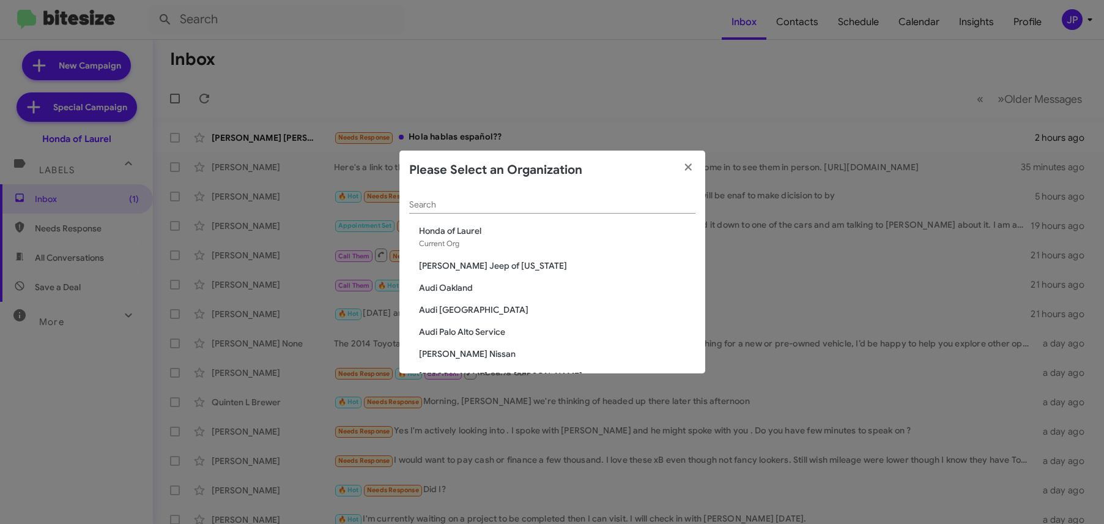
click at [590, 205] on input "Search" at bounding box center [552, 205] width 286 height 10
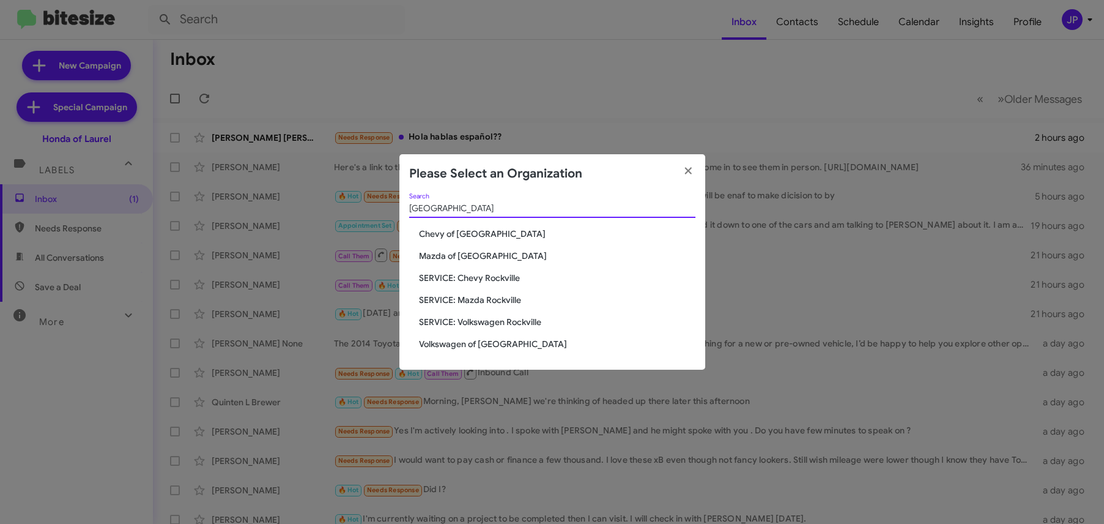
type input "Rockville"
click at [503, 341] on span "Volkswagen of [GEOGRAPHIC_DATA]" at bounding box center [557, 344] width 276 height 12
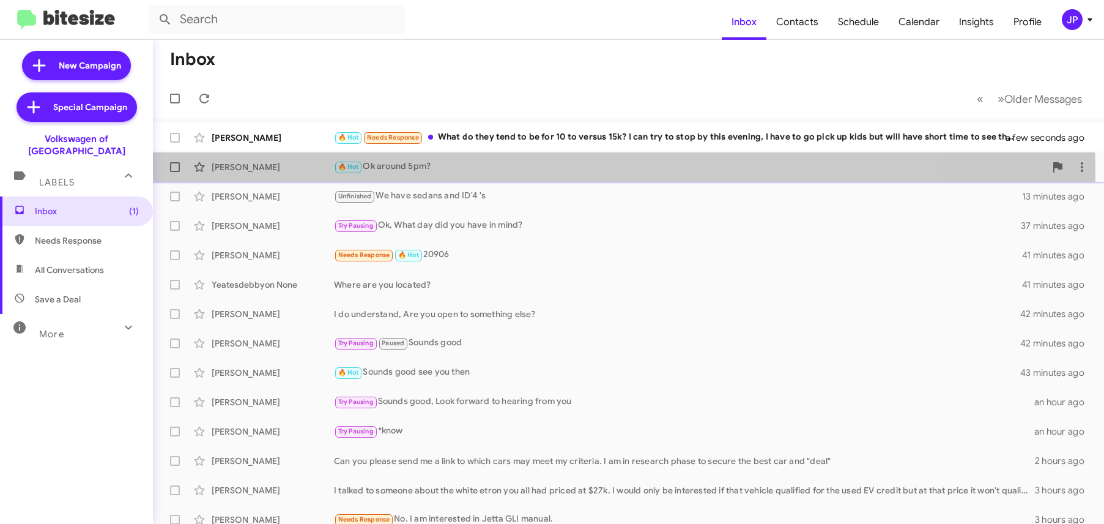
click at [474, 174] on div "[PERSON_NAME] 🔥 Hot Ok around 5pm? a few seconds ago" at bounding box center [628, 167] width 931 height 24
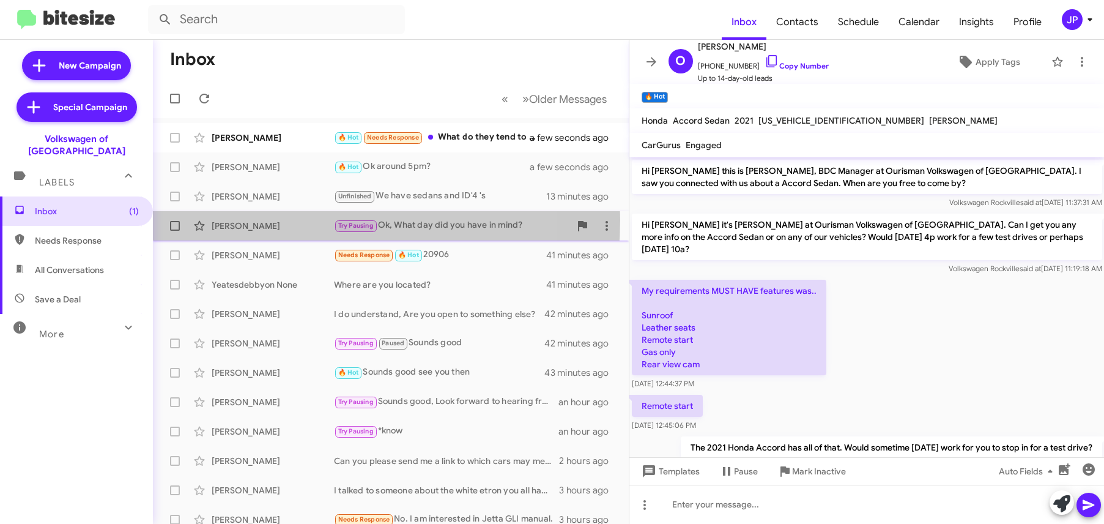
click at [278, 220] on div "[PERSON_NAME]" at bounding box center [273, 226] width 122 height 12
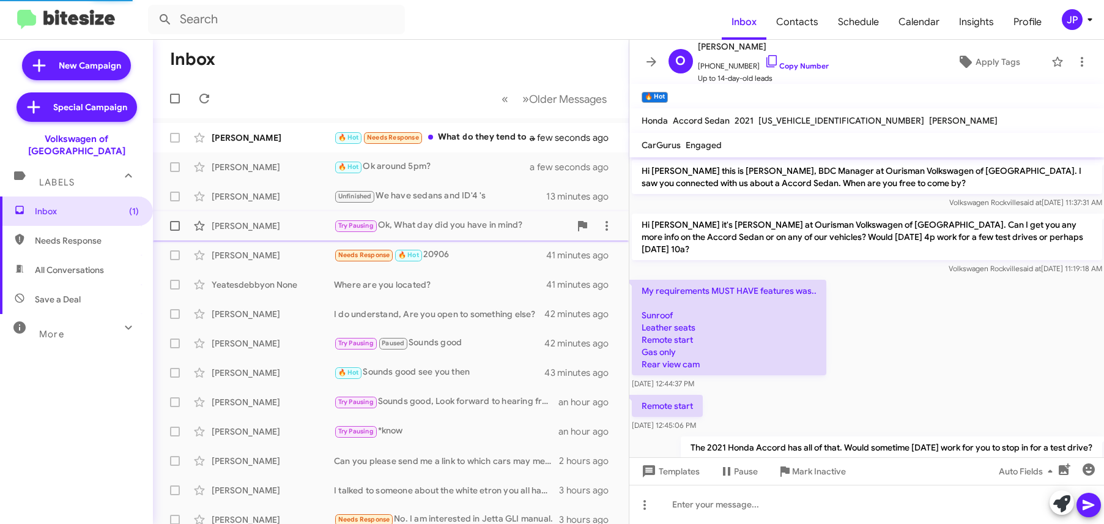
scroll to position [270, 0]
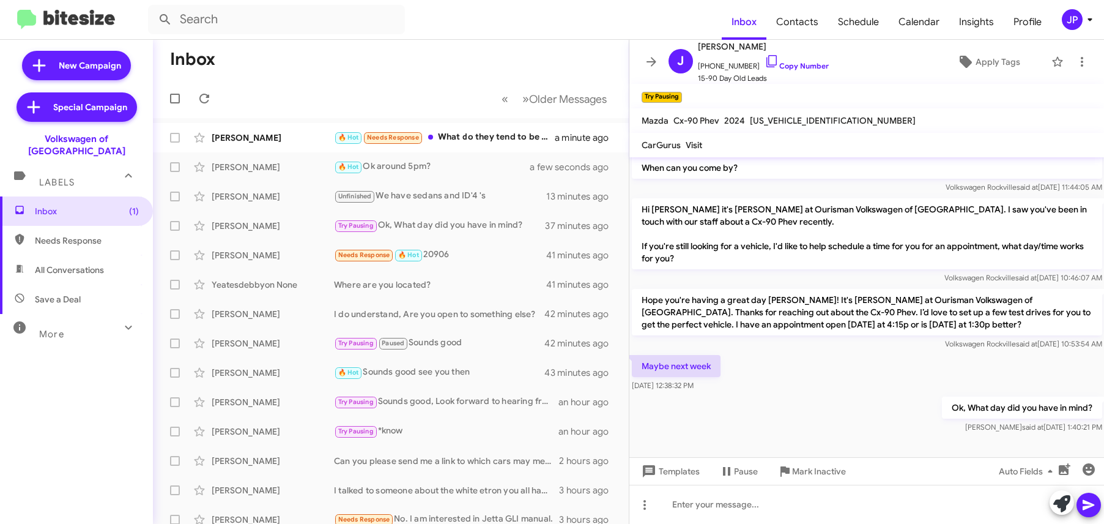
click at [1078, 31] on mat-toolbar "Inbox Contacts Schedule Calendar Insights Profile JP" at bounding box center [552, 19] width 1104 height 39
click at [1079, 24] on div "JP" at bounding box center [1072, 19] width 21 height 21
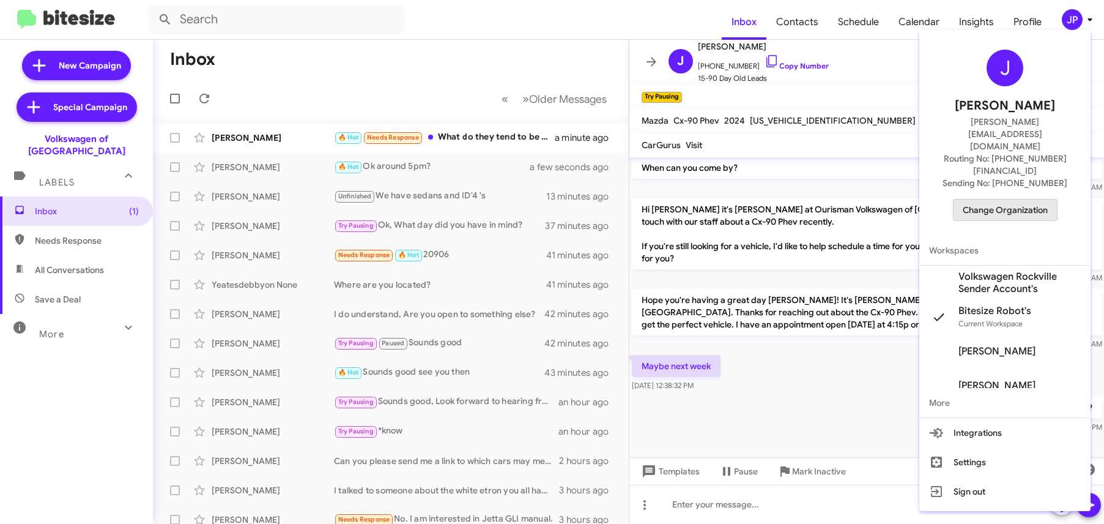
click at [1043, 199] on span "Change Organization" at bounding box center [1005, 209] width 85 height 21
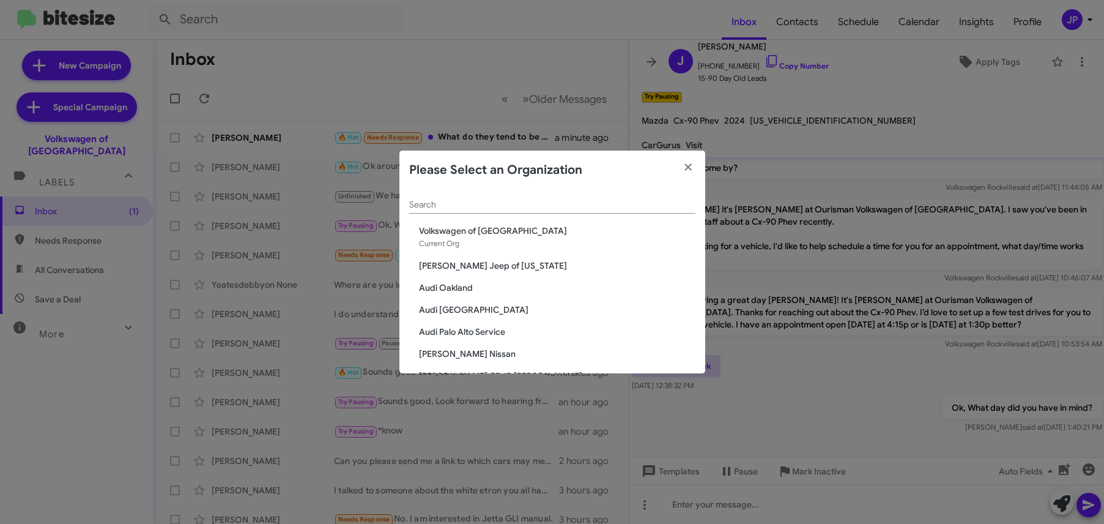
click at [519, 200] on input "Search" at bounding box center [552, 205] width 286 height 10
type input "rockvi"
click at [467, 289] on span "Mazda of [GEOGRAPHIC_DATA]" at bounding box center [557, 287] width 276 height 12
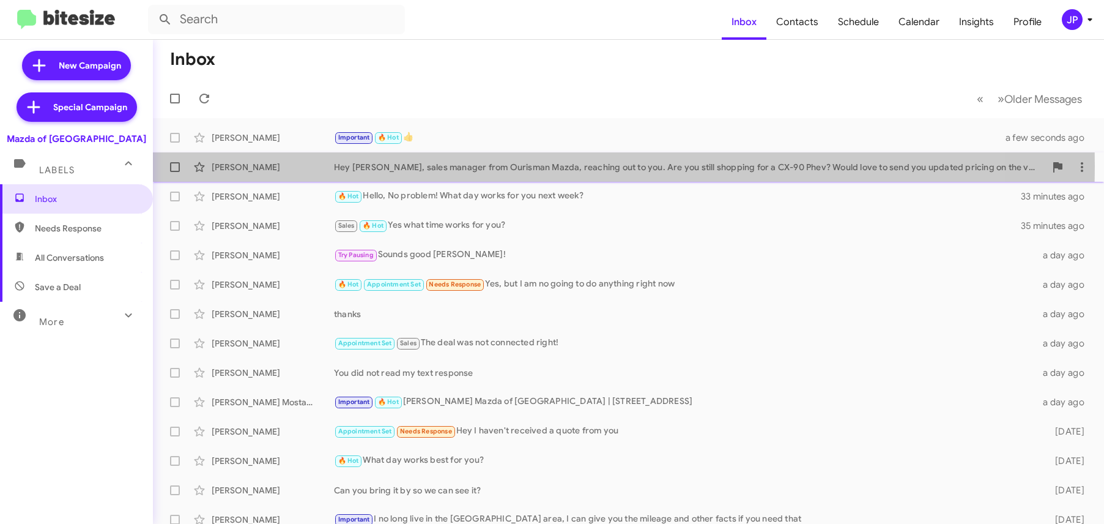
click at [428, 166] on div "Hey [PERSON_NAME], sales manager from Ourisman Mazda, reaching out to you. Are …" at bounding box center [689, 167] width 711 height 12
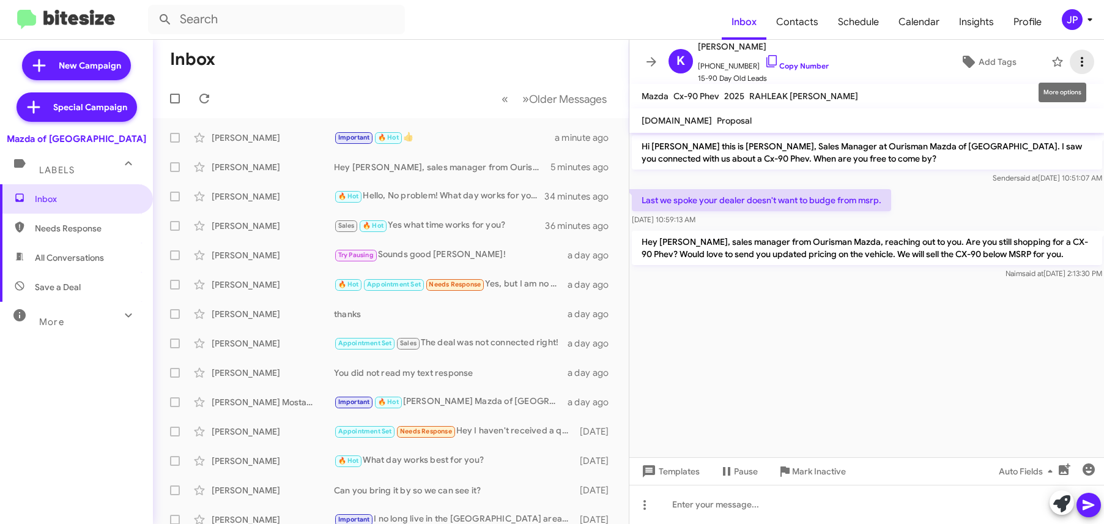
click at [1076, 67] on icon at bounding box center [1082, 61] width 15 height 15
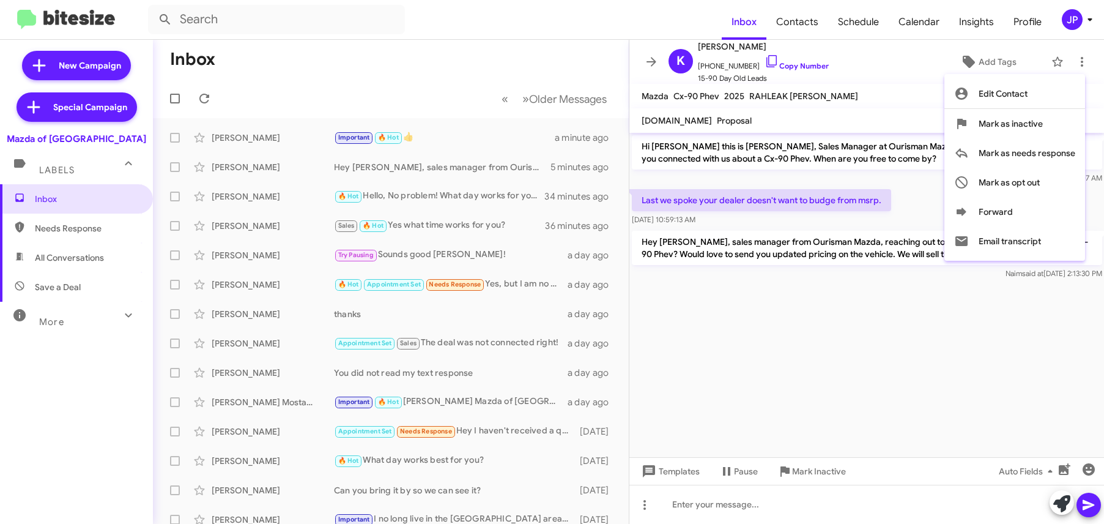
click at [1065, 21] on div at bounding box center [552, 262] width 1104 height 524
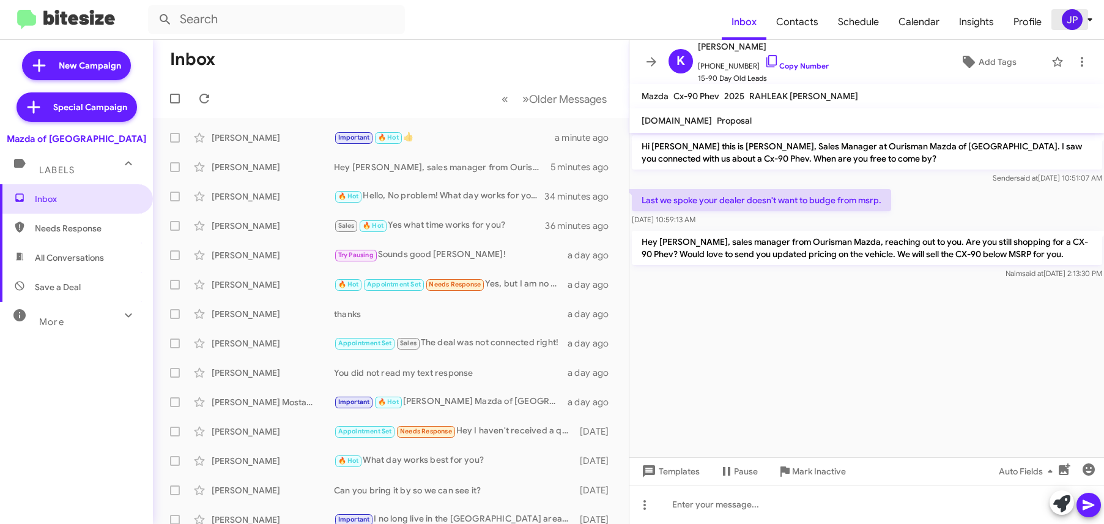
click at [1070, 20] on div "JP" at bounding box center [1072, 19] width 21 height 21
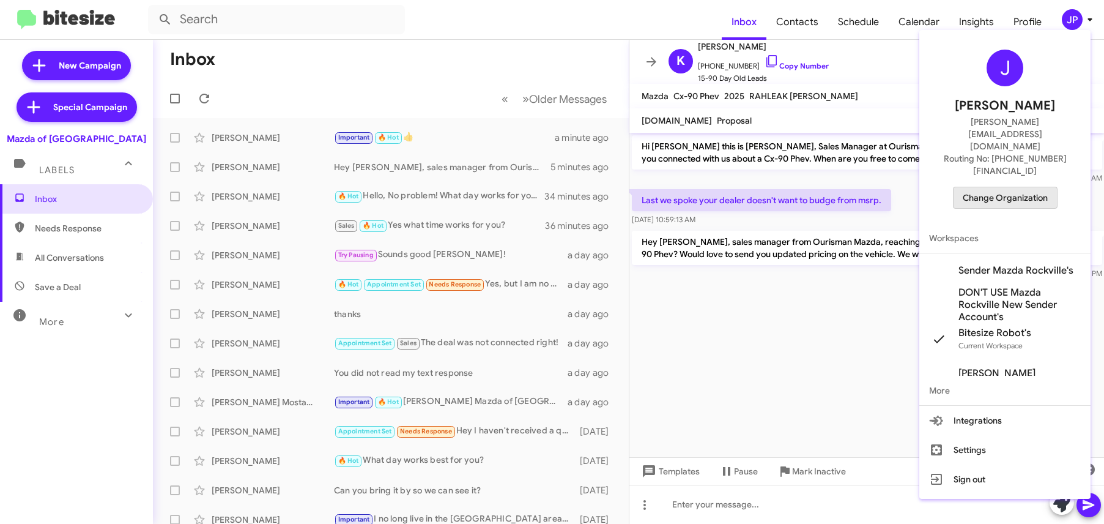
click at [1039, 187] on span "Change Organization" at bounding box center [1005, 197] width 85 height 21
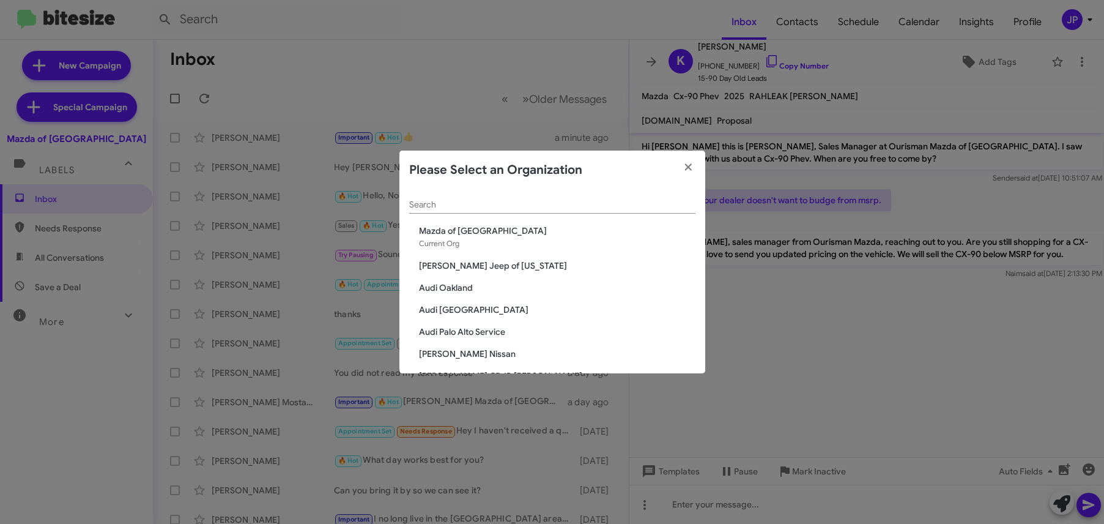
click at [559, 206] on input "Search" at bounding box center [552, 205] width 286 height 10
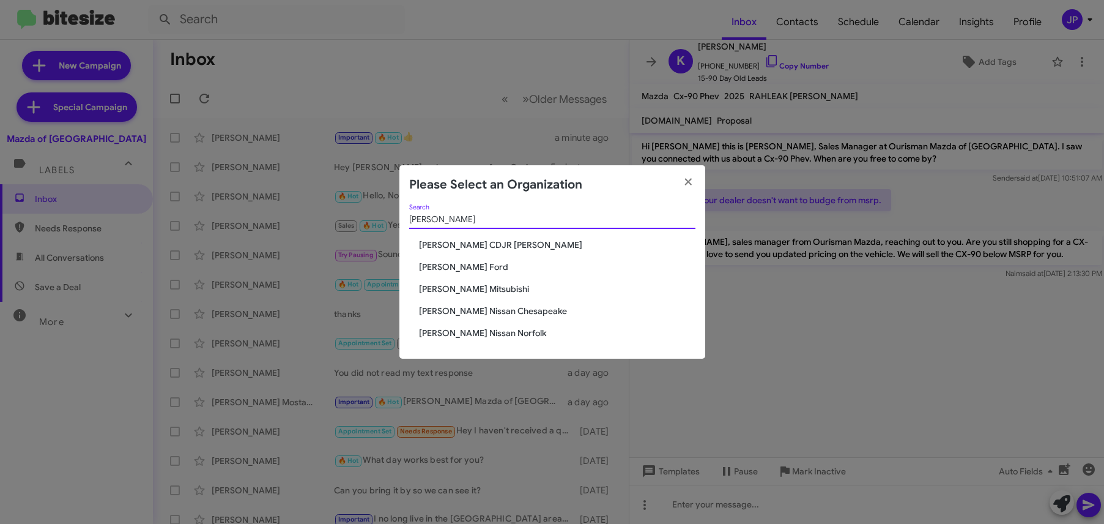
type input "[PERSON_NAME]"
click at [476, 270] on span "[PERSON_NAME] Ford" at bounding box center [557, 267] width 276 height 12
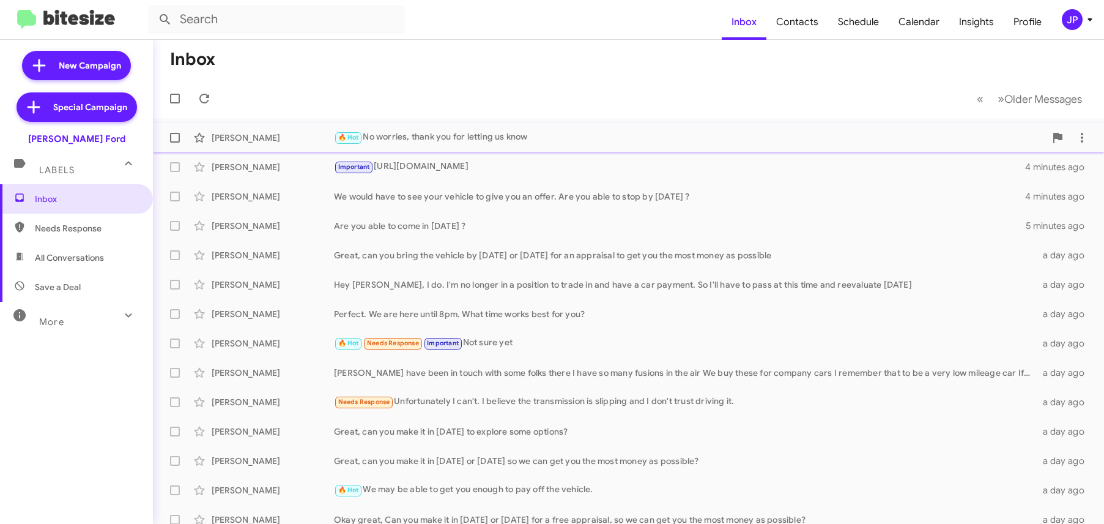
click at [491, 131] on div "🔥 Hot No worries, thank you for letting us know" at bounding box center [689, 137] width 711 height 14
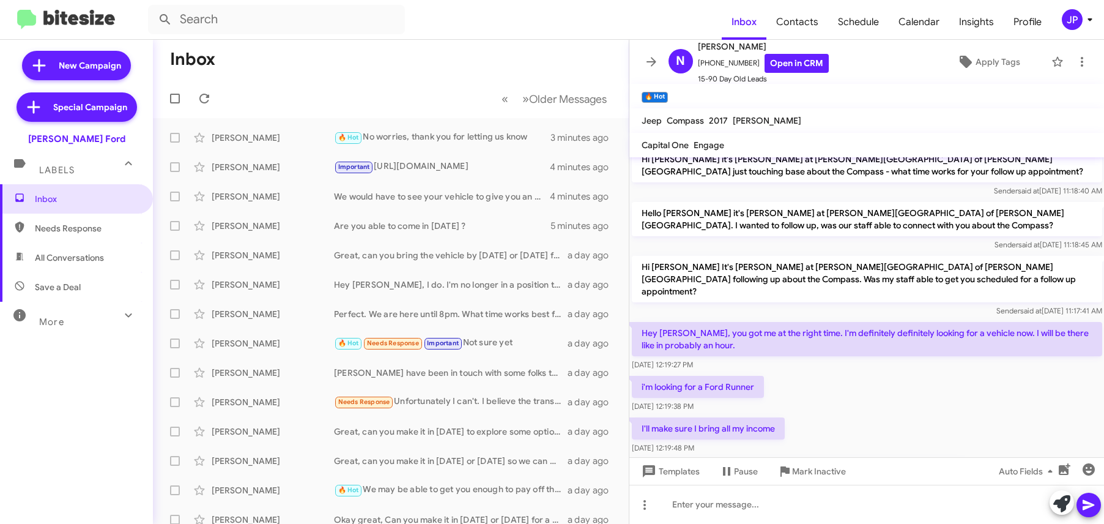
scroll to position [604, 0]
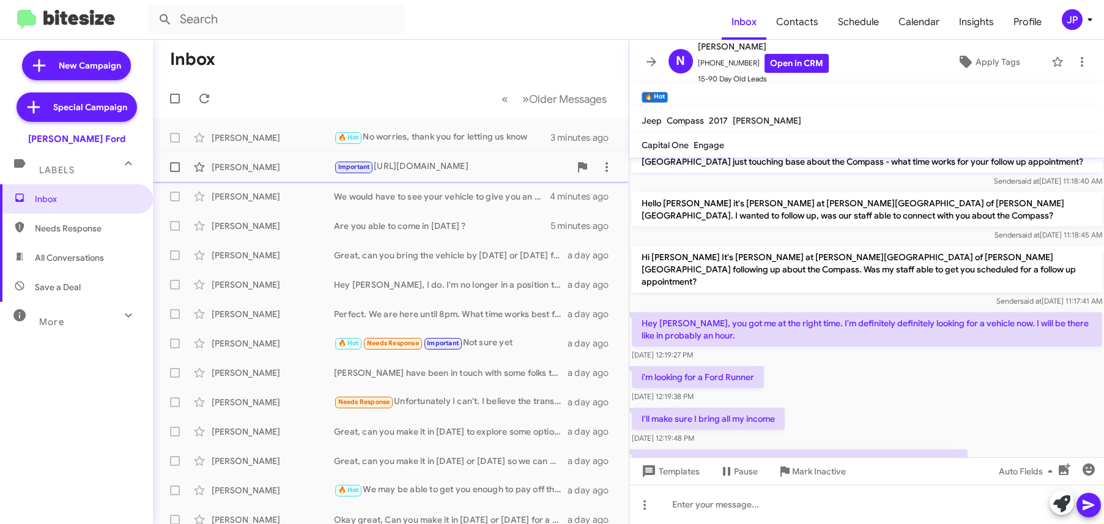
click at [284, 172] on div "[PERSON_NAME]" at bounding box center [273, 167] width 122 height 12
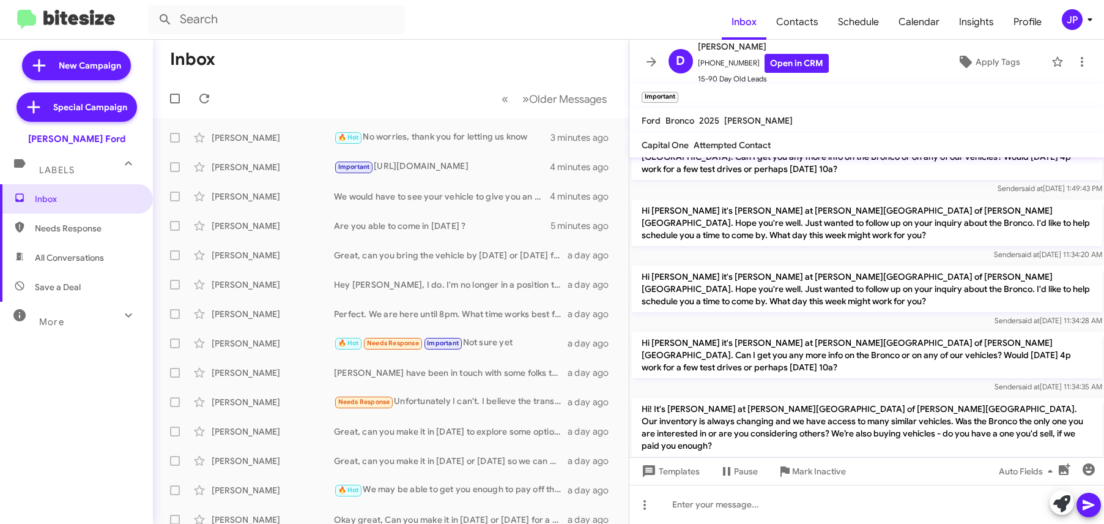
scroll to position [94, 0]
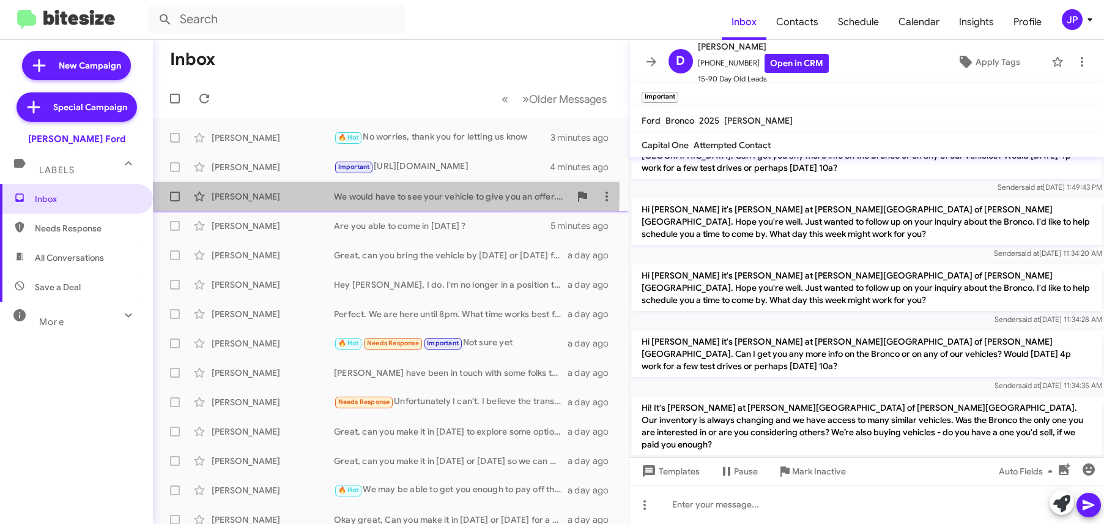
click at [256, 193] on div "[PERSON_NAME]" at bounding box center [273, 196] width 122 height 12
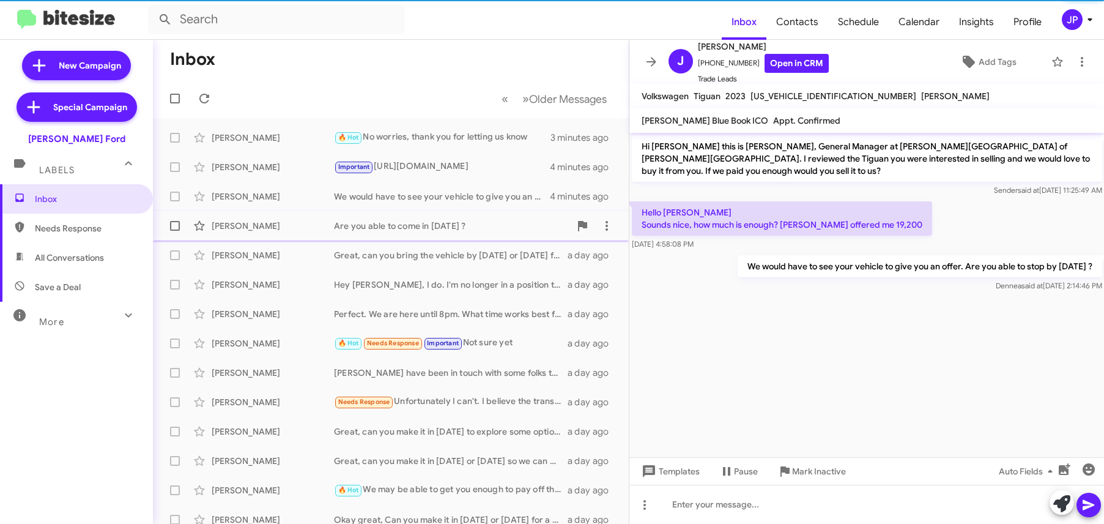
click at [273, 230] on div "[PERSON_NAME]" at bounding box center [273, 226] width 122 height 12
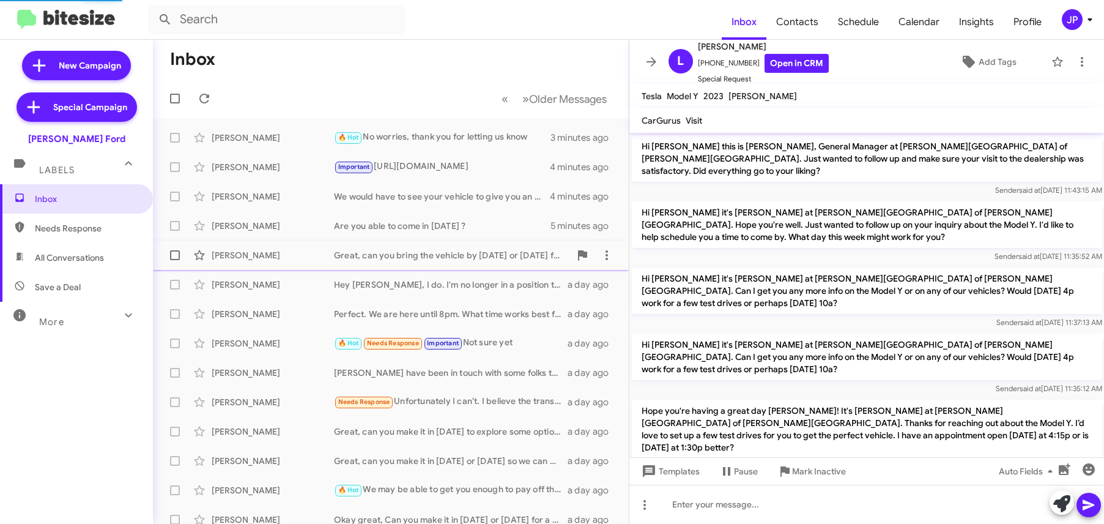
scroll to position [993, 0]
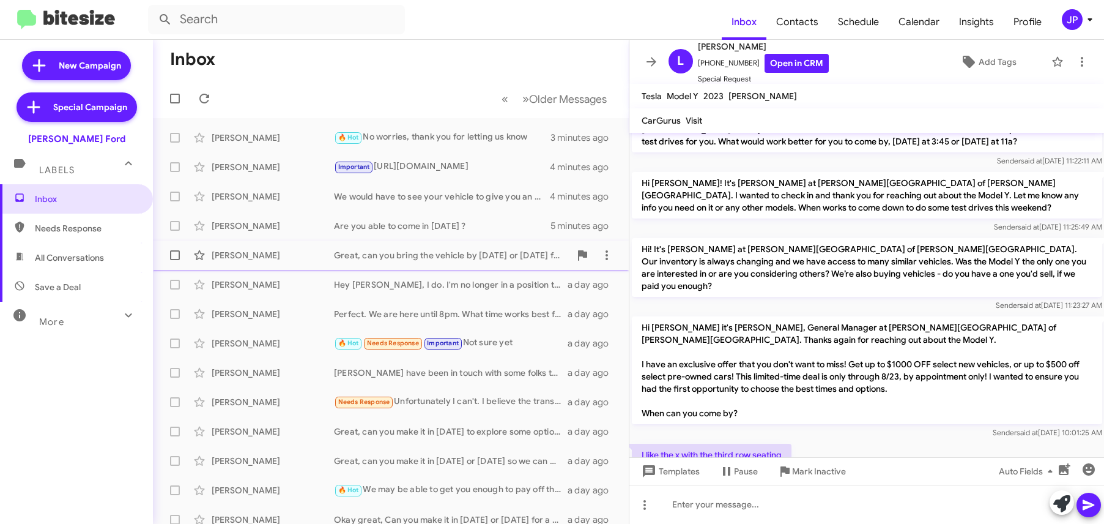
click at [281, 256] on div "Christopher Tigues" at bounding box center [273, 255] width 122 height 12
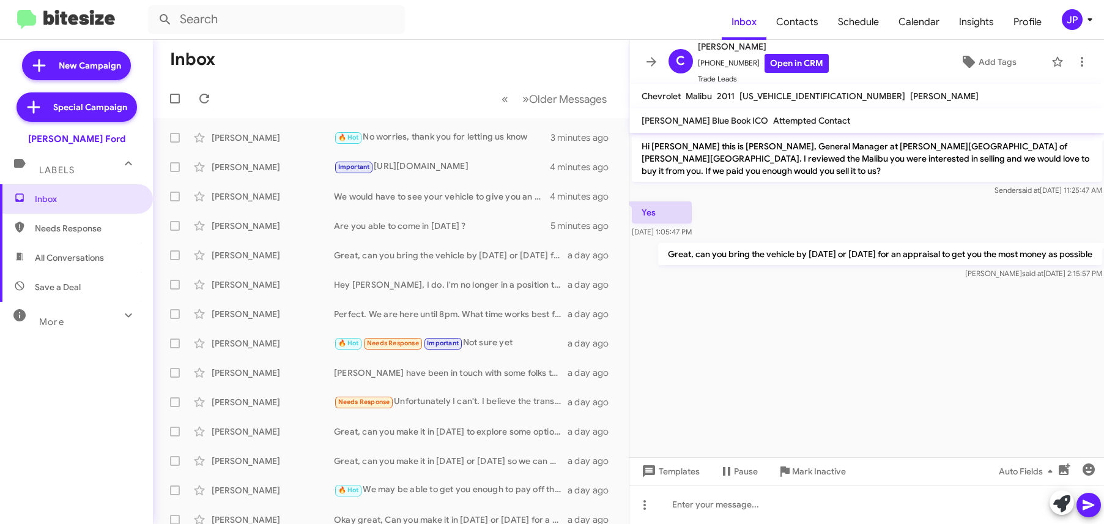
drag, startPoint x: 291, startPoint y: 218, endPoint x: 929, endPoint y: 116, distance: 645.9
click at [291, 218] on div "Lou Wiggins Are you able to come in today ? 5 minutes ago" at bounding box center [391, 225] width 456 height 24
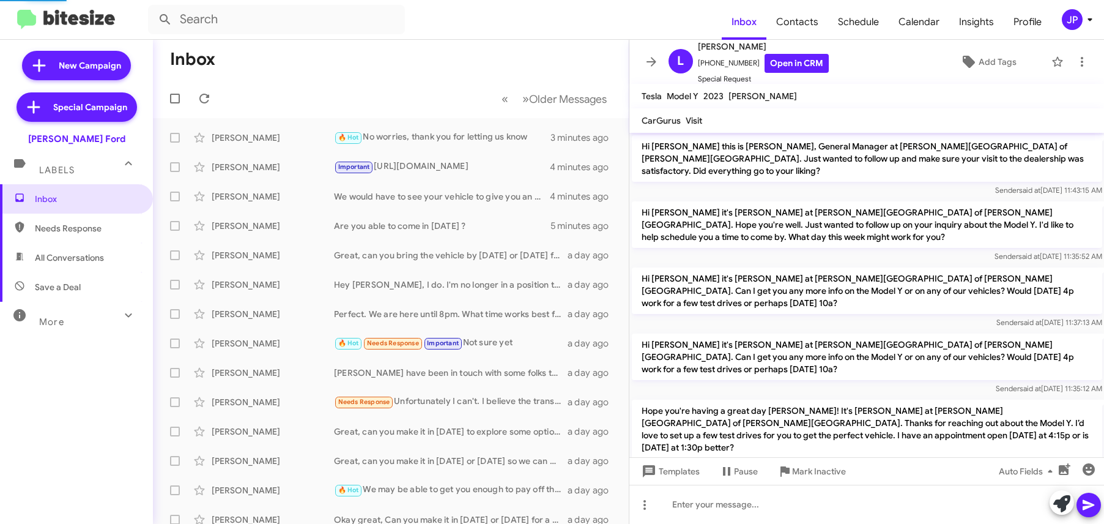
scroll to position [993, 0]
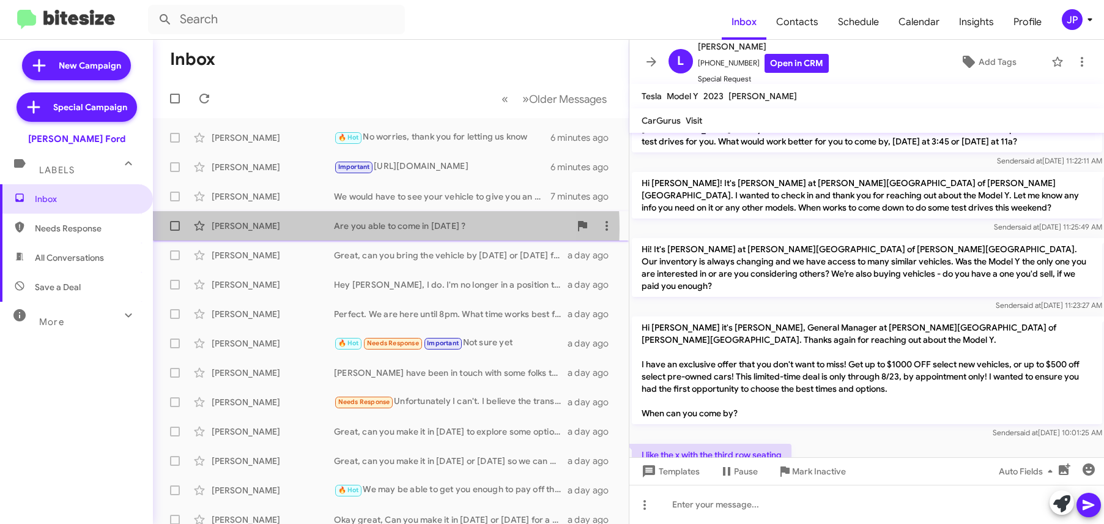
click at [287, 229] on div "Lou Wiggins" at bounding box center [273, 226] width 122 height 12
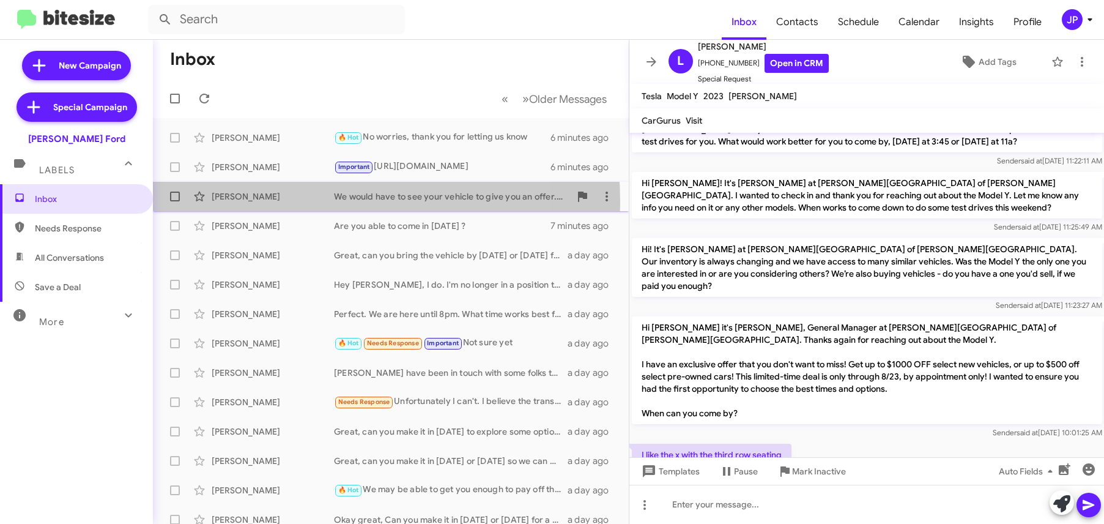
click at [274, 202] on div "Jose Gonzalez We would have to see your vehicle to give you an offer. Are you a…" at bounding box center [391, 196] width 456 height 24
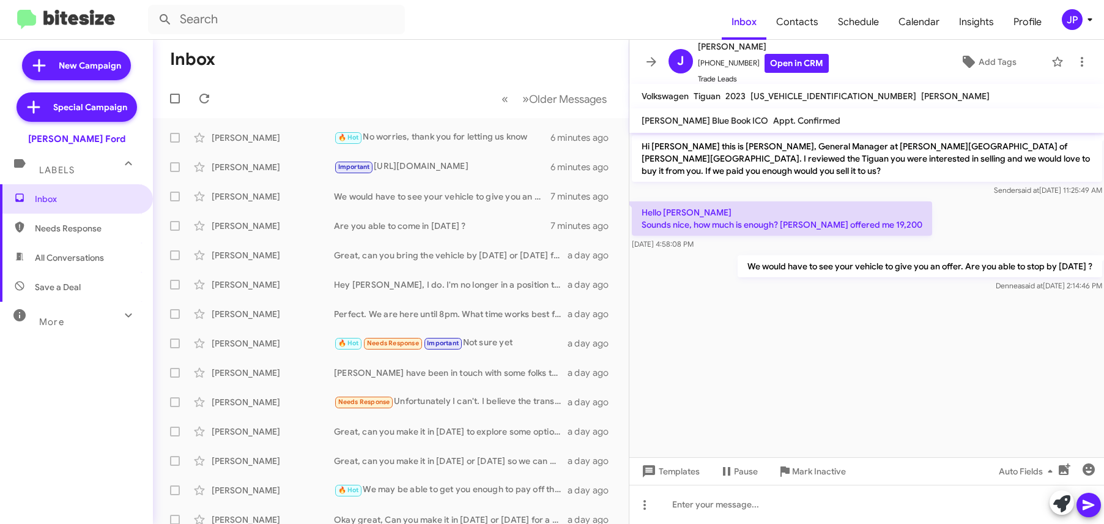
click at [60, 294] on span "Save a Deal" at bounding box center [76, 286] width 153 height 29
type input "in:not-interested"
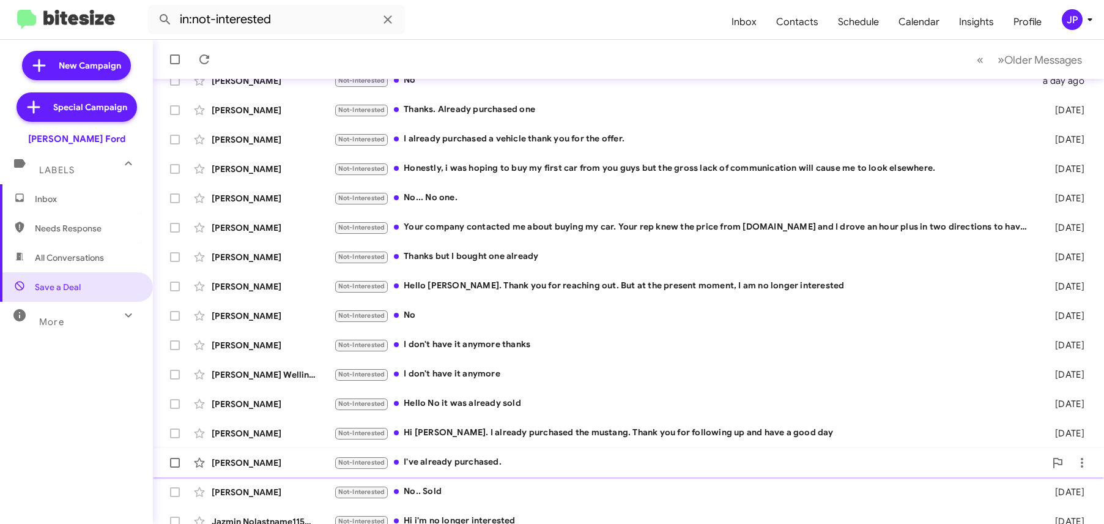
scroll to position [187, 0]
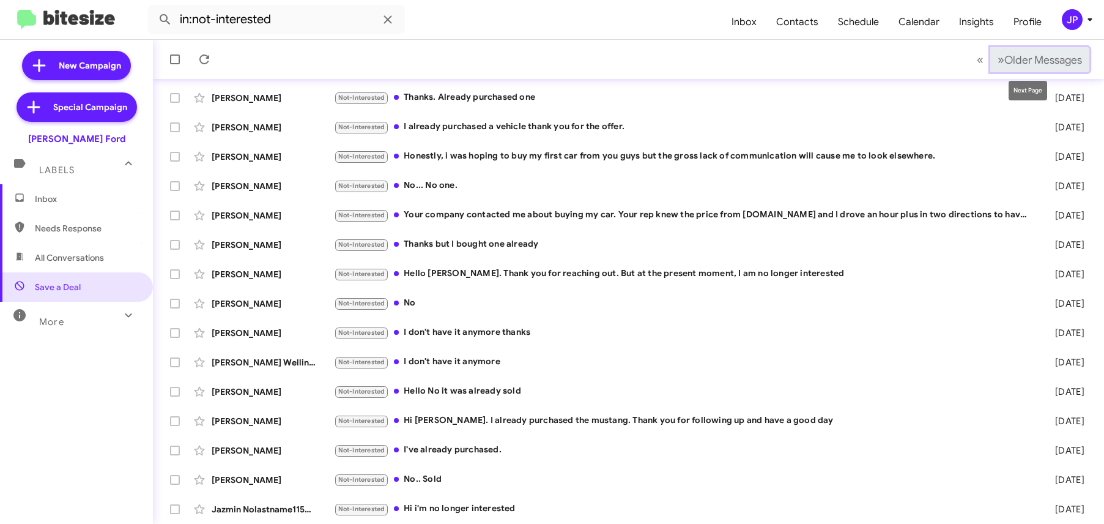
click at [1024, 67] on button "» Next Older Messages" at bounding box center [1039, 59] width 99 height 25
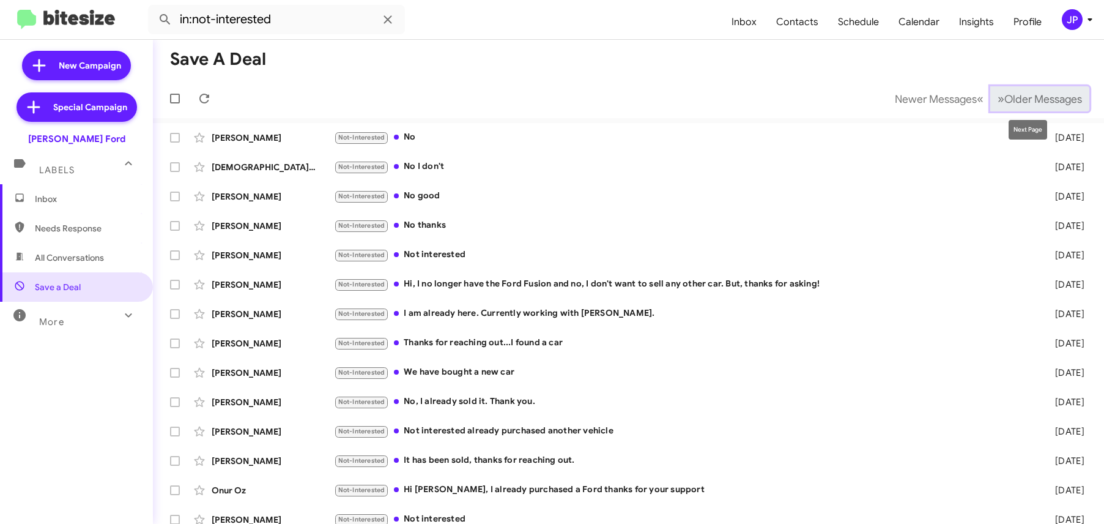
click at [1041, 98] on span "Older Messages" at bounding box center [1043, 98] width 78 height 13
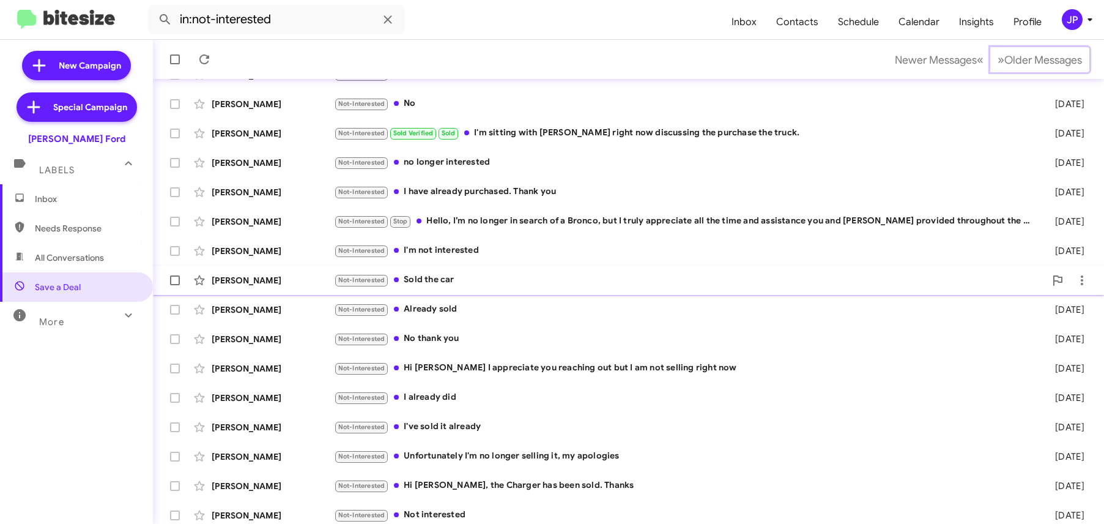
scroll to position [187, 0]
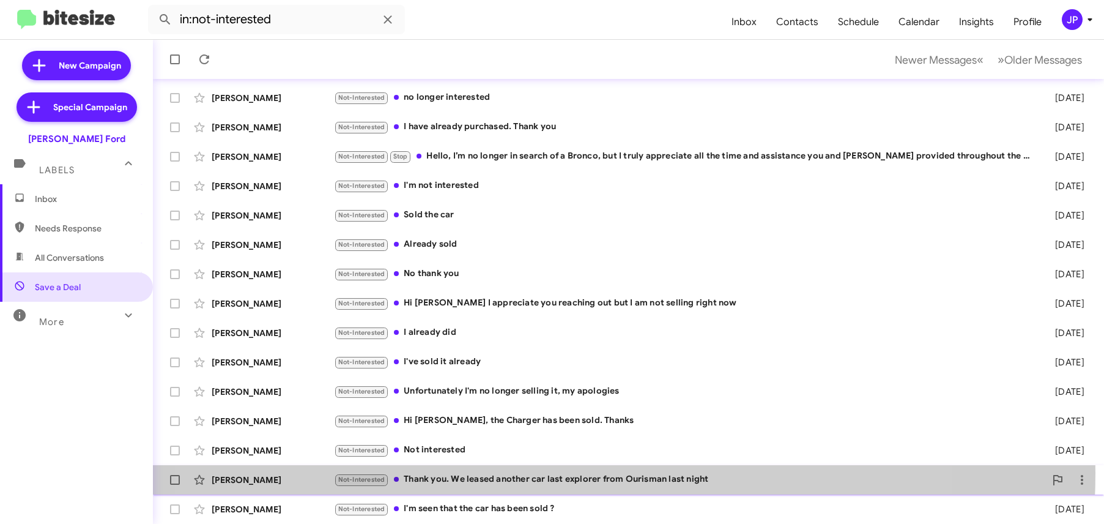
click at [557, 473] on div "Not-Interested Thank you. We leased another car last explorer from Ourisman las…" at bounding box center [689, 479] width 711 height 14
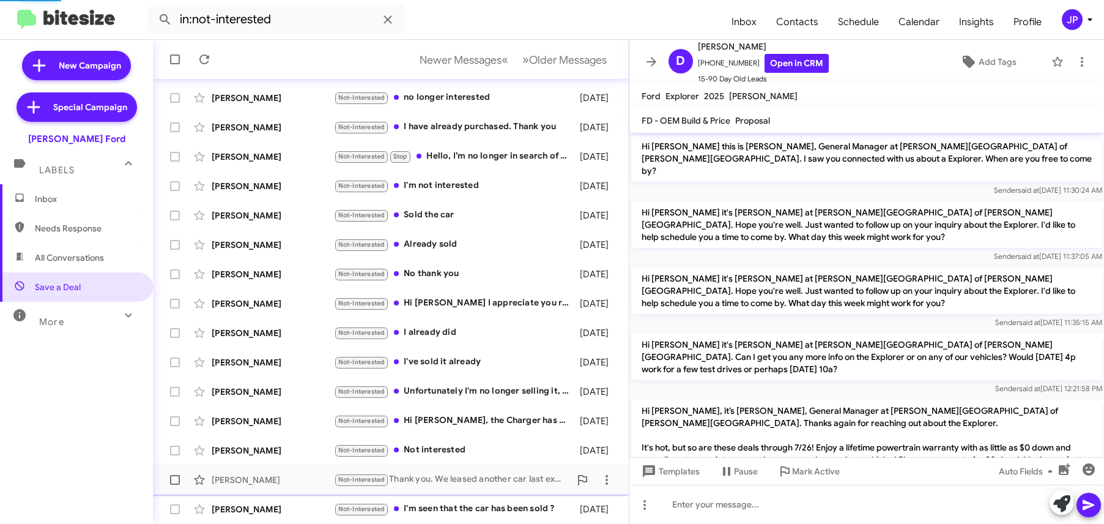
scroll to position [222, 0]
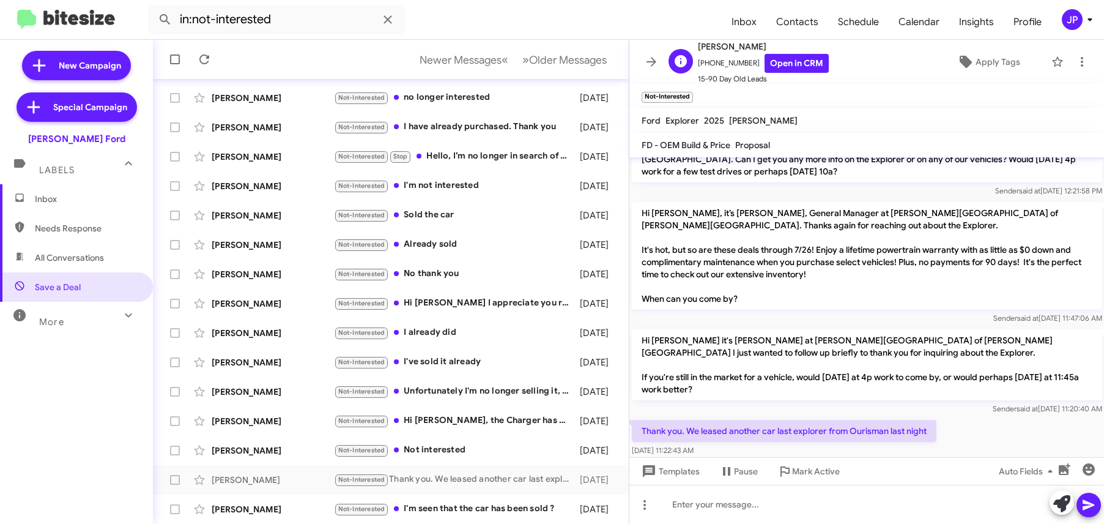
click at [728, 65] on span "+12029069984 Open in CRM" at bounding box center [763, 63] width 131 height 19
copy span "12029069984"
click at [1073, 23] on div "JP" at bounding box center [1072, 19] width 21 height 21
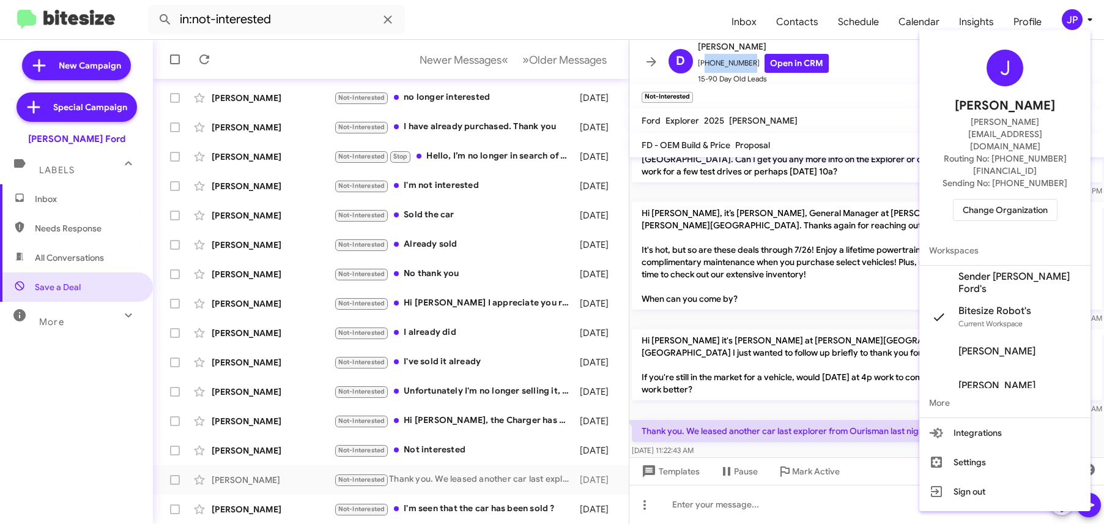
click at [989, 199] on span "Change Organization" at bounding box center [1005, 209] width 85 height 21
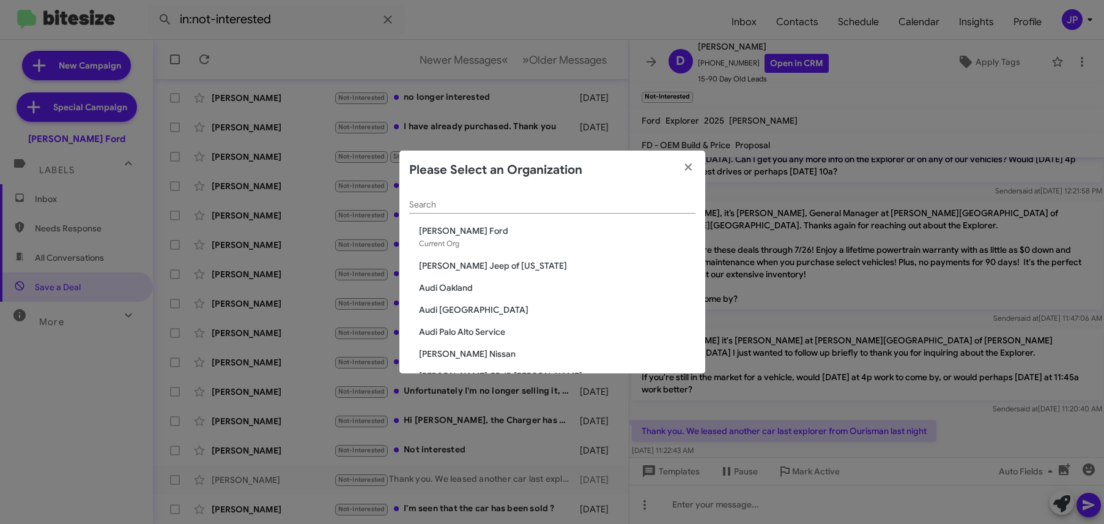
click at [523, 204] on input "Search" at bounding box center [552, 205] width 286 height 10
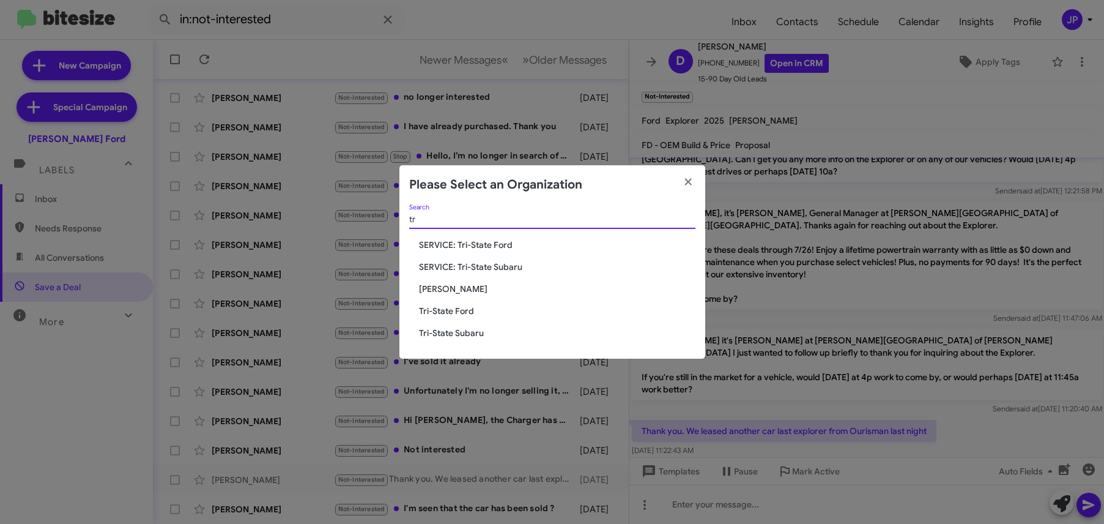
type input "tr"
click at [478, 309] on span "Tri-State Ford" at bounding box center [557, 311] width 276 height 12
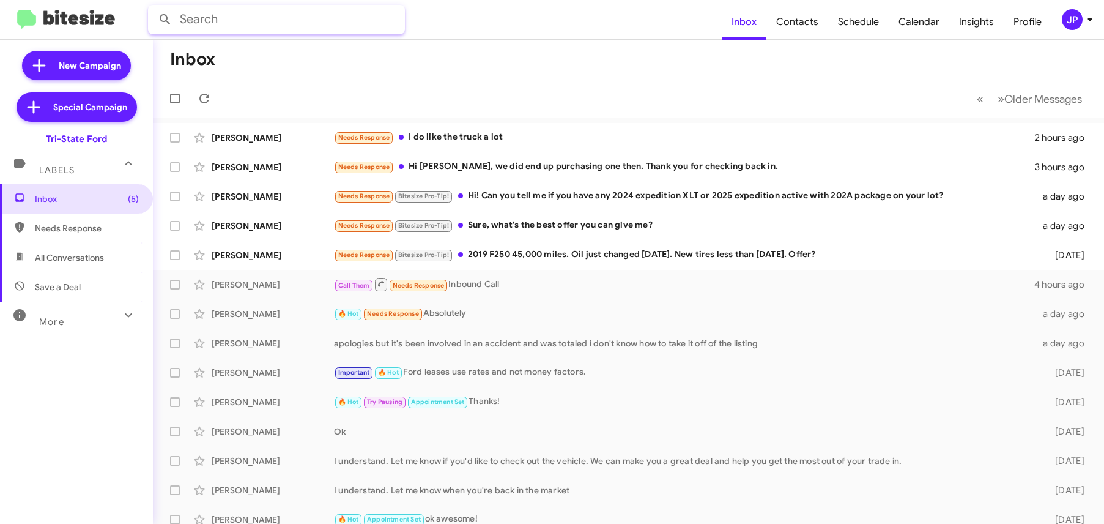
click at [259, 30] on input "text" at bounding box center [276, 19] width 257 height 29
click at [153, 7] on button at bounding box center [165, 19] width 24 height 24
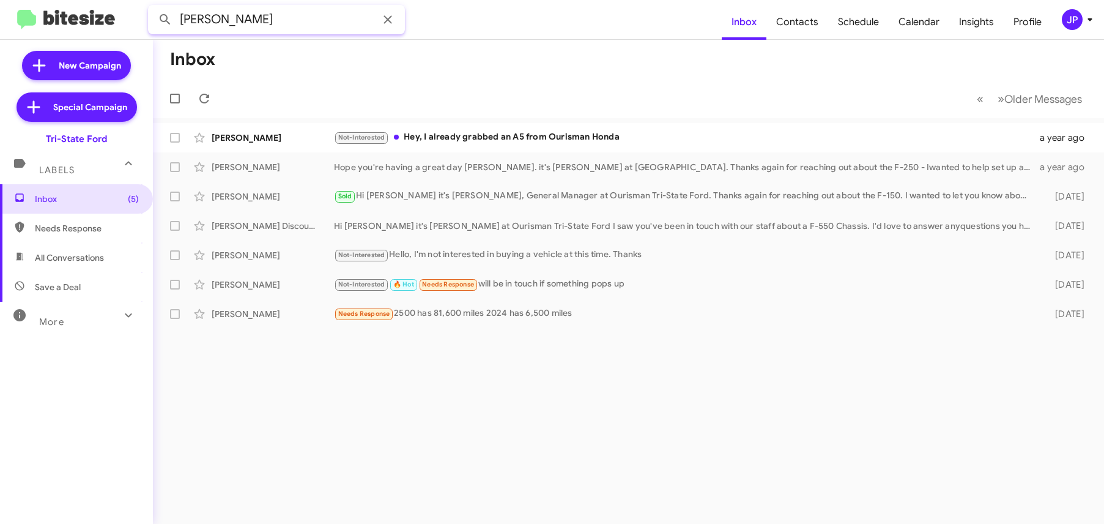
click at [258, 23] on input "Dominic" at bounding box center [276, 19] width 257 height 29
click at [153, 7] on button at bounding box center [165, 19] width 24 height 24
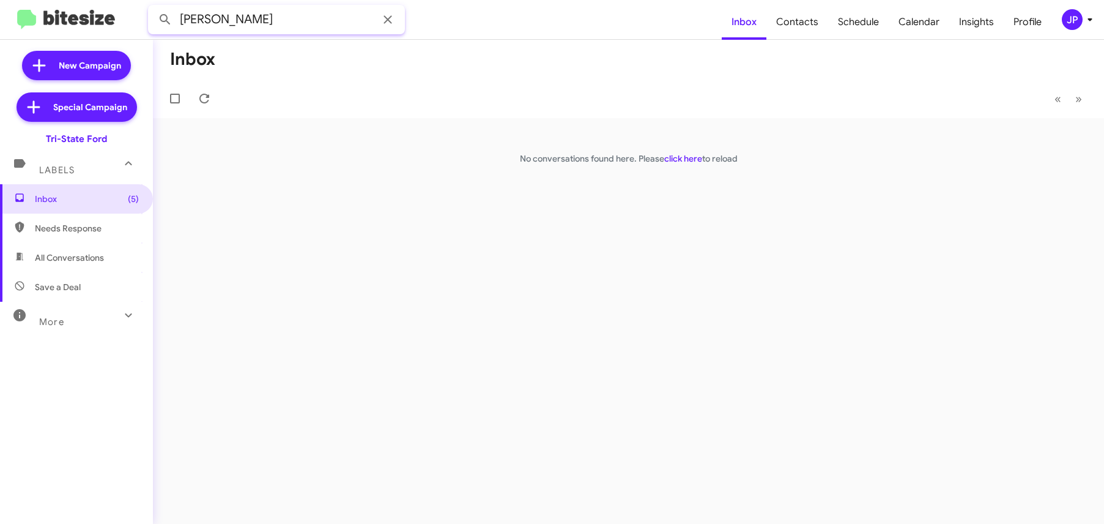
click at [233, 12] on input "luckey" at bounding box center [276, 19] width 257 height 29
type input "Lackey"
click at [153, 7] on button at bounding box center [165, 19] width 24 height 24
click at [1067, 23] on div "JP" at bounding box center [1072, 19] width 21 height 21
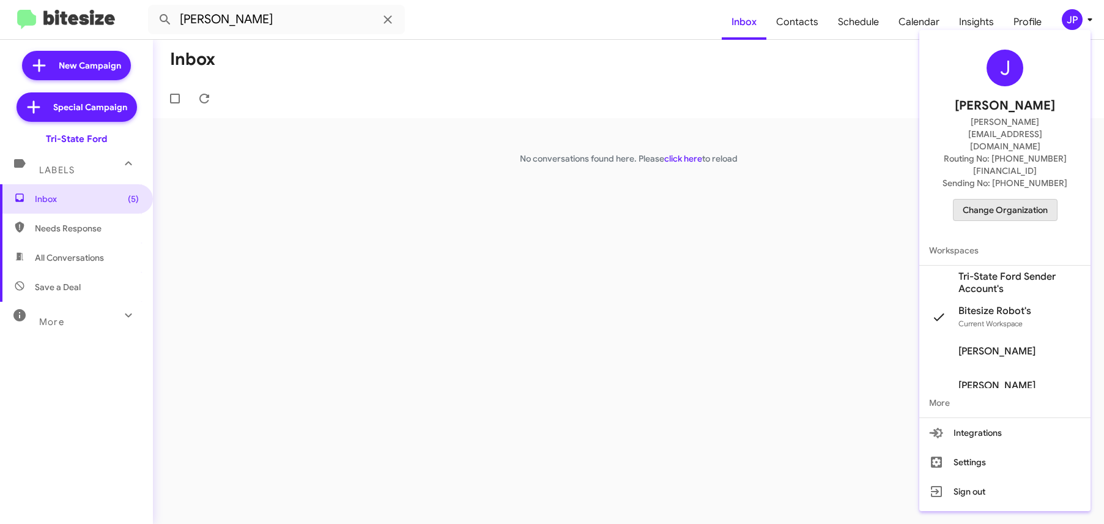
click at [1028, 199] on span "Change Organization" at bounding box center [1005, 209] width 85 height 21
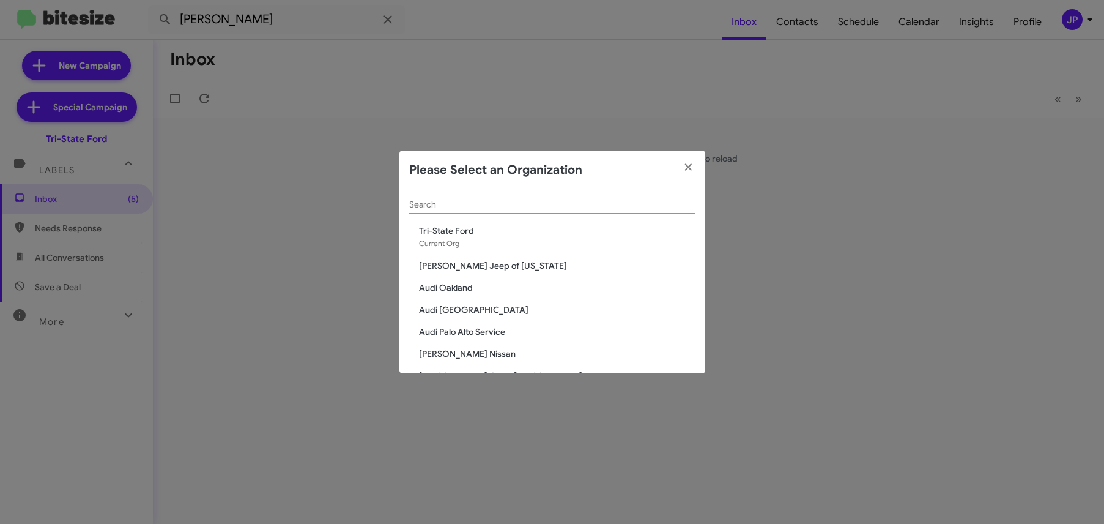
click at [582, 206] on input "Search" at bounding box center [552, 205] width 286 height 10
click at [503, 203] on input "Search" at bounding box center [552, 205] width 286 height 10
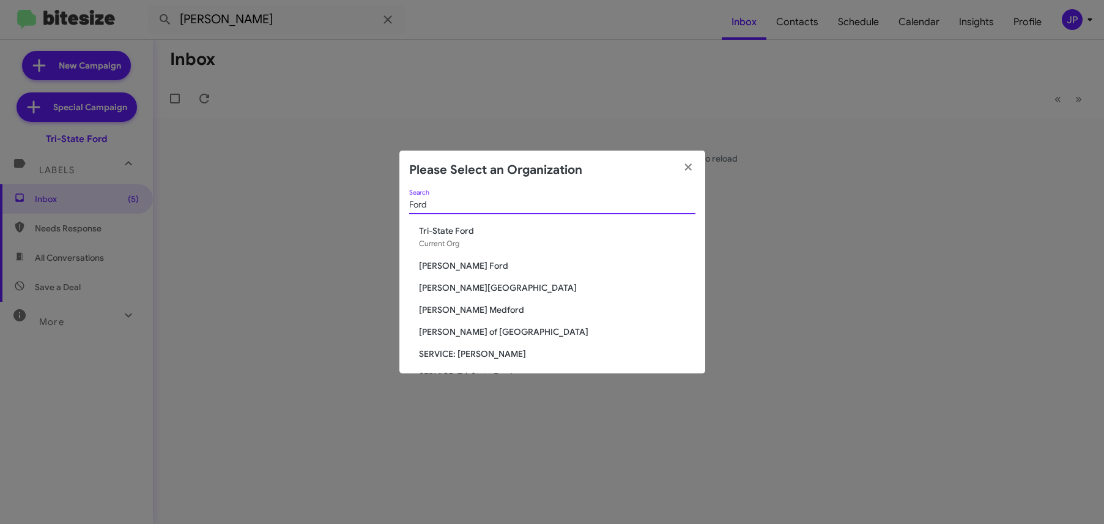
type input "Ford"
click at [470, 264] on span "[PERSON_NAME] Ford" at bounding box center [557, 265] width 276 height 12
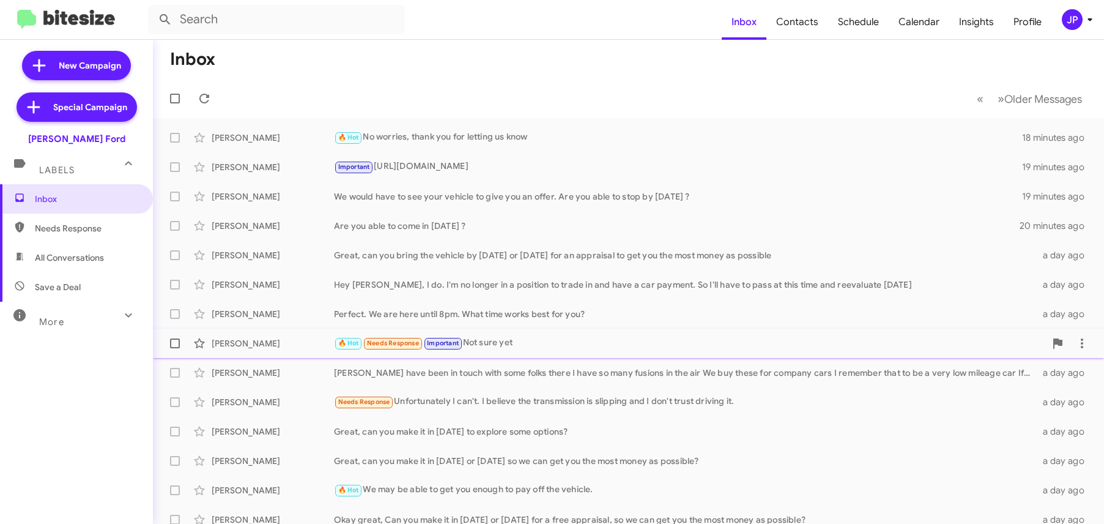
click at [538, 350] on div "🔥 Hot Needs Response Important Not sure yet" at bounding box center [689, 343] width 711 height 14
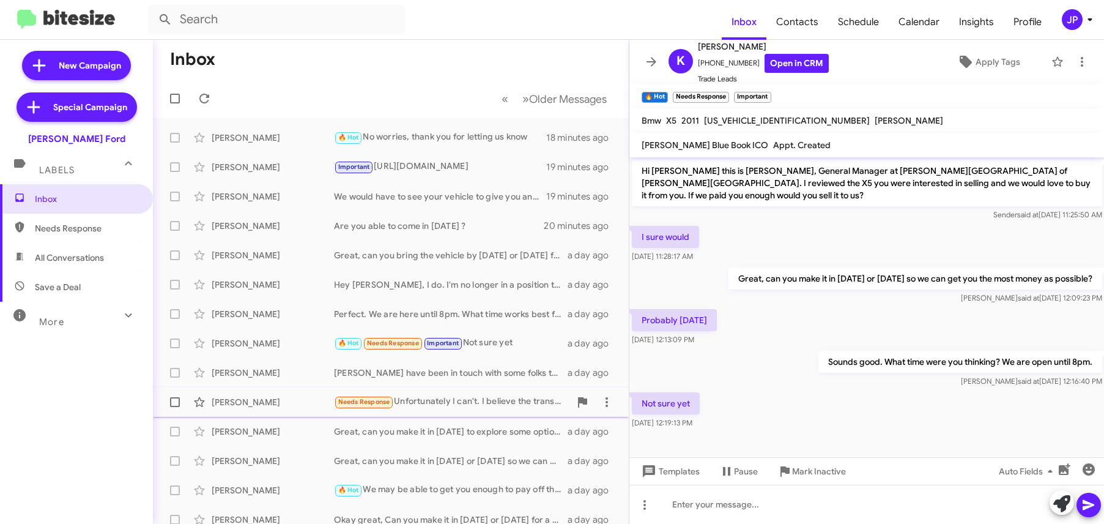
click at [420, 393] on div "Glennis George Needs Response Unfortunately I can't. I believe the transmission…" at bounding box center [391, 402] width 456 height 24
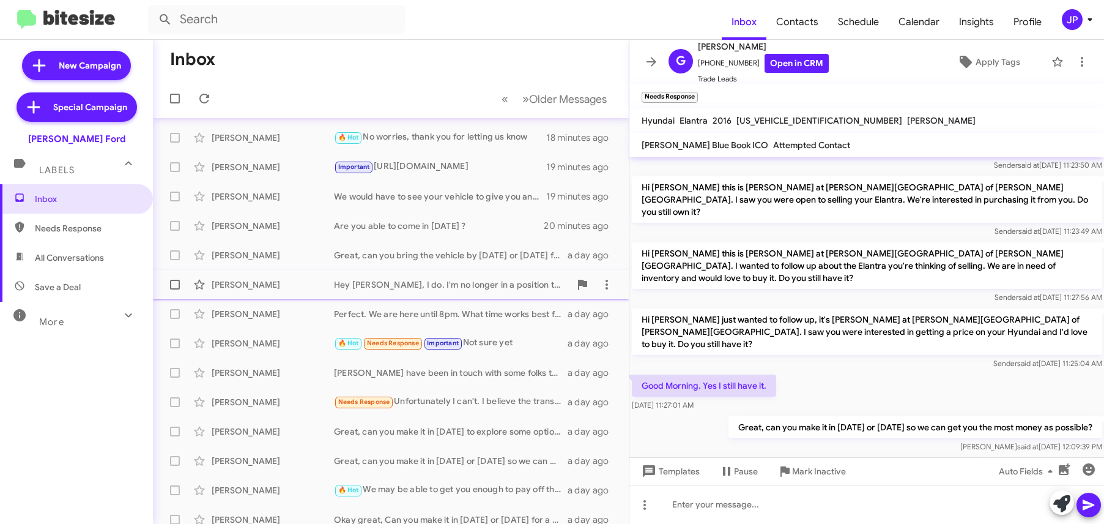
scroll to position [187, 0]
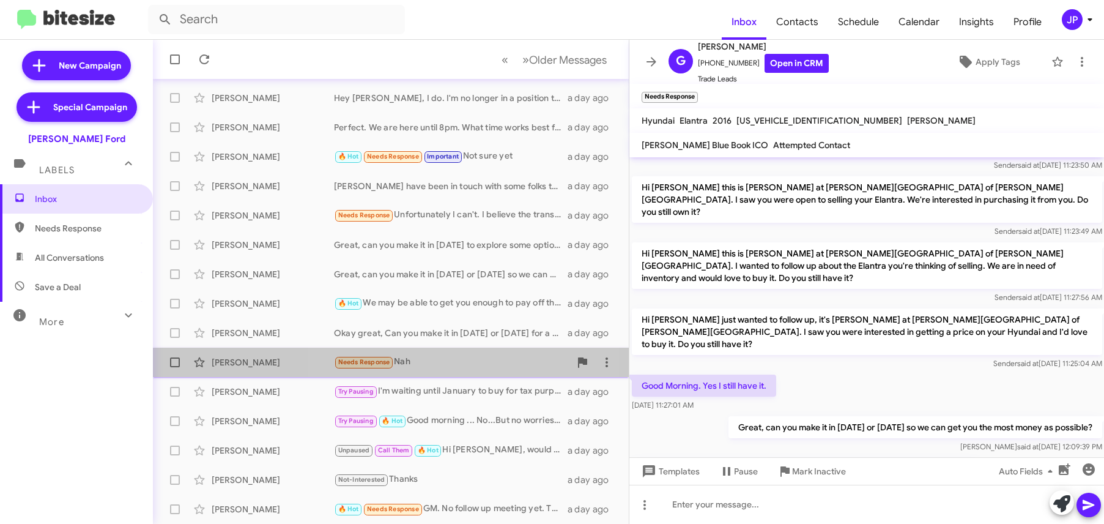
click at [444, 366] on div "Needs Response Nah" at bounding box center [452, 362] width 236 height 14
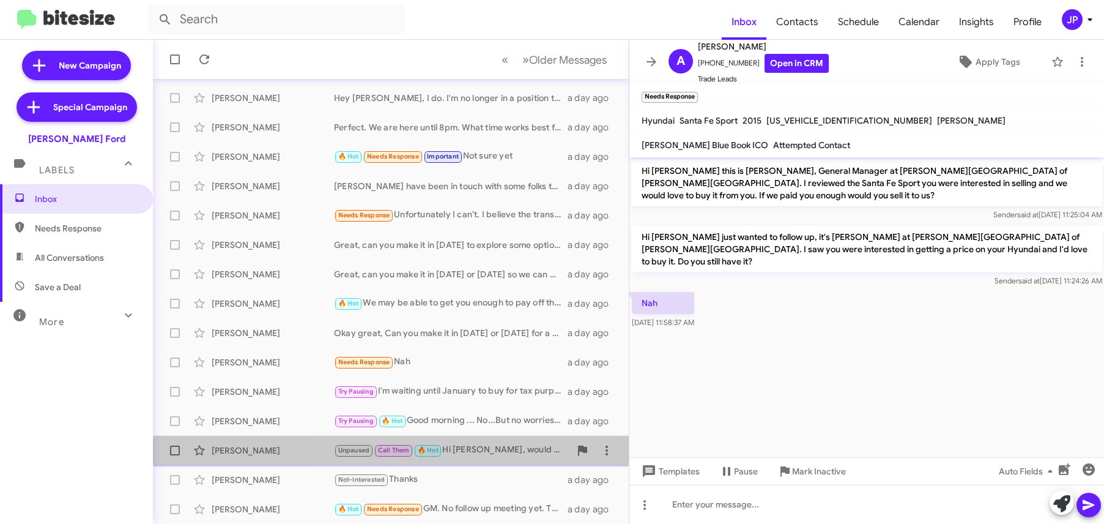
click at [475, 459] on div "Marcus Williams Unpaused Call Them 🔥 Hot Hi David, would you have time to give …" at bounding box center [391, 450] width 456 height 24
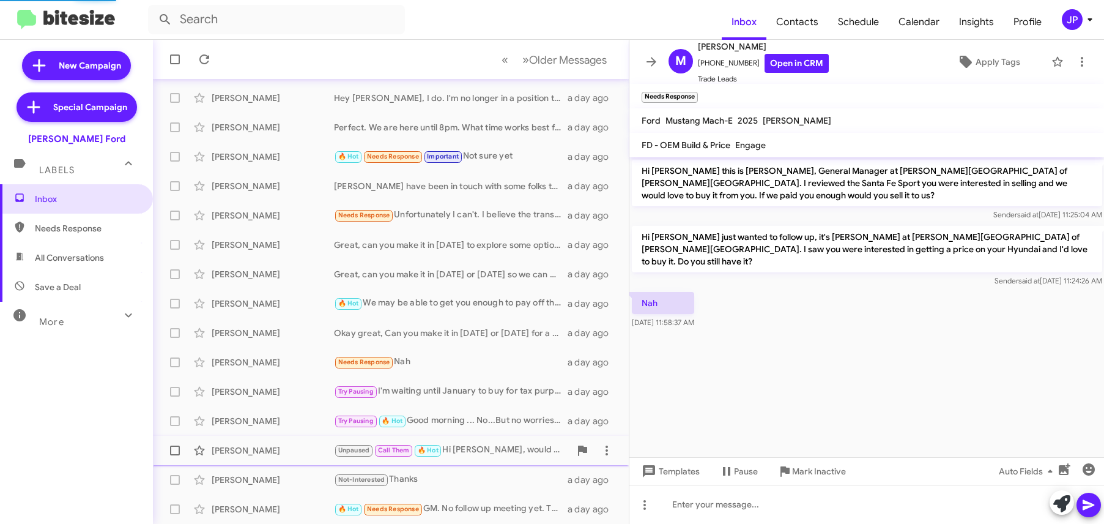
scroll to position [103, 0]
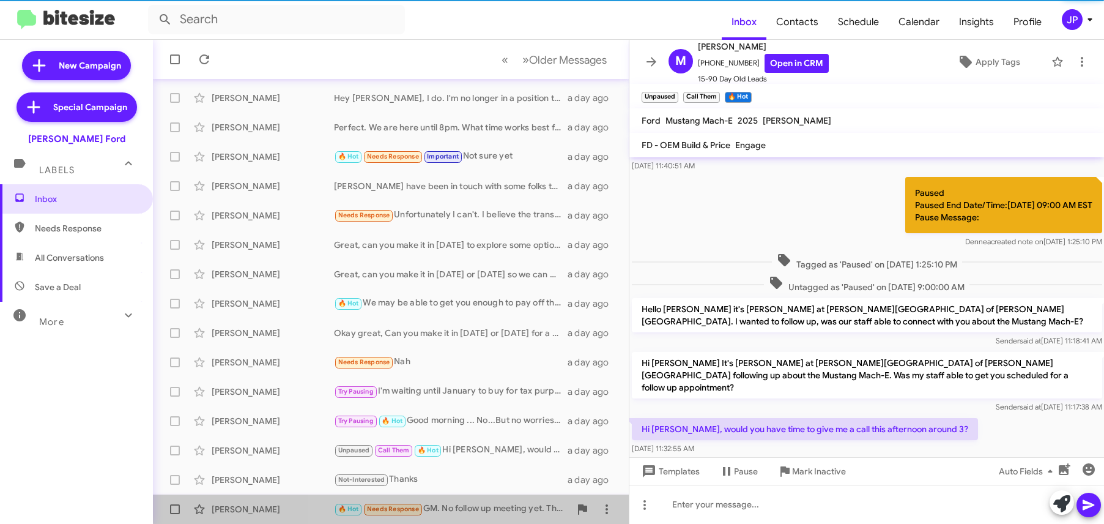
click at [486, 503] on div "🔥 Hot Needs Response GM. No follow up meeting yet. The Out the door price was h…" at bounding box center [452, 509] width 236 height 14
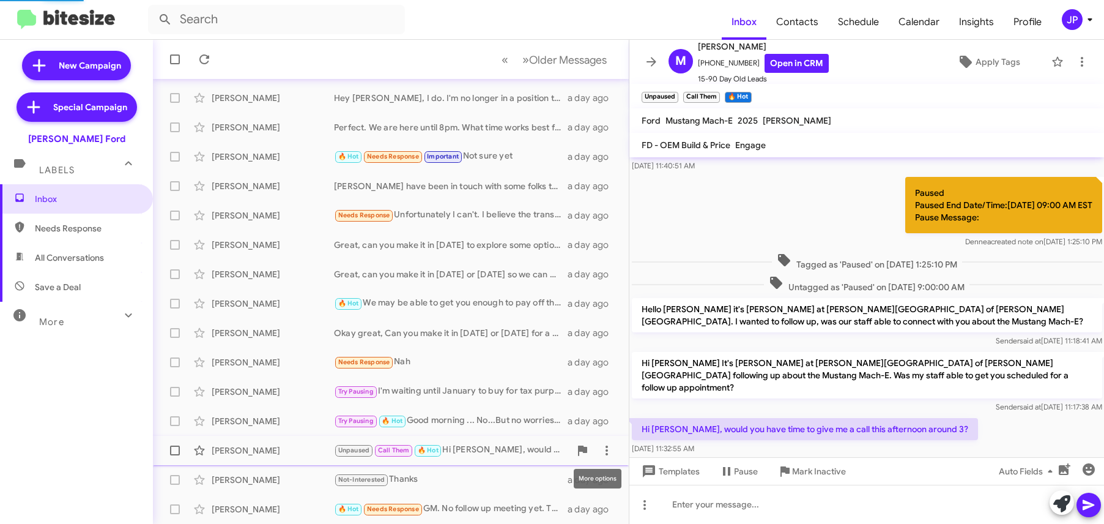
scroll to position [5, 0]
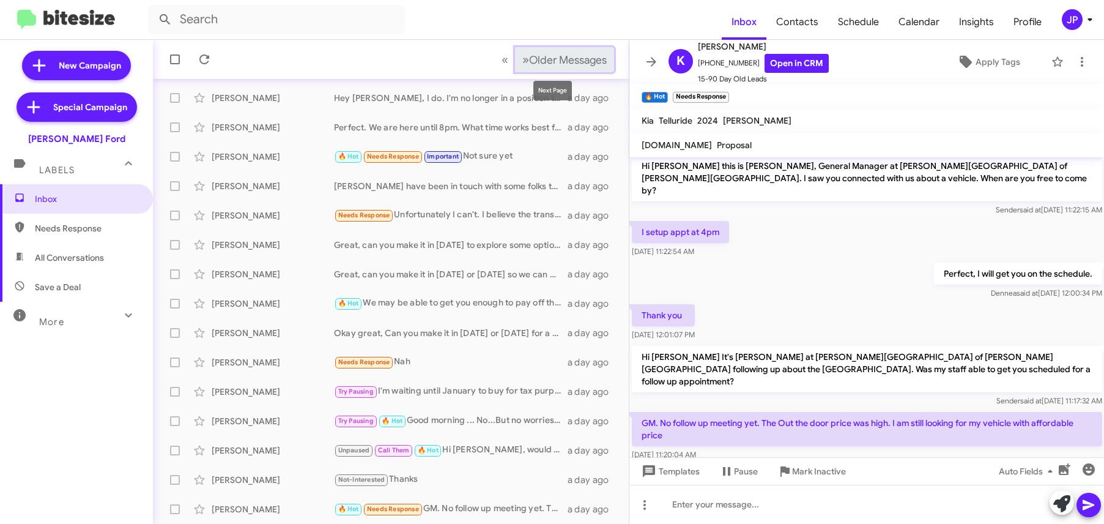
click at [542, 59] on span "Older Messages" at bounding box center [568, 59] width 78 height 13
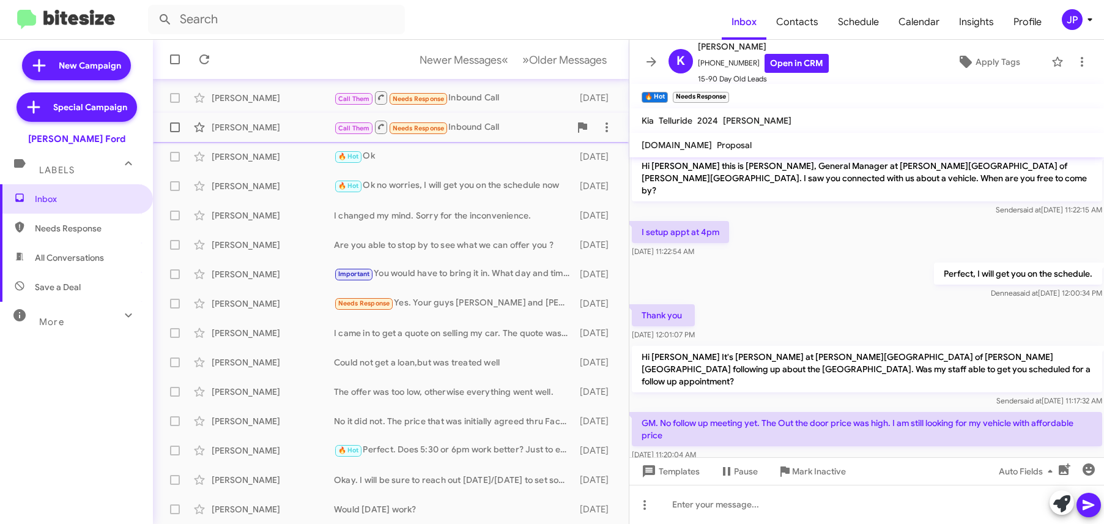
click at [486, 126] on div "Call Them Needs Response Inbound Call" at bounding box center [452, 126] width 236 height 15
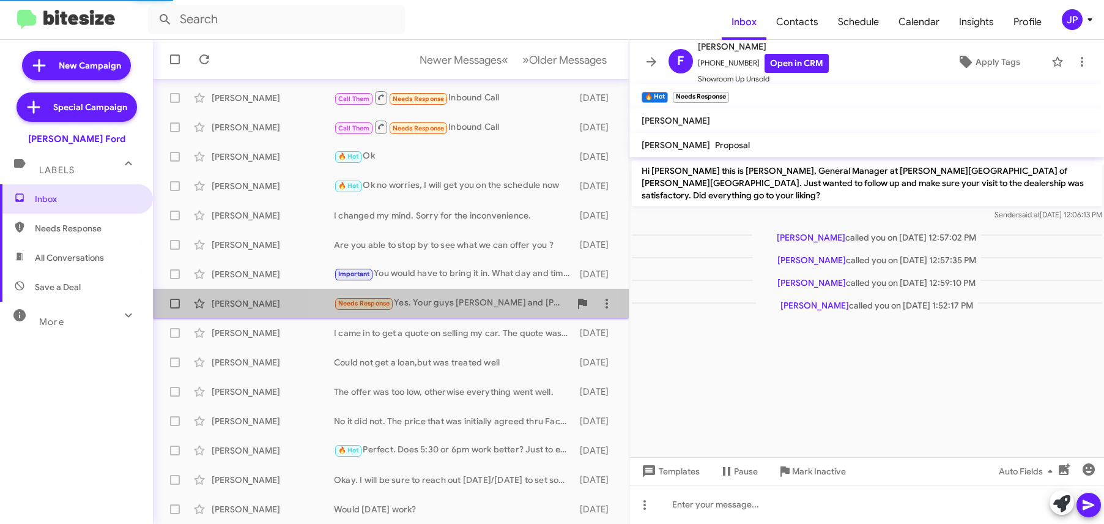
click at [462, 306] on div "Needs Response Yes. Your guys Joe Faust and Mr. Diggs are wonderful salespeople…" at bounding box center [452, 303] width 236 height 14
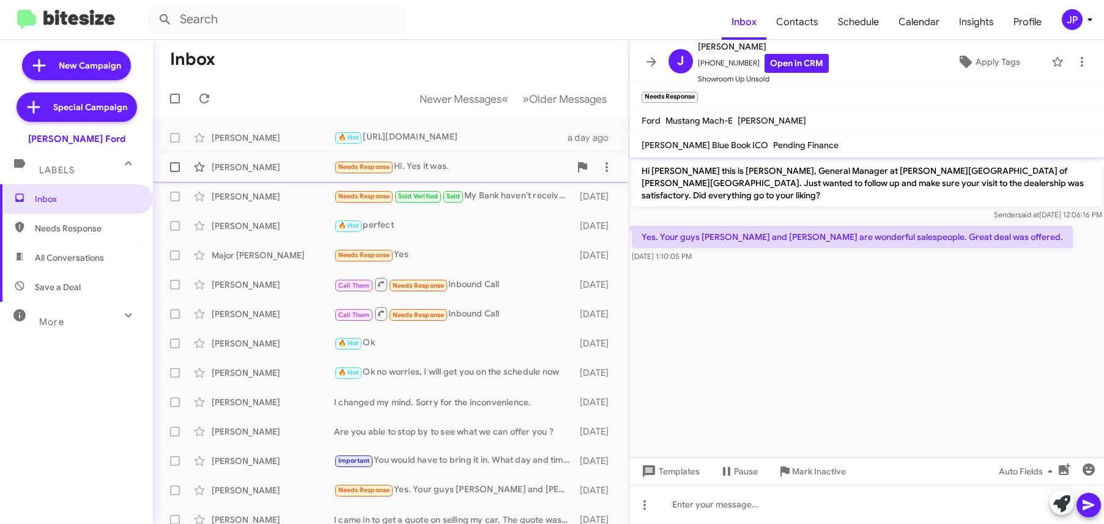
click at [414, 174] on div "Imani Tucker Needs Response Hi. Yes it was. 2 days ago" at bounding box center [391, 167] width 456 height 24
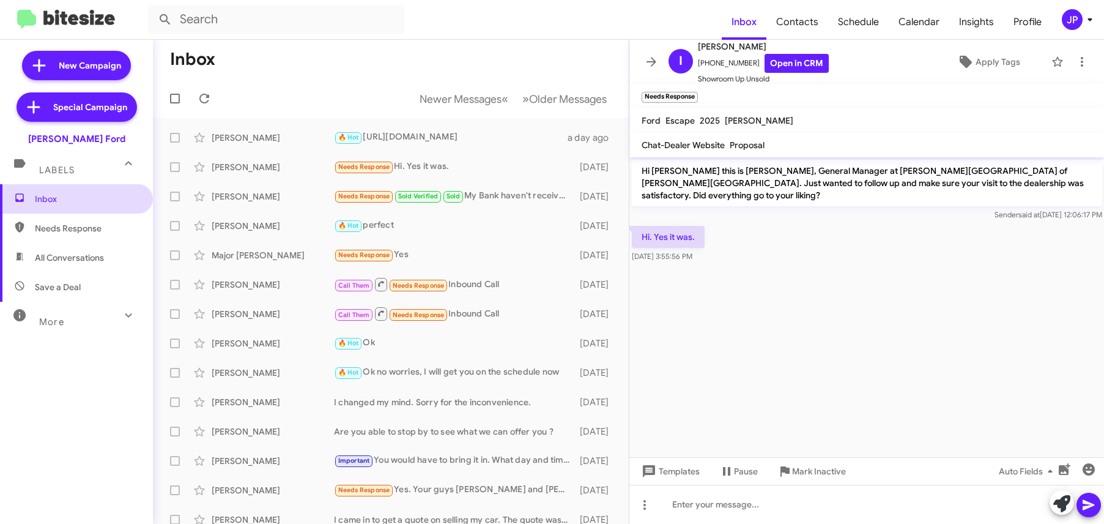
click at [76, 189] on span "Inbox" at bounding box center [76, 198] width 153 height 29
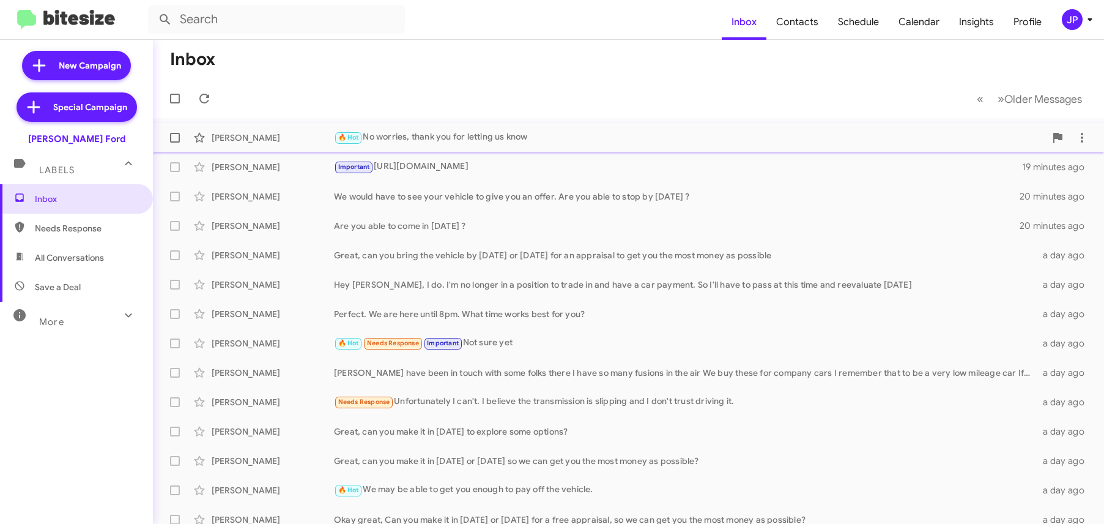
click at [495, 144] on div "🔥 Hot No worries, thank you for letting us know" at bounding box center [689, 137] width 711 height 14
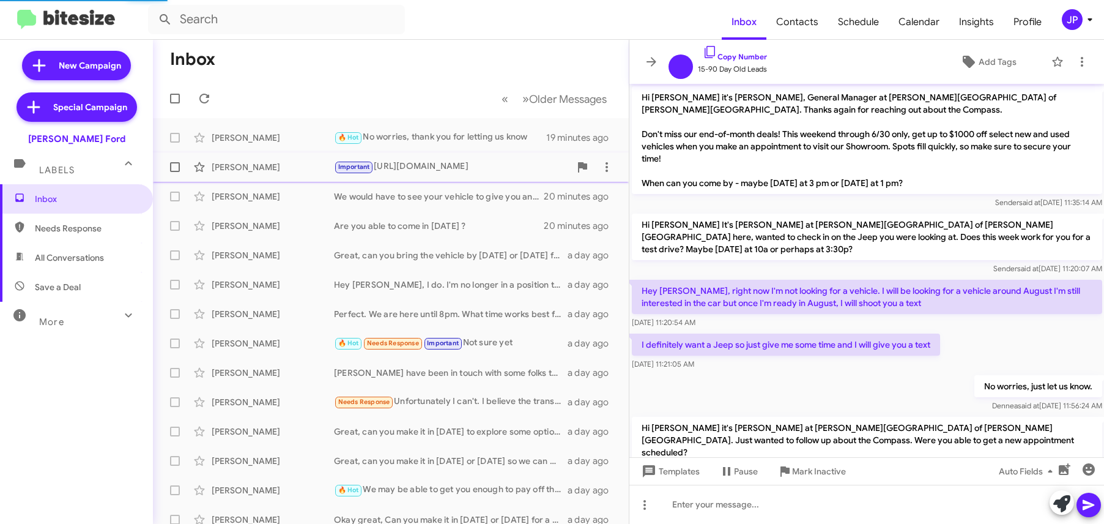
scroll to position [740, 0]
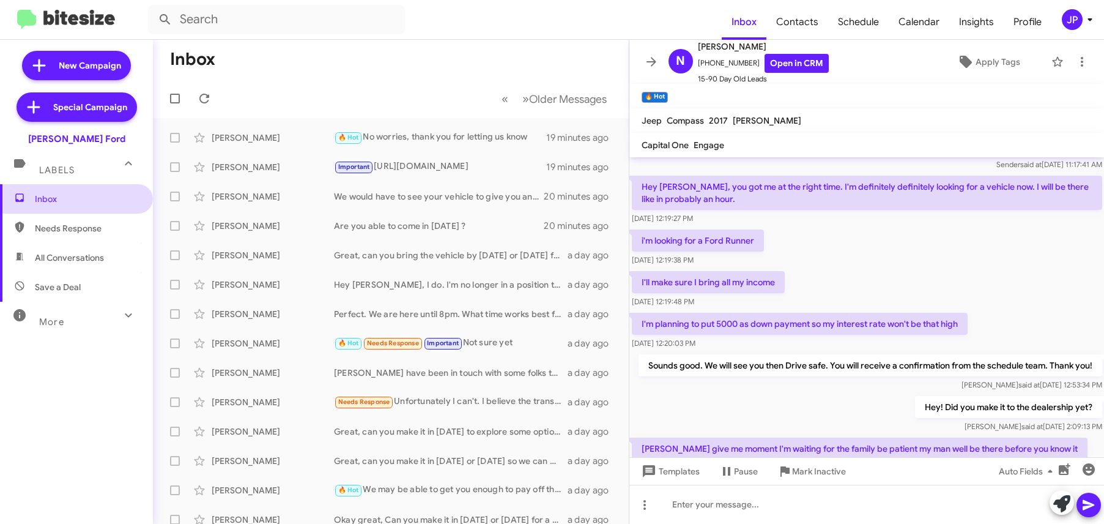
click at [113, 198] on span "Inbox" at bounding box center [87, 199] width 104 height 12
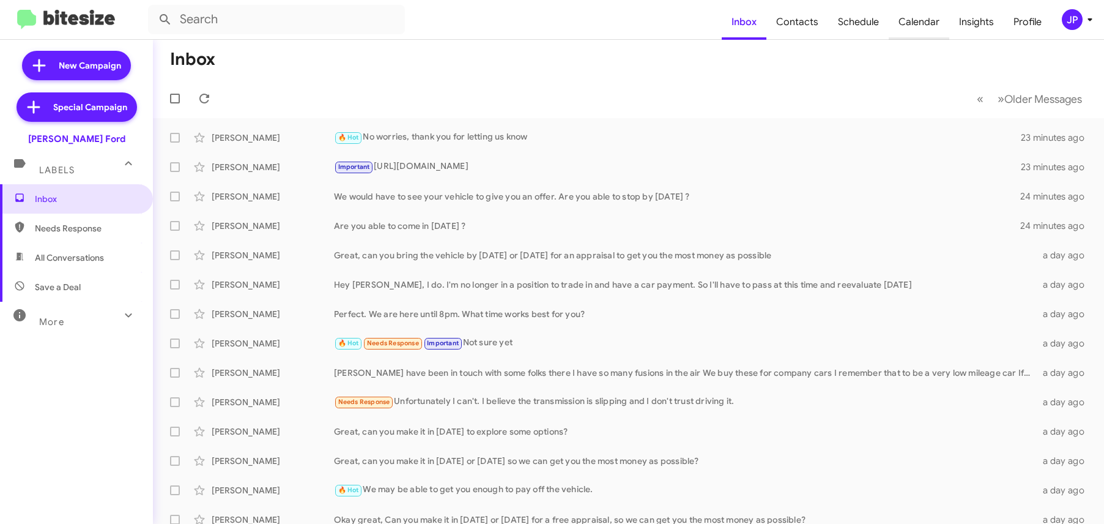
click at [935, 19] on span "Calendar" at bounding box center [919, 21] width 61 height 35
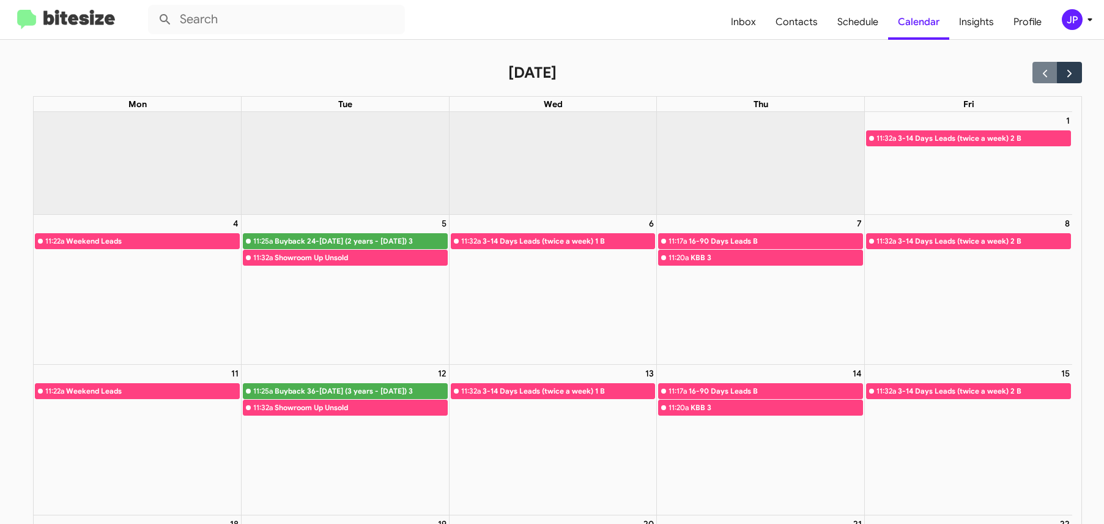
click at [71, 18] on img at bounding box center [66, 20] width 98 height 20
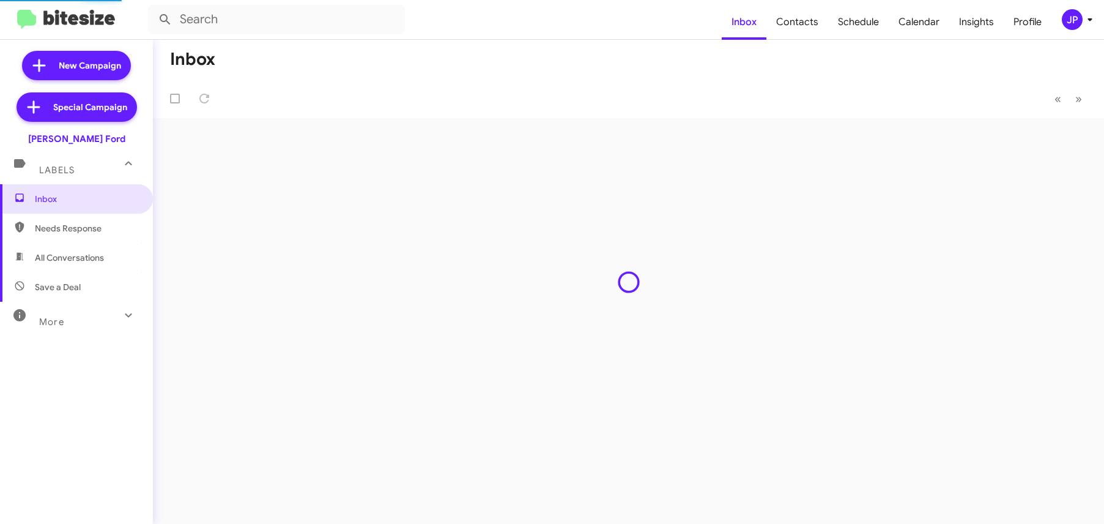
click at [1067, 18] on div "JP" at bounding box center [1072, 19] width 21 height 21
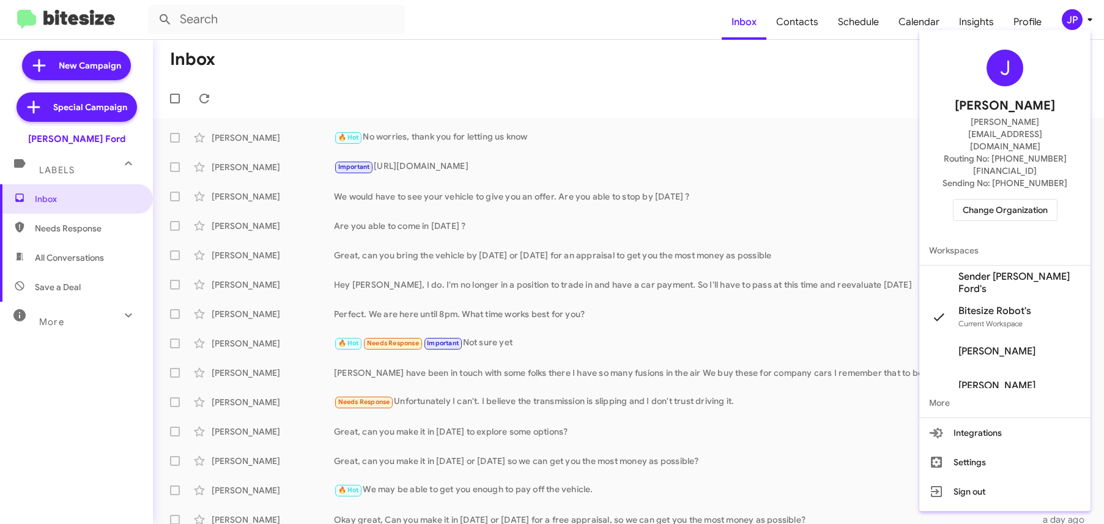
click at [1004, 199] on span "Change Organization" at bounding box center [1005, 209] width 85 height 21
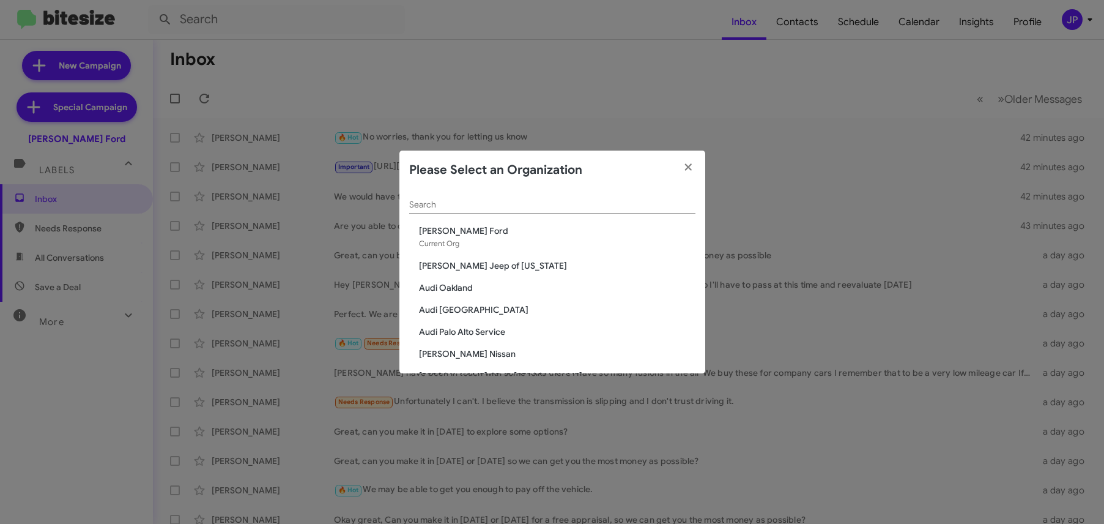
click at [491, 190] on div "Search" at bounding box center [552, 202] width 286 height 24
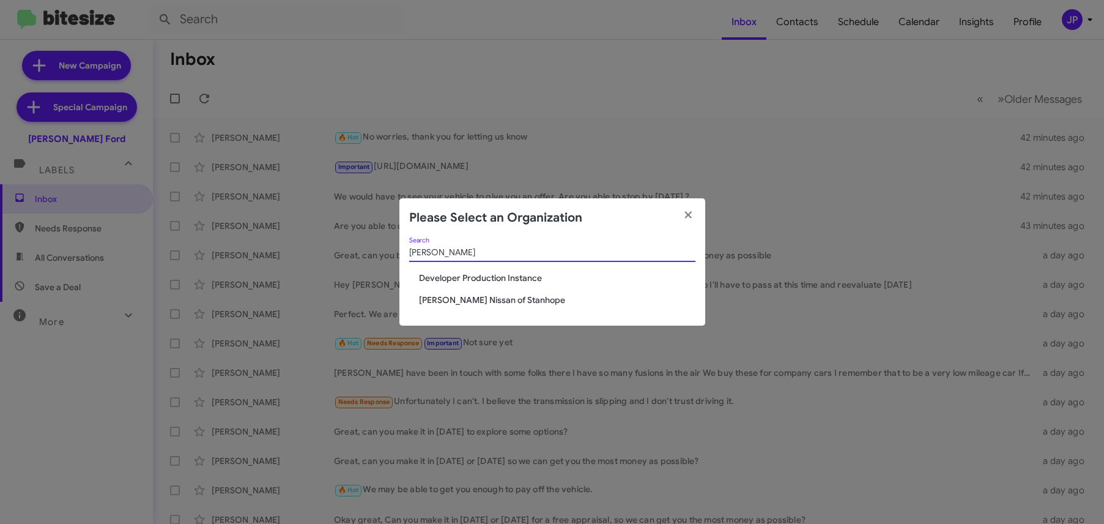
type input "stan"
click at [467, 298] on span "[PERSON_NAME] Nissan of Stanhope" at bounding box center [557, 300] width 276 height 12
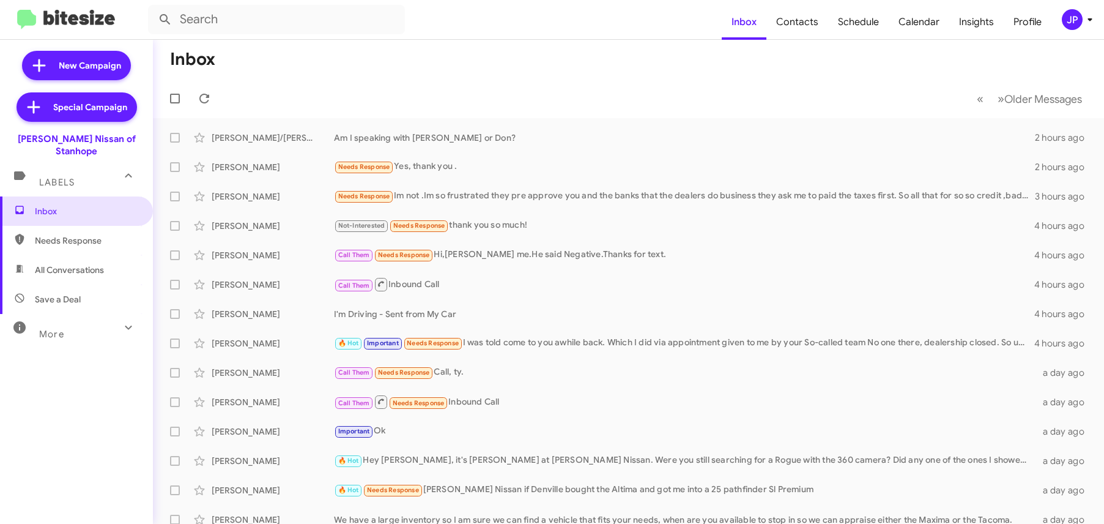
click at [1062, 23] on div "JP" at bounding box center [1072, 19] width 21 height 21
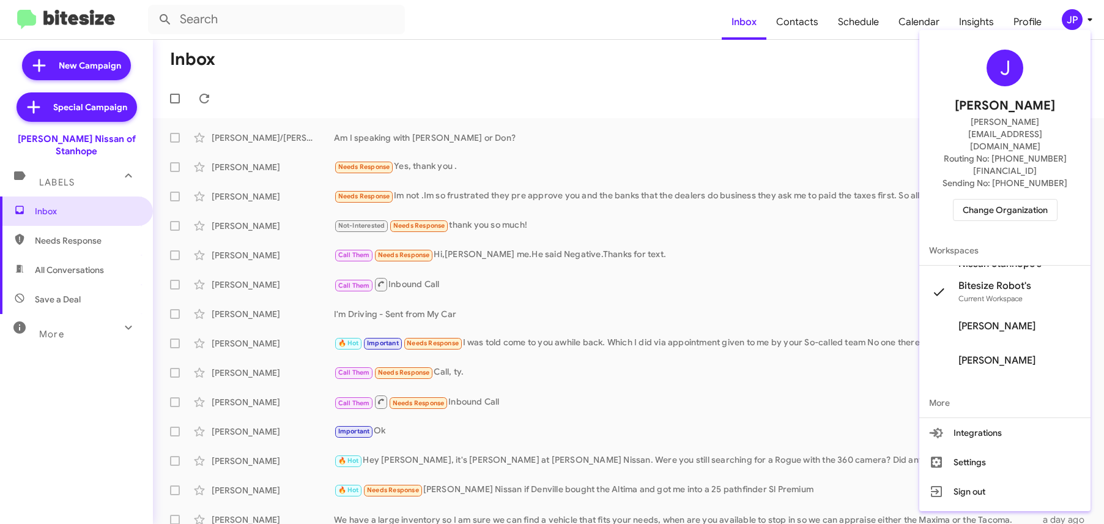
scroll to position [83, 0]
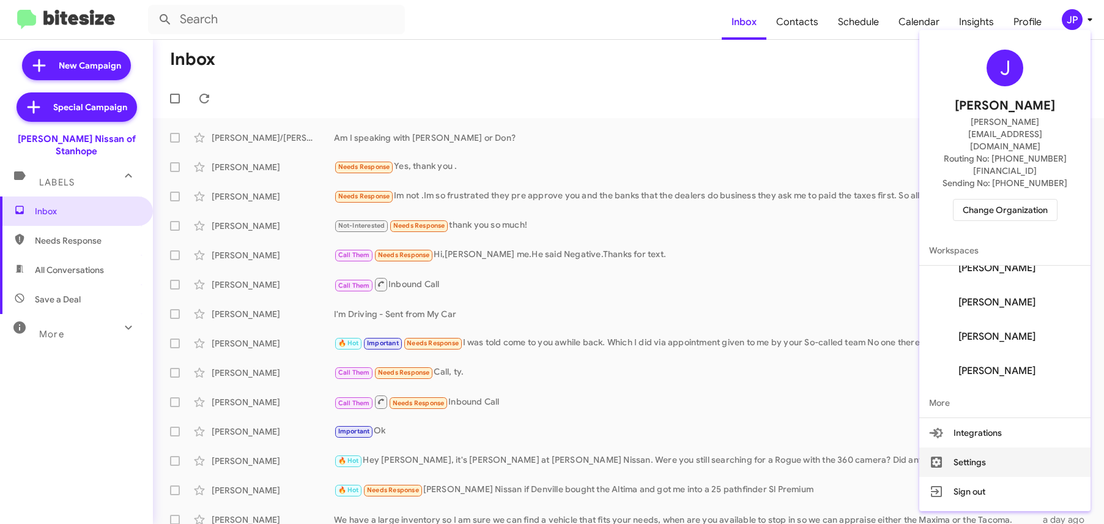
click at [1002, 447] on button "Settings" at bounding box center [1004, 461] width 171 height 29
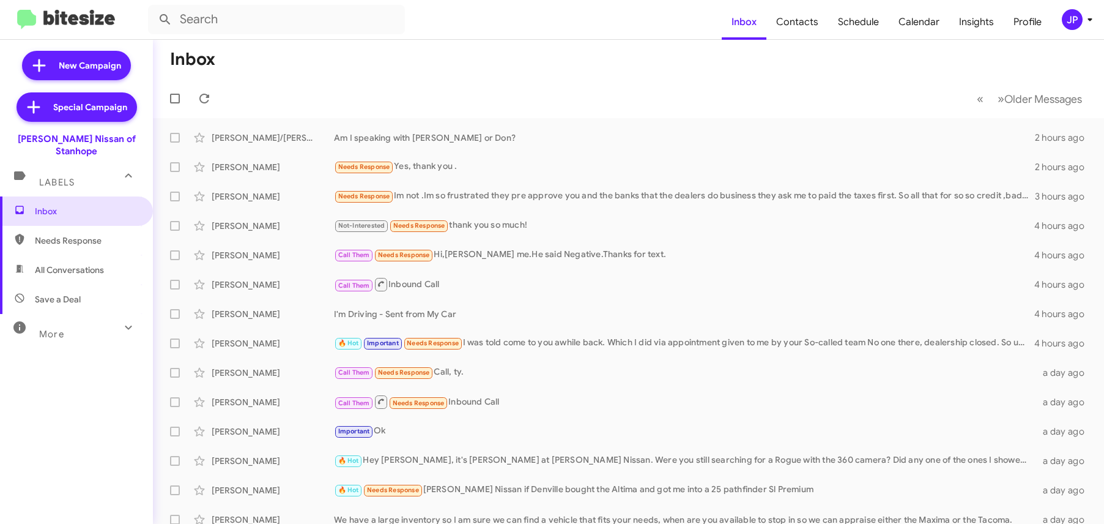
click at [1067, 31] on mat-toolbar "Inbox Contacts Schedule Calendar Insights Profile JP" at bounding box center [552, 19] width 1104 height 39
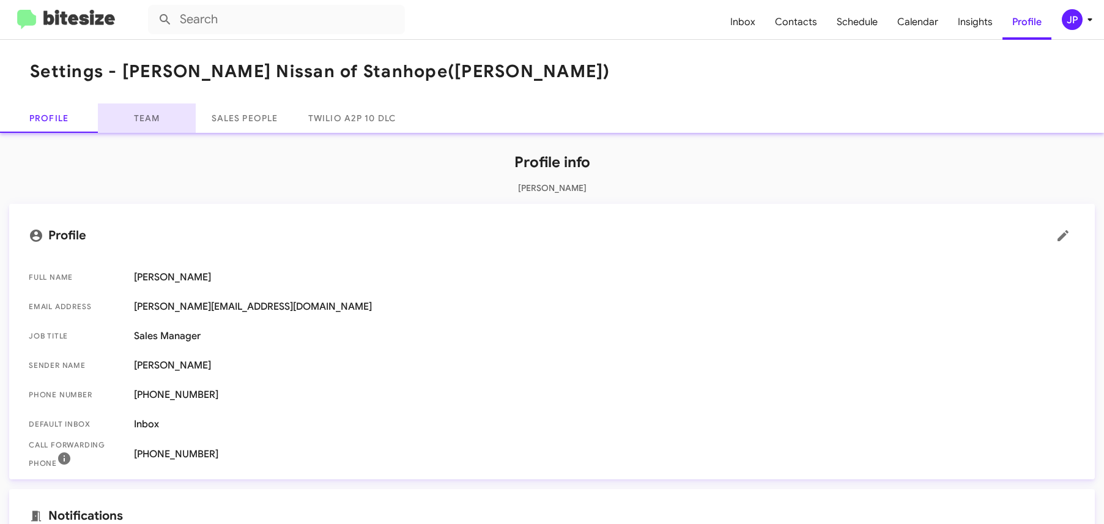
click at [161, 120] on link "Team" at bounding box center [147, 117] width 98 height 29
click at [956, 28] on span "Insights" at bounding box center [975, 21] width 54 height 35
click at [979, 26] on span "Insights" at bounding box center [975, 21] width 54 height 35
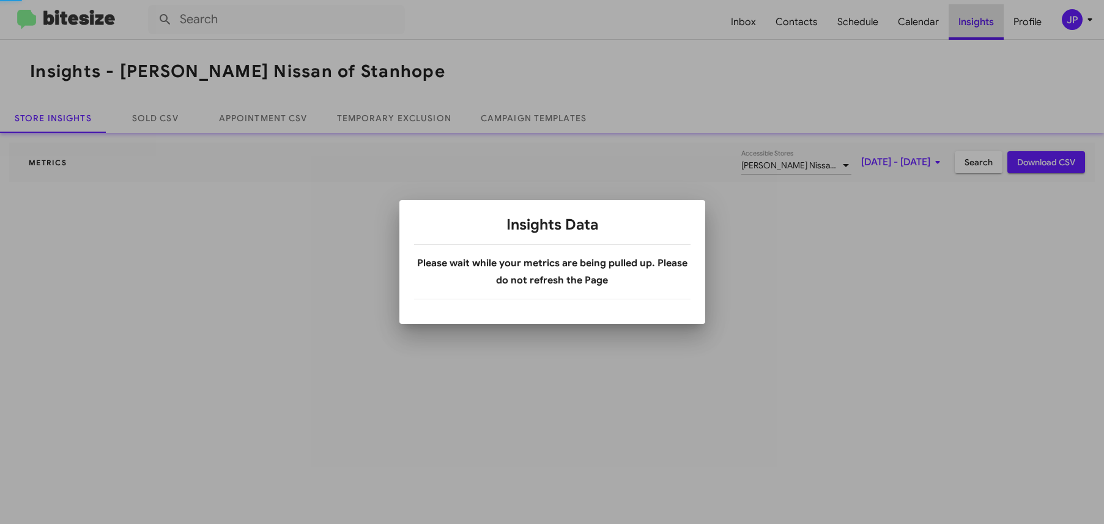
click at [979, 25] on body "Inbox Contacts Schedule Calendar Insights Profile JP Insights - [PERSON_NAME] N…" at bounding box center [552, 262] width 1104 height 524
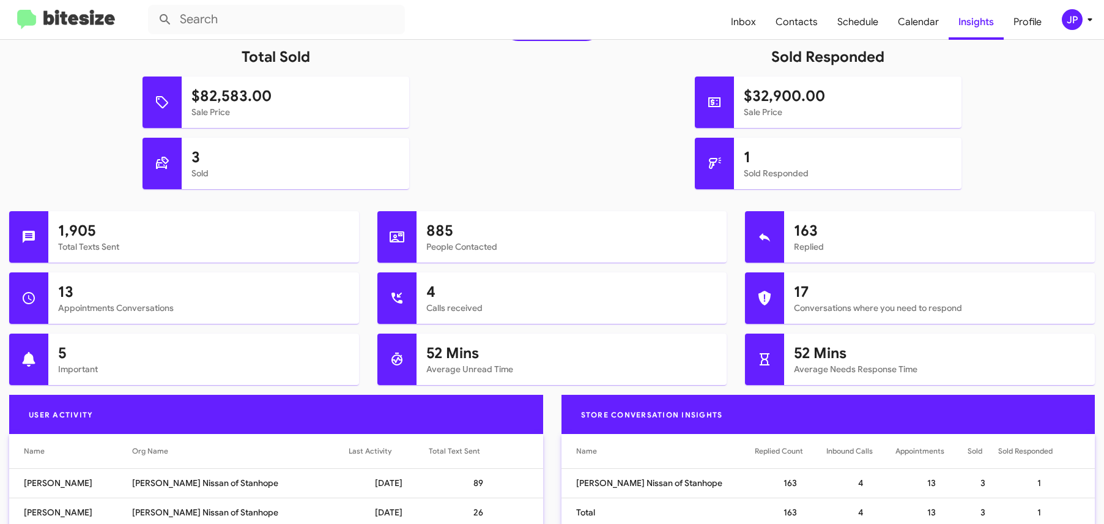
scroll to position [307, 0]
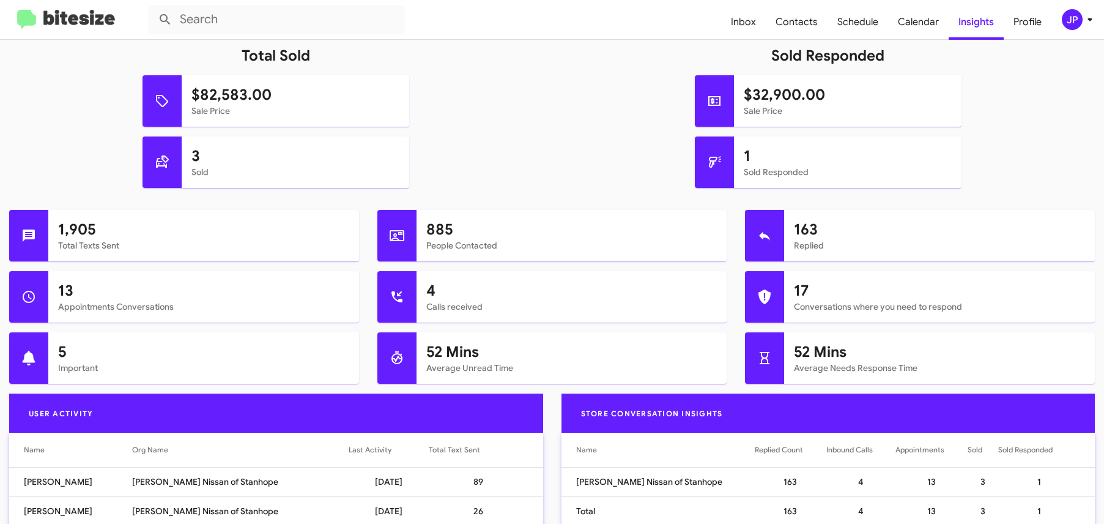
click at [90, 25] on img at bounding box center [66, 20] width 98 height 20
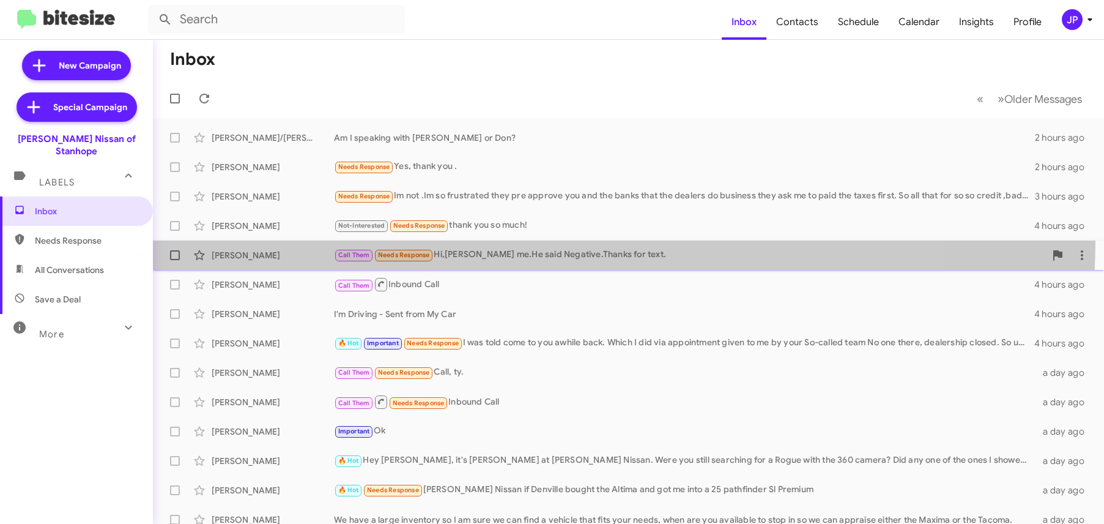
click at [554, 240] on span "[PERSON_NAME] Call Them Needs Response Hi,[PERSON_NAME] me.He said Negative.Tha…" at bounding box center [628, 254] width 951 height 29
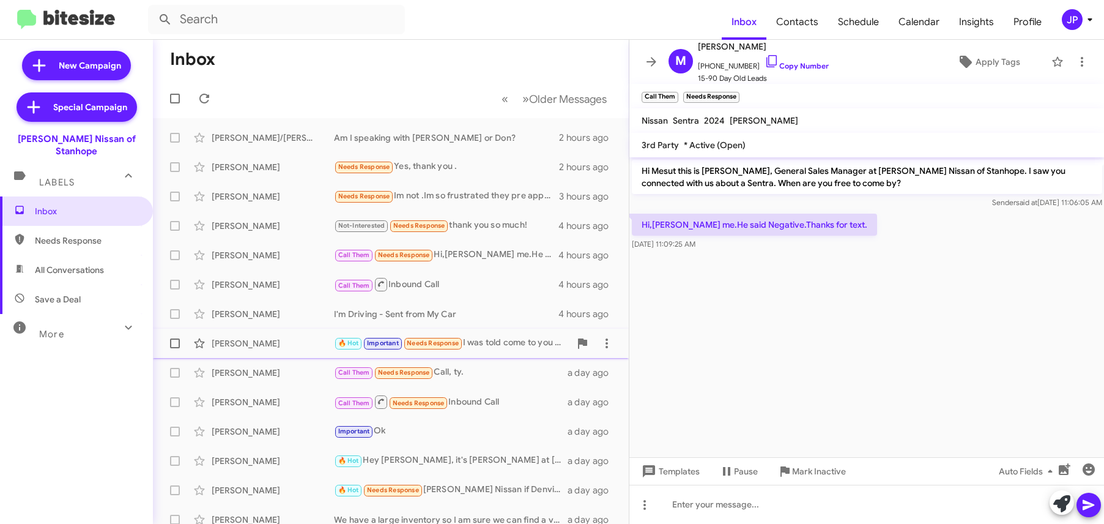
click at [494, 343] on div "🔥 Hot Important Needs Response I was told come to you awhile back. Which I did …" at bounding box center [452, 343] width 236 height 14
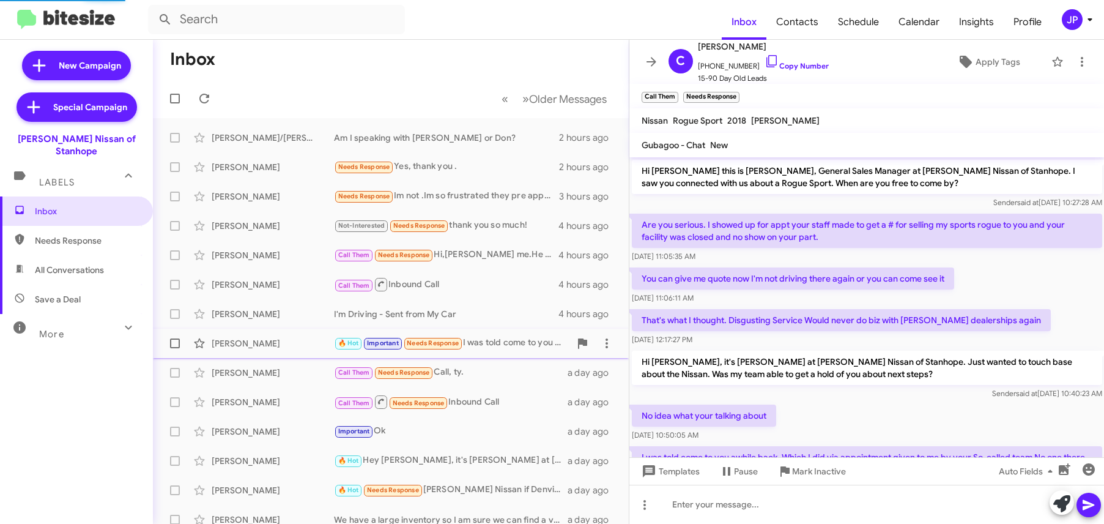
scroll to position [86, 0]
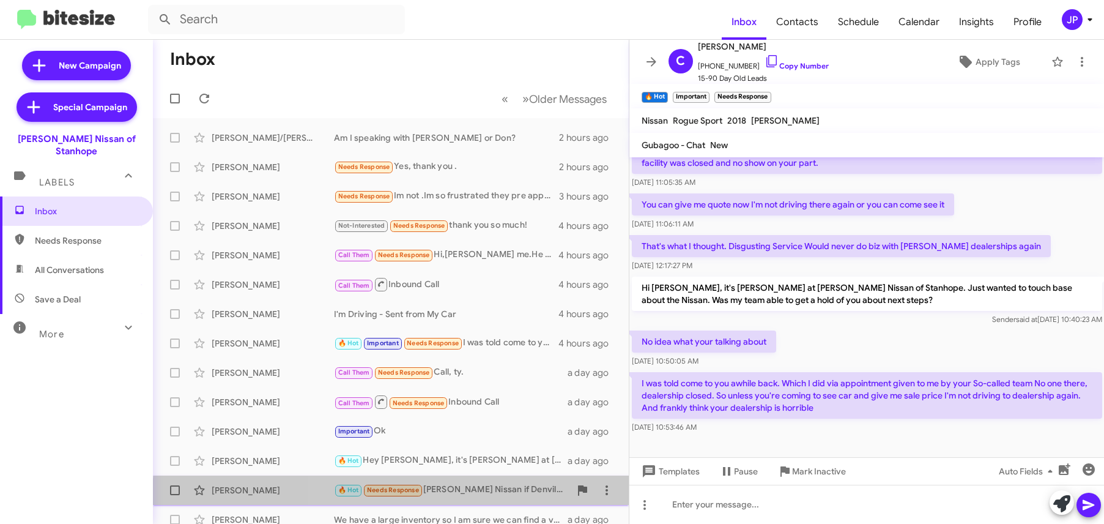
click at [508, 498] on div "[PERSON_NAME] 🔥 Hot Needs Response [PERSON_NAME] Nissan if Denville bought the …" at bounding box center [391, 490] width 456 height 24
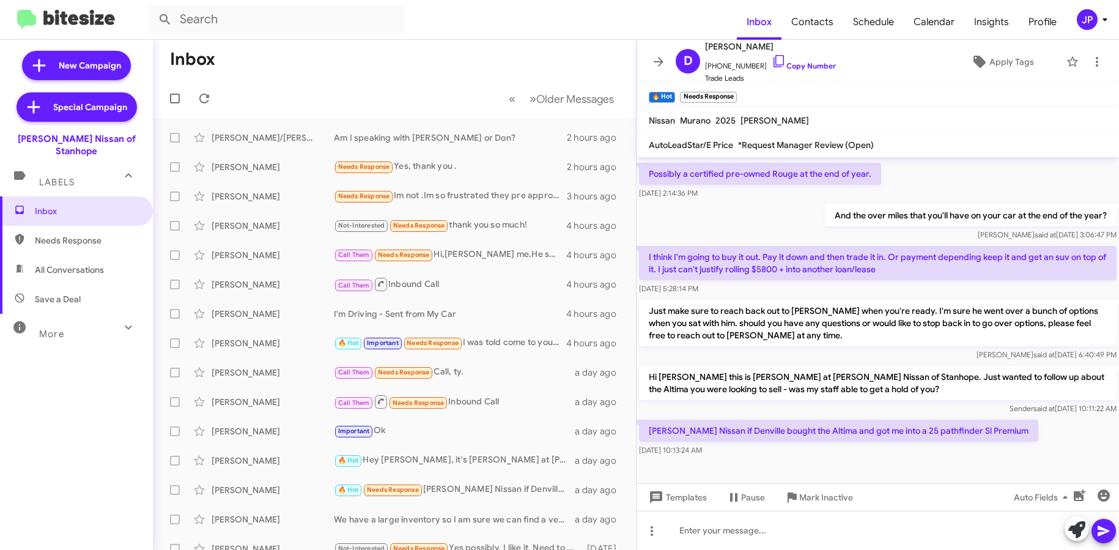
scroll to position [105, 0]
